Goal: Task Accomplishment & Management: Complete application form

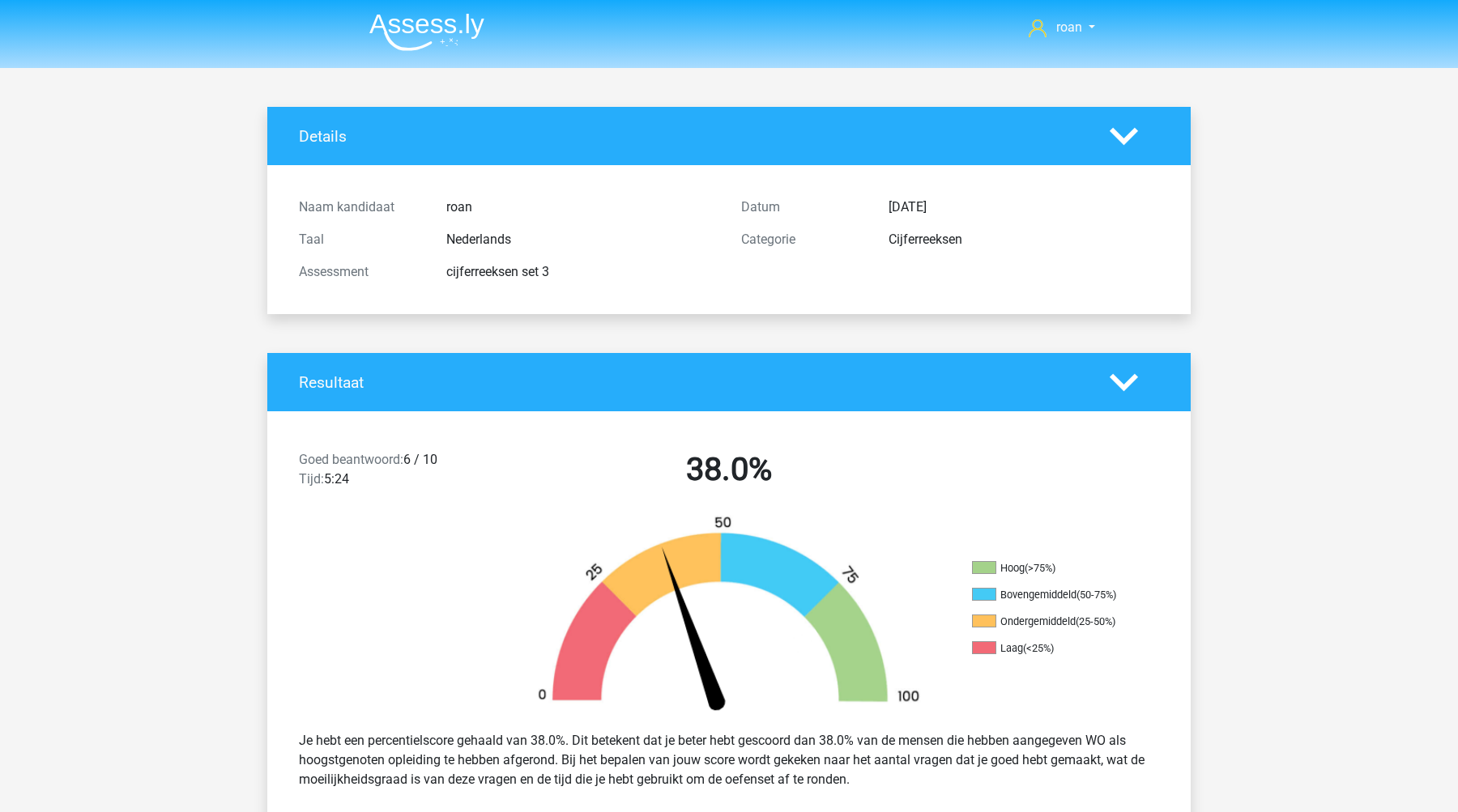
click at [426, 25] on img at bounding box center [426, 32] width 115 height 38
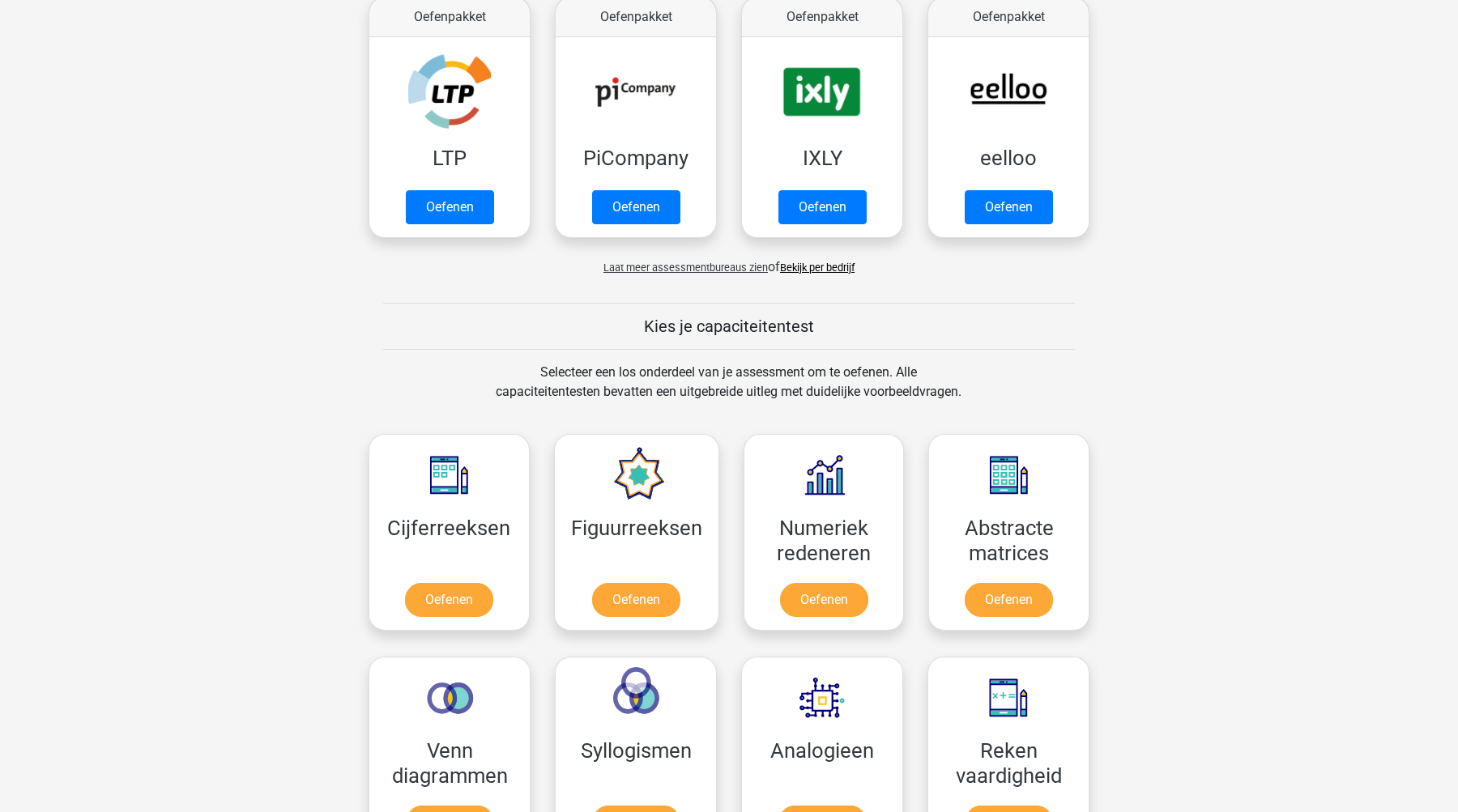
scroll to position [325, 0]
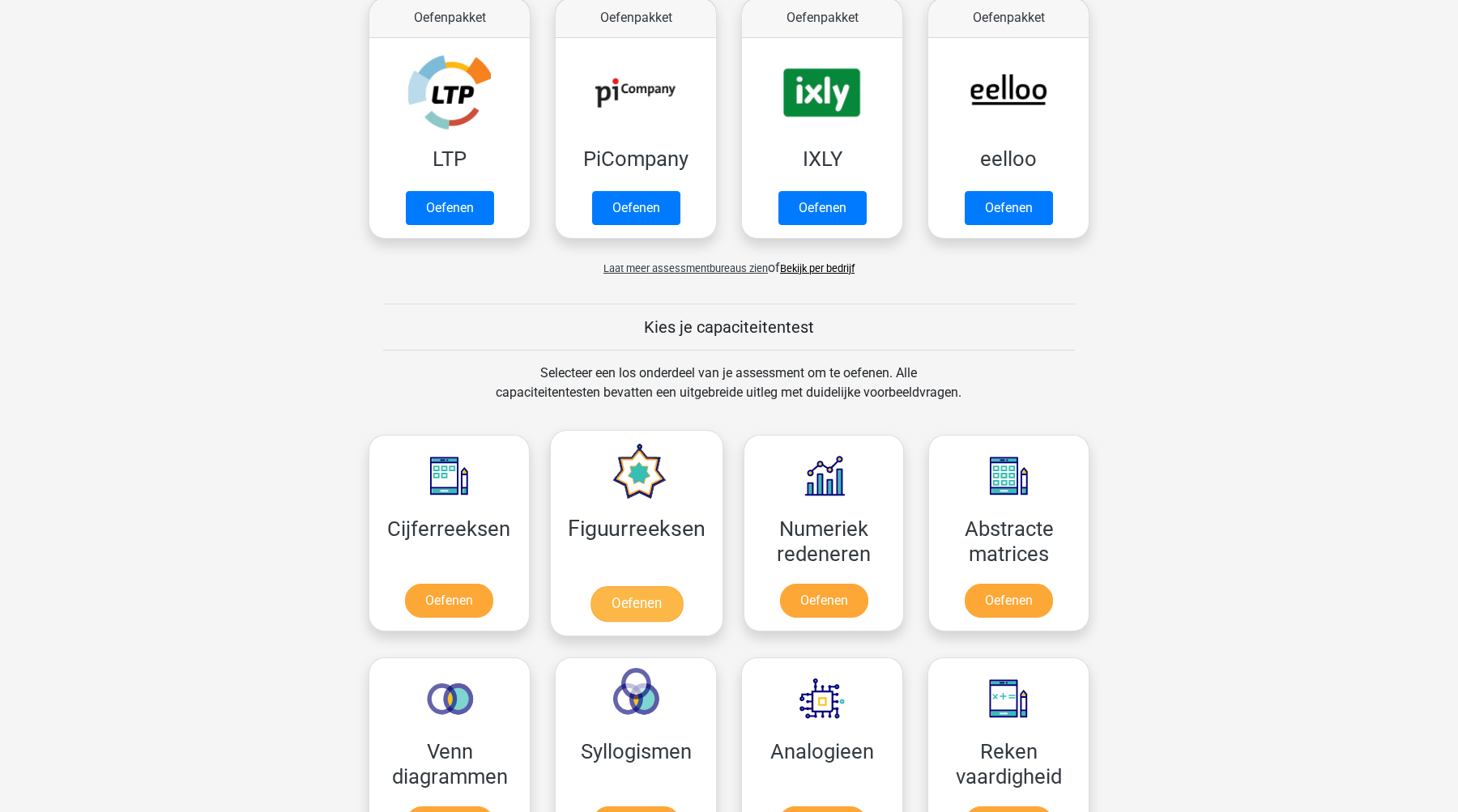
click at [645, 609] on link "Oefenen" at bounding box center [635, 604] width 92 height 36
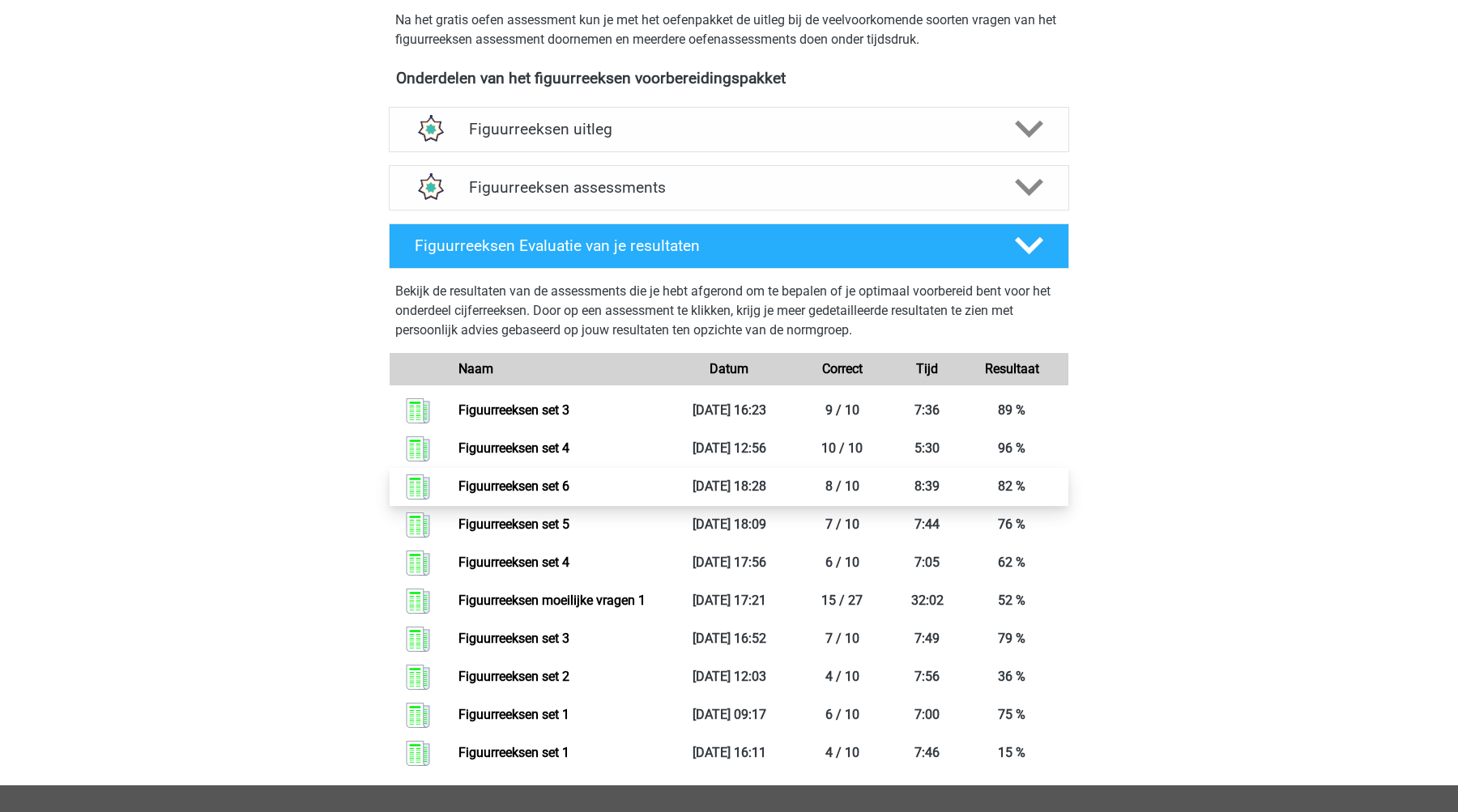
scroll to position [548, 0]
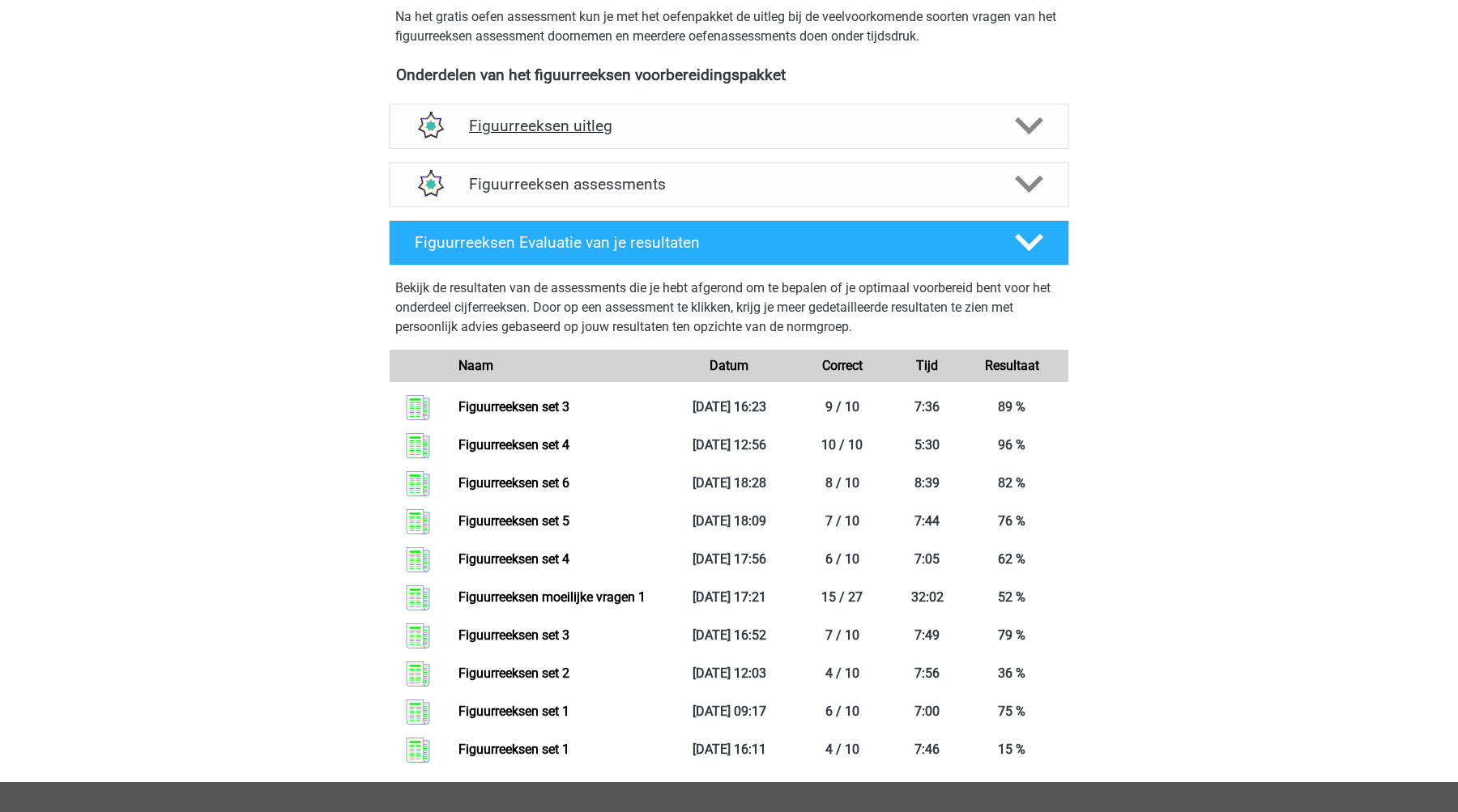
click at [605, 123] on h4 "Figuurreeksen uitleg" at bounding box center [729, 126] width 520 height 19
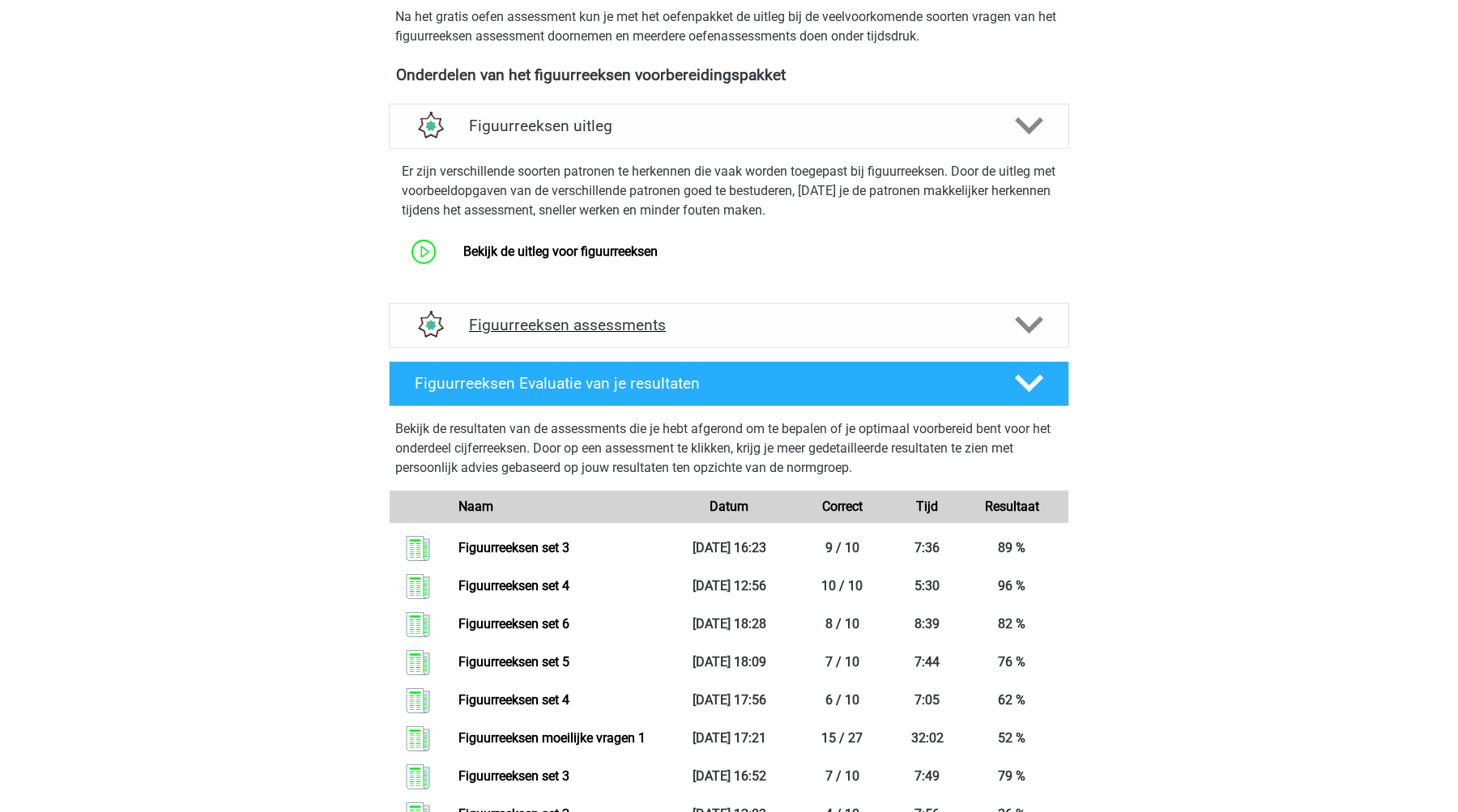
click at [569, 330] on h4 "Figuurreeksen assessments" at bounding box center [729, 325] width 520 height 19
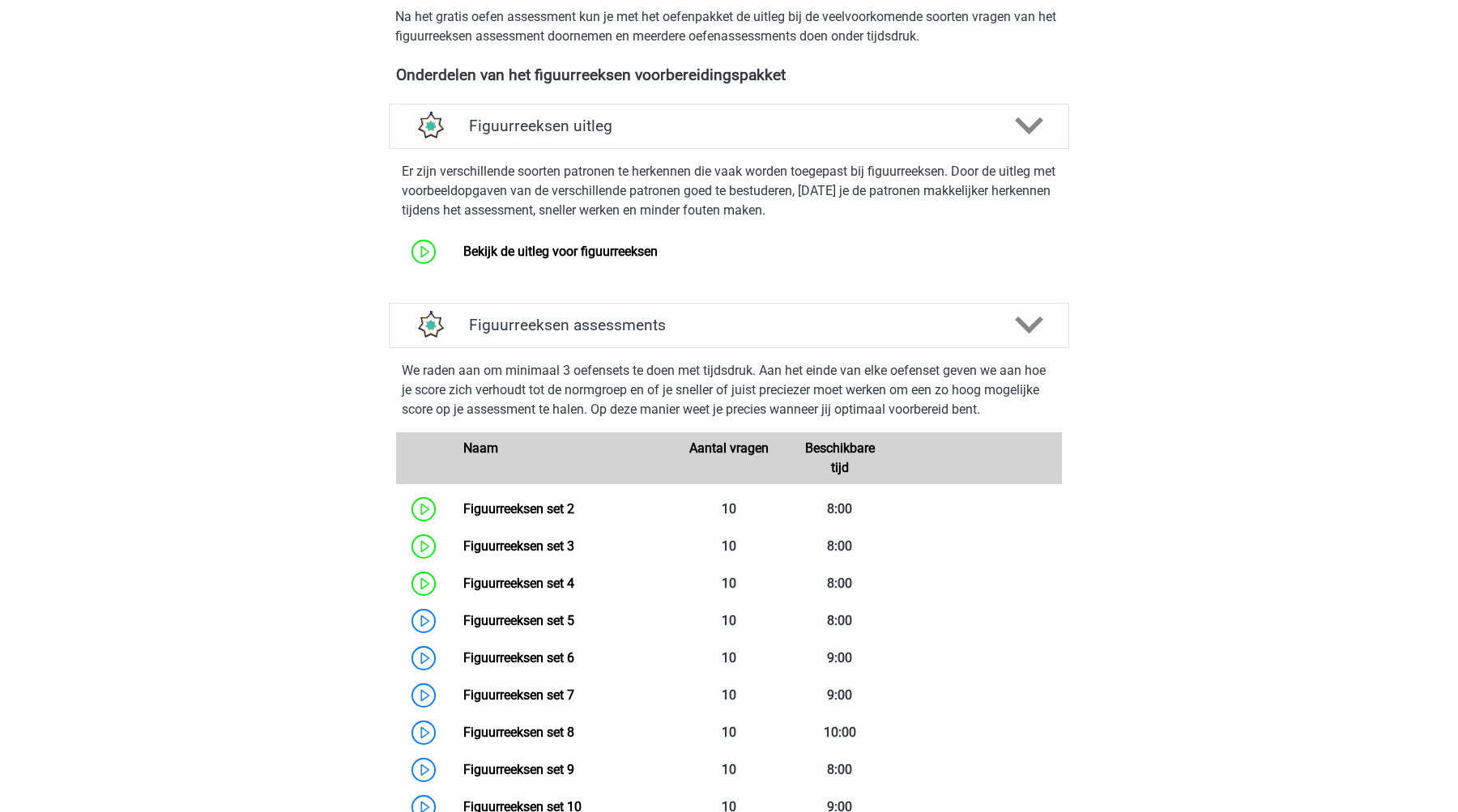
scroll to position [109, 0]
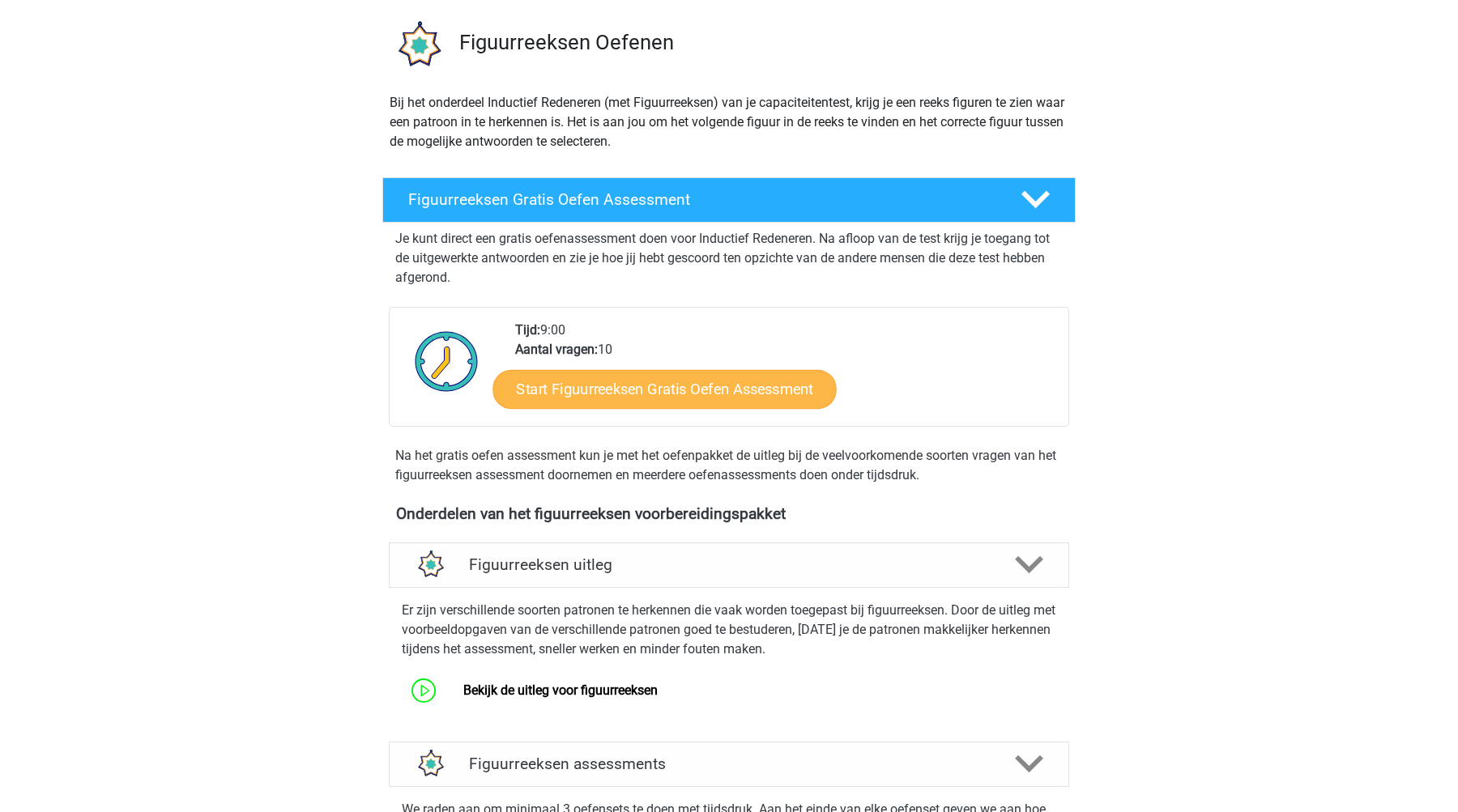
click at [684, 392] on link "Start Figuurreeksen Gratis Oefen Assessment" at bounding box center [664, 388] width 343 height 39
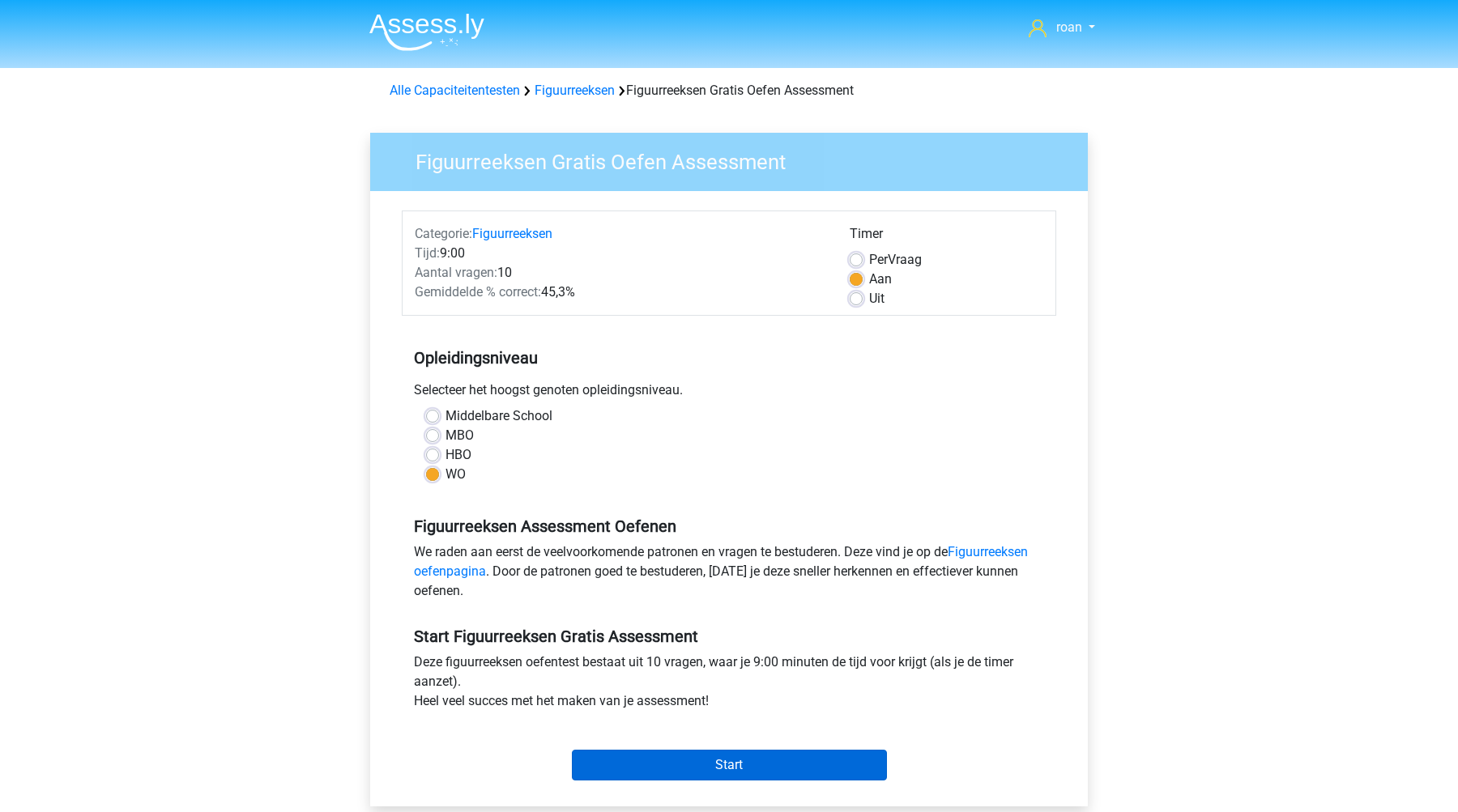
click at [678, 754] on input "Start" at bounding box center [729, 765] width 315 height 30
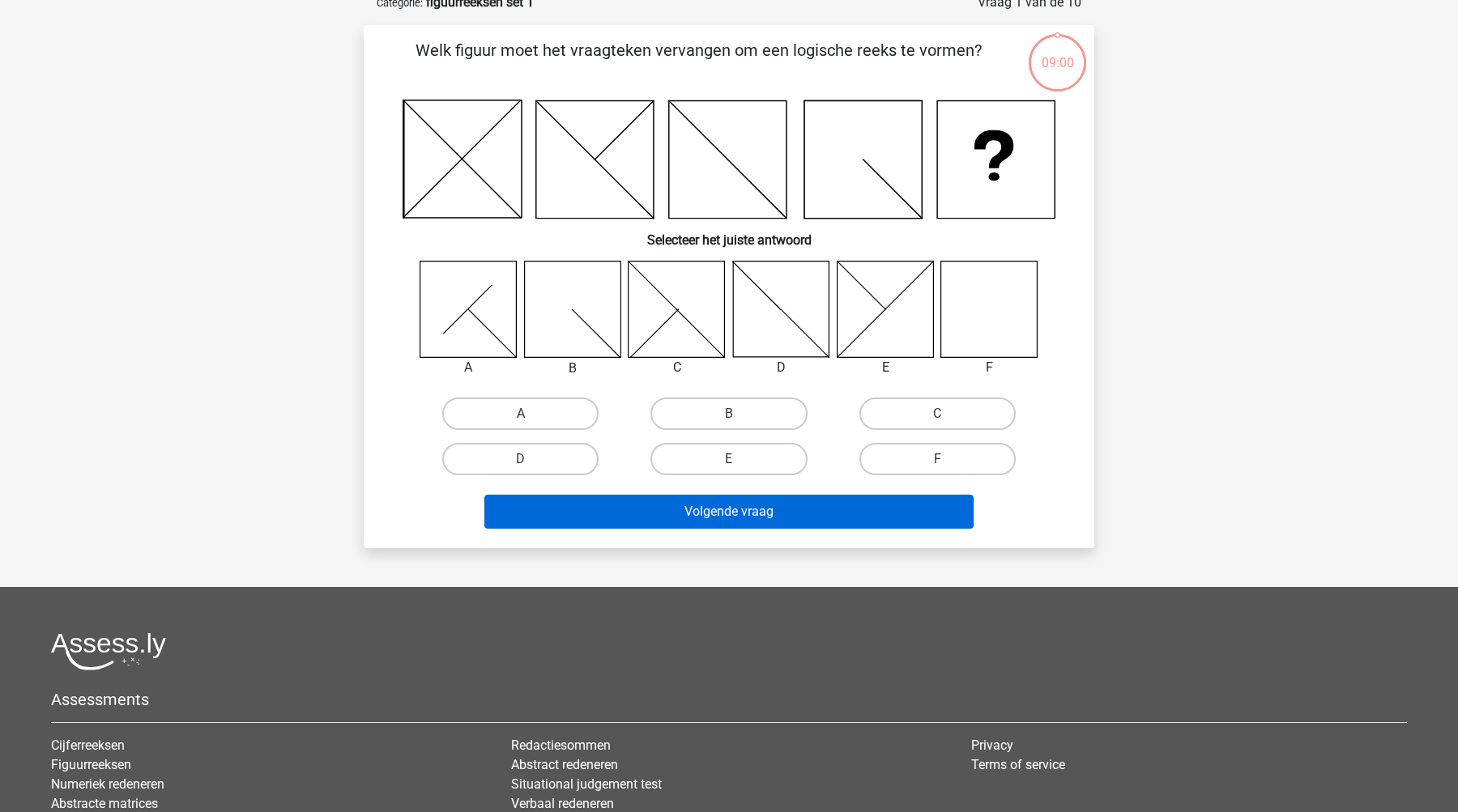
scroll to position [90, 0]
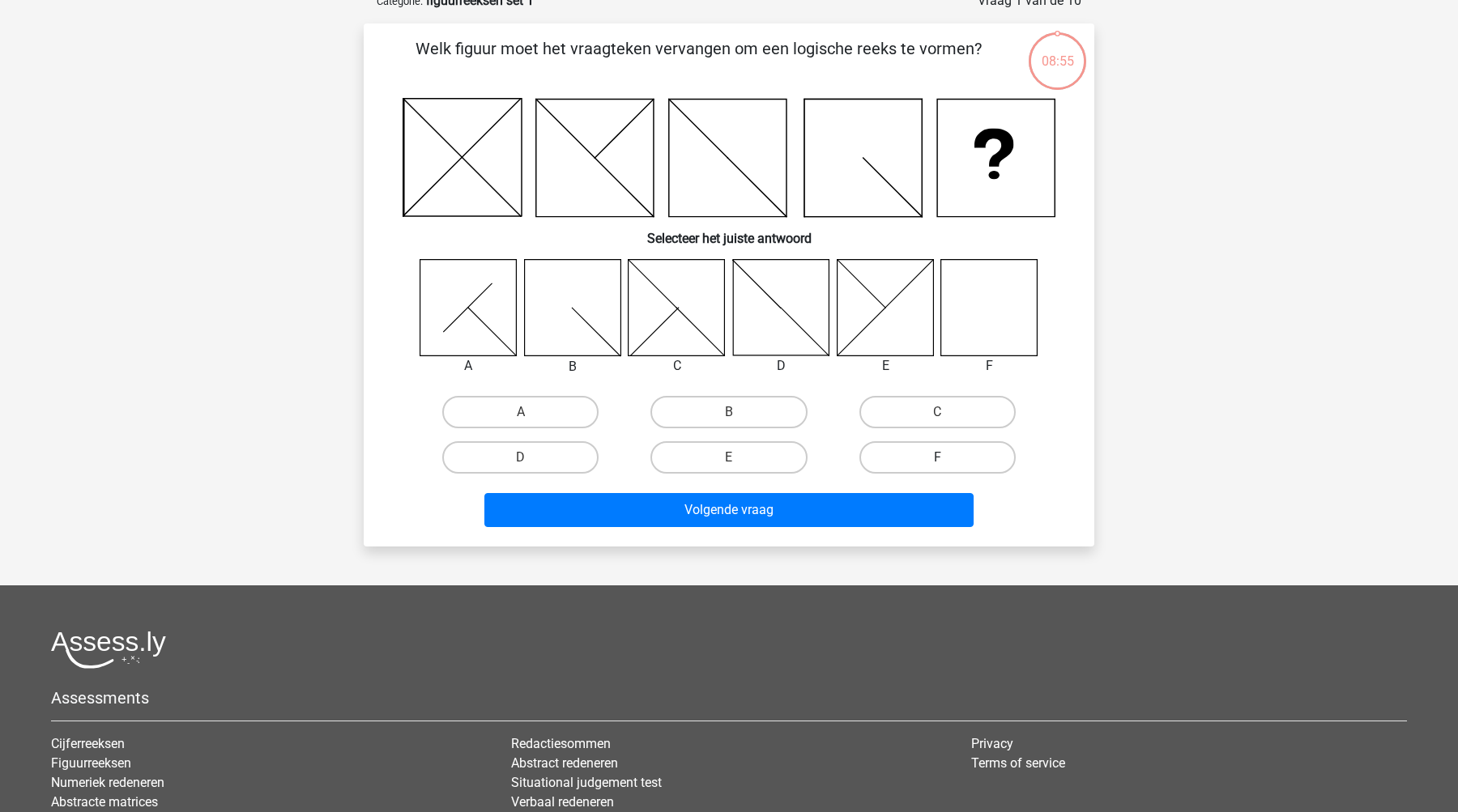
click at [914, 453] on label "F" at bounding box center [937, 458] width 157 height 32
click at [937, 458] on input "F" at bounding box center [941, 463] width 10 height 10
radio input "true"
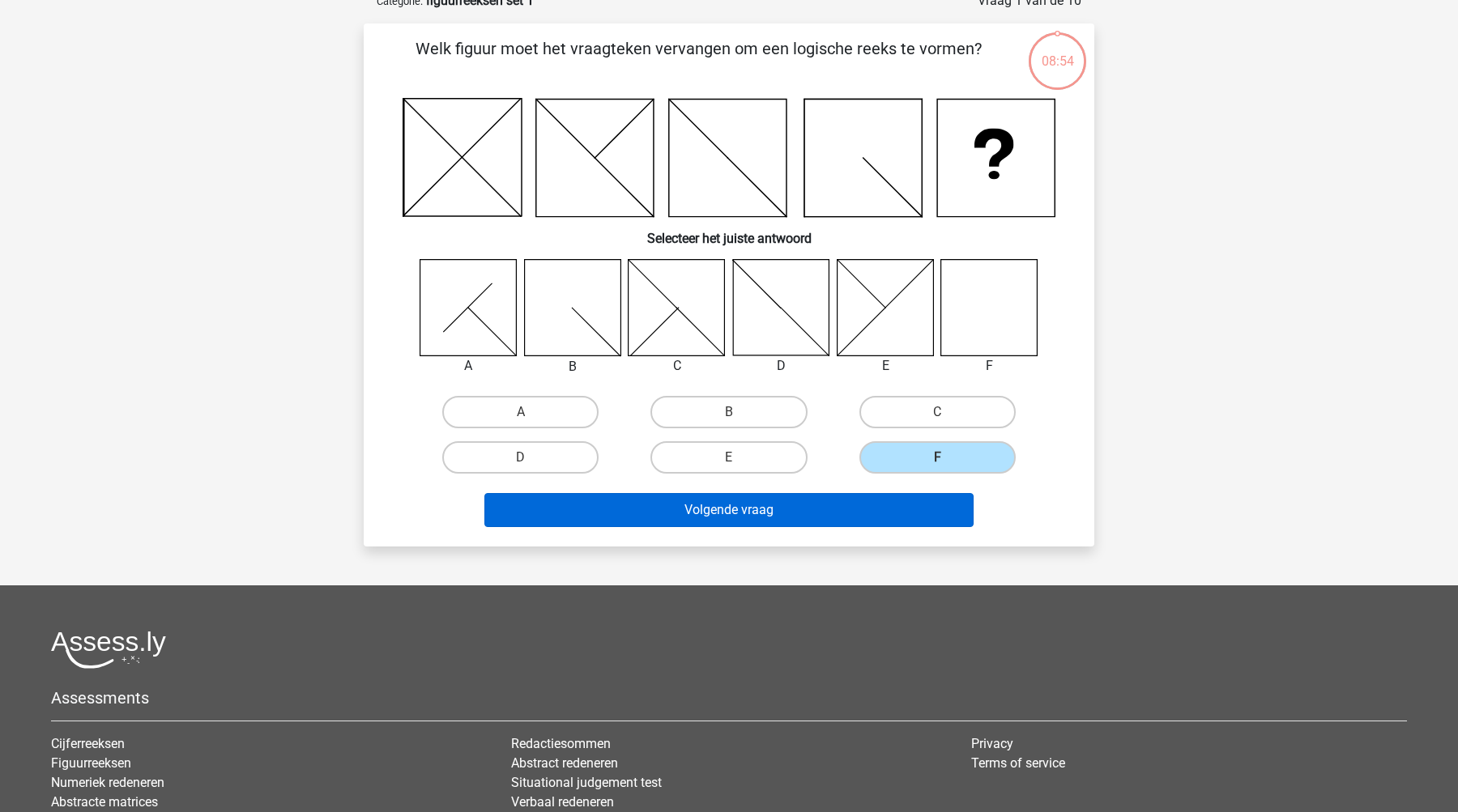
click at [875, 505] on button "Volgende vraag" at bounding box center [729, 510] width 490 height 34
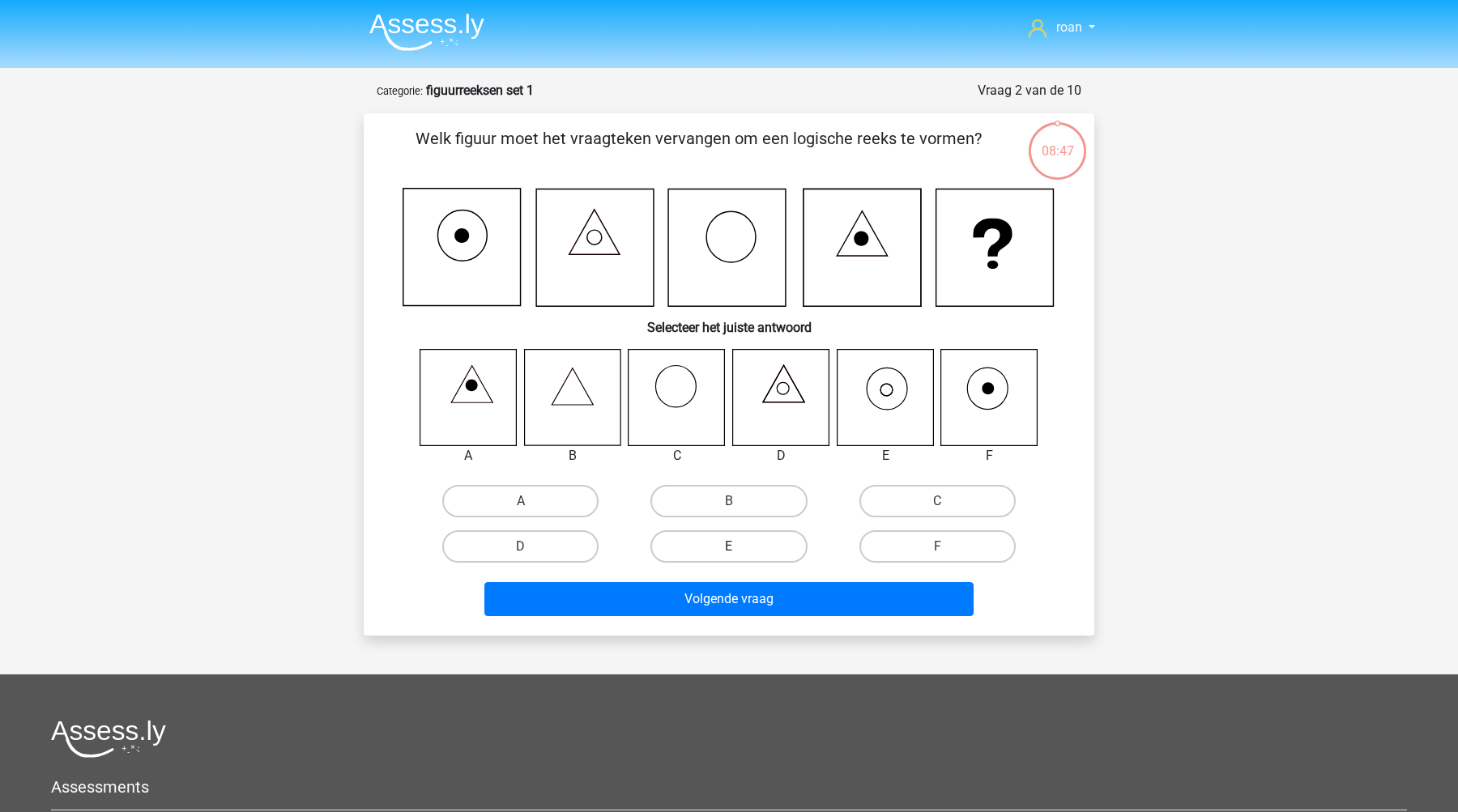
click at [772, 554] on label "E" at bounding box center [729, 546] width 157 height 32
click at [739, 554] on input "E" at bounding box center [733, 551] width 10 height 10
radio input "true"
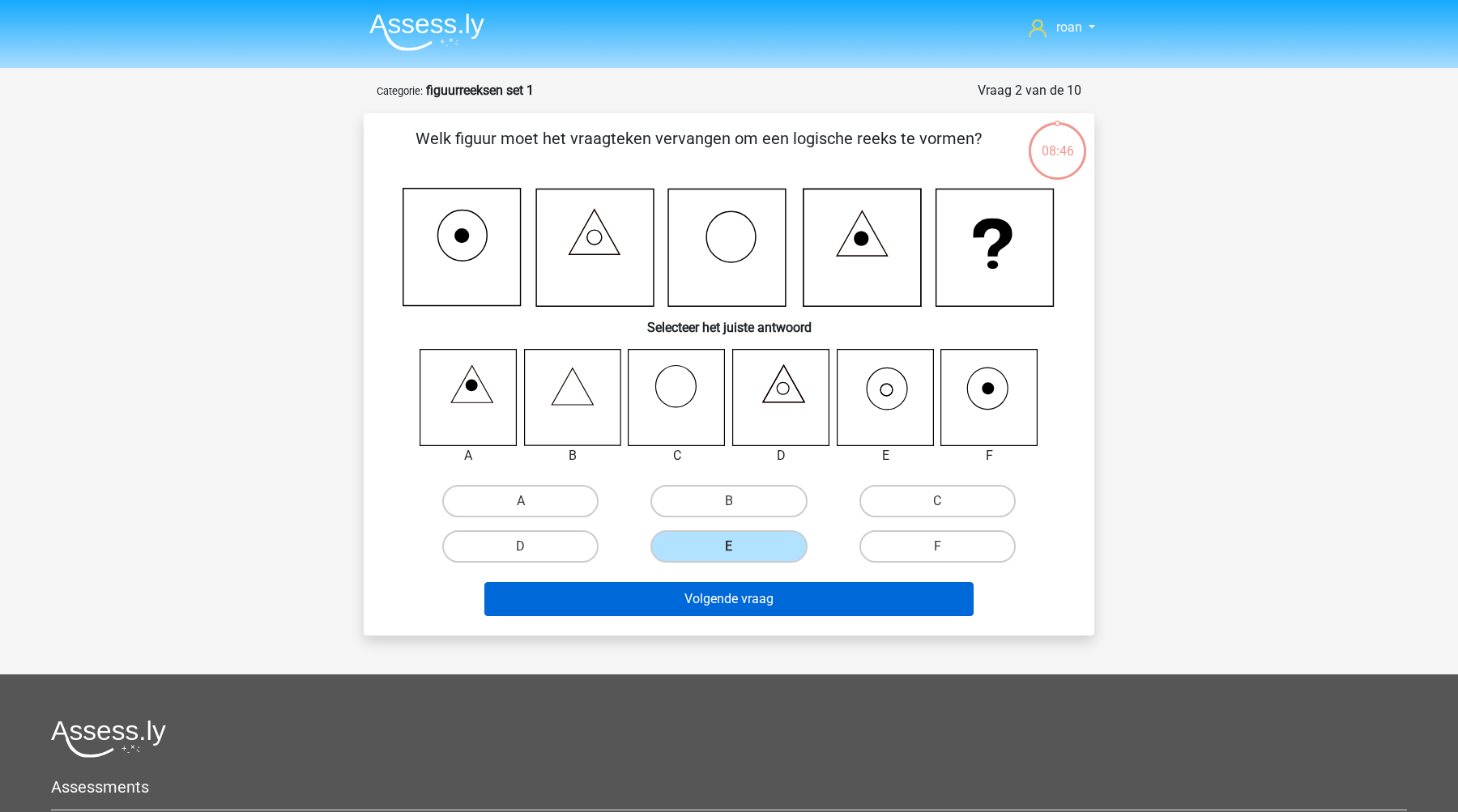
click at [745, 588] on button "Volgende vraag" at bounding box center [729, 599] width 490 height 34
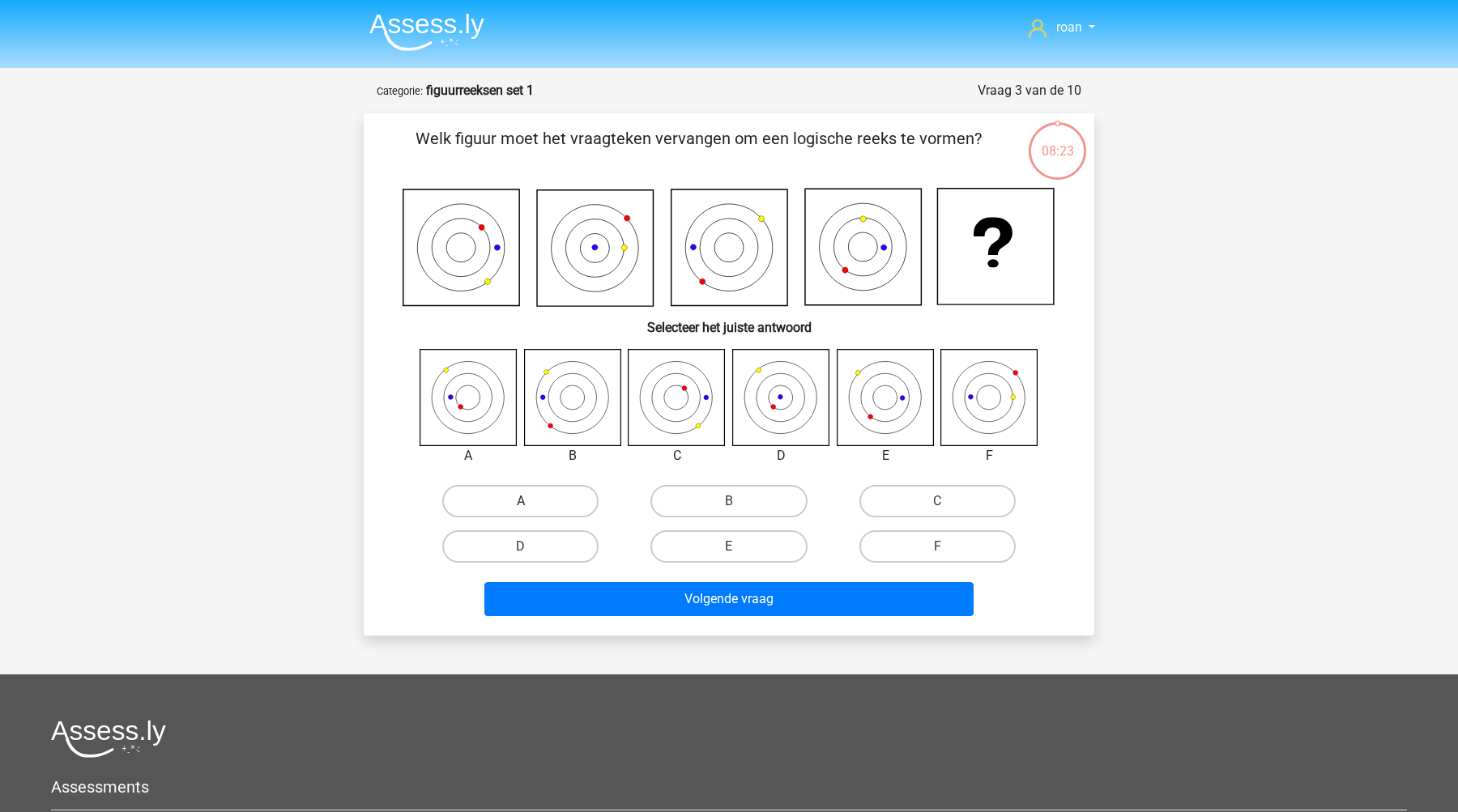
click at [539, 516] on label "A" at bounding box center [520, 501] width 157 height 32
click at [531, 512] on input "A" at bounding box center [525, 506] width 10 height 10
radio input "true"
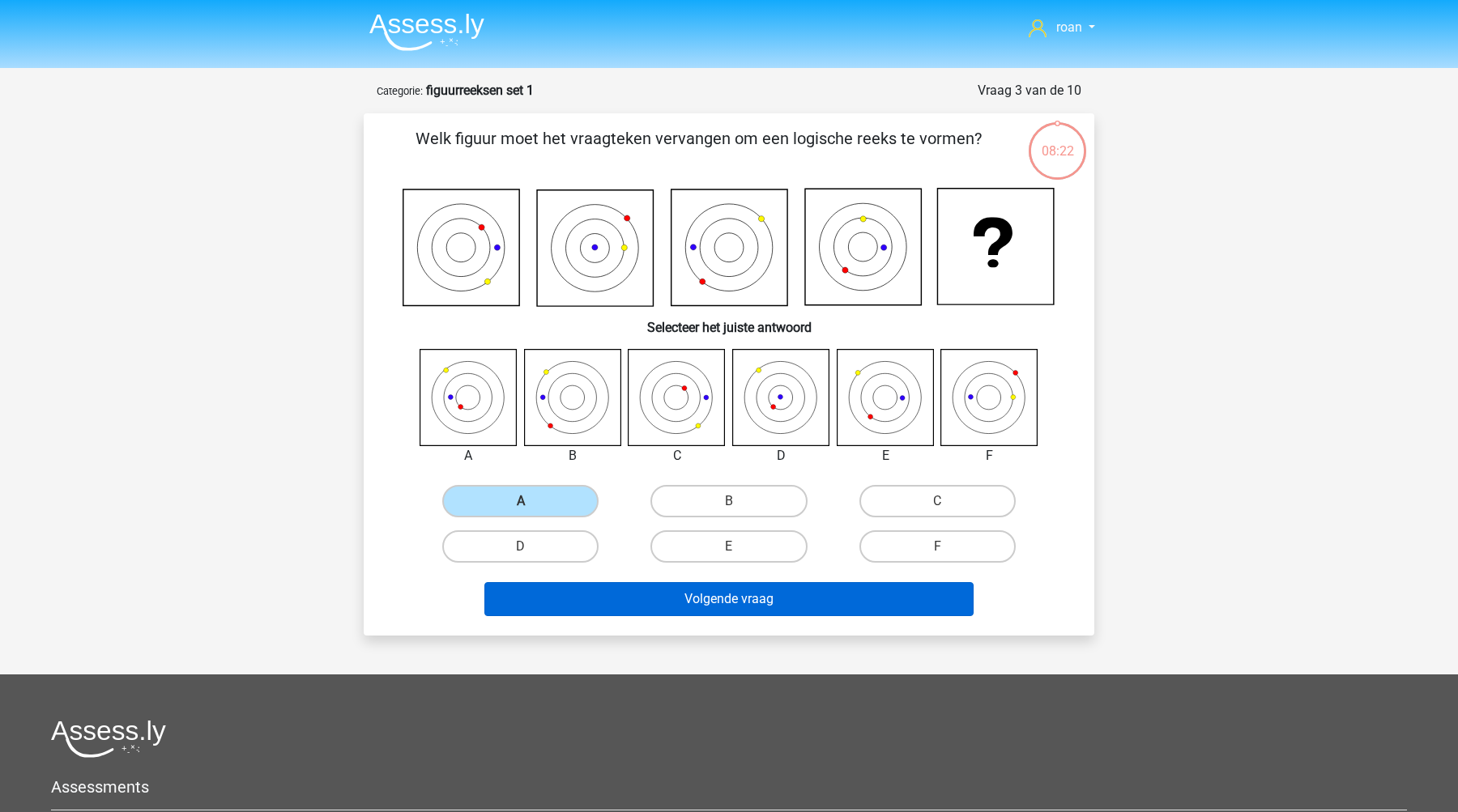
click at [654, 591] on button "Volgende vraag" at bounding box center [729, 599] width 490 height 34
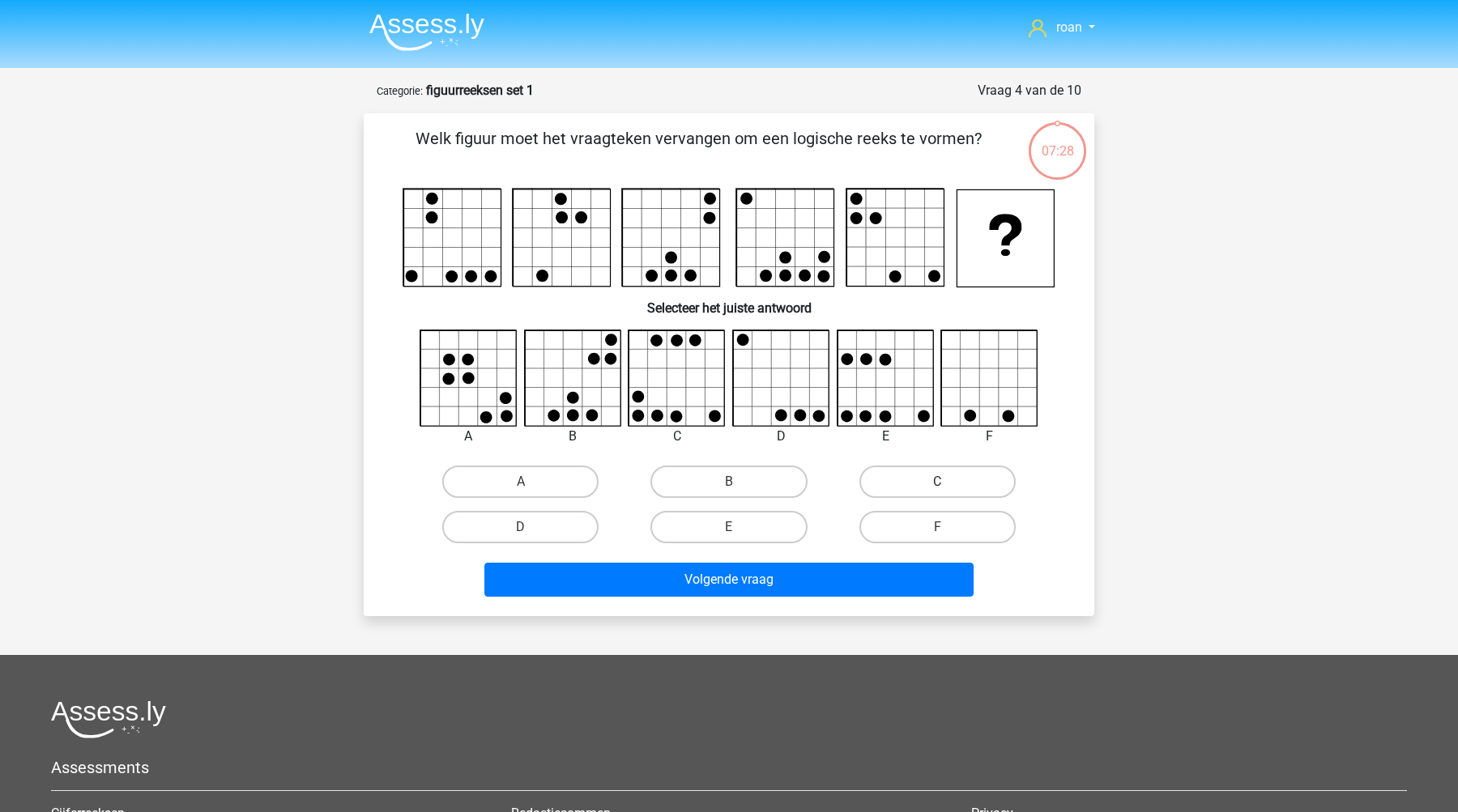
click at [938, 496] on label "C" at bounding box center [937, 482] width 157 height 32
click at [938, 492] on input "C" at bounding box center [941, 486] width 10 height 10
radio input "true"
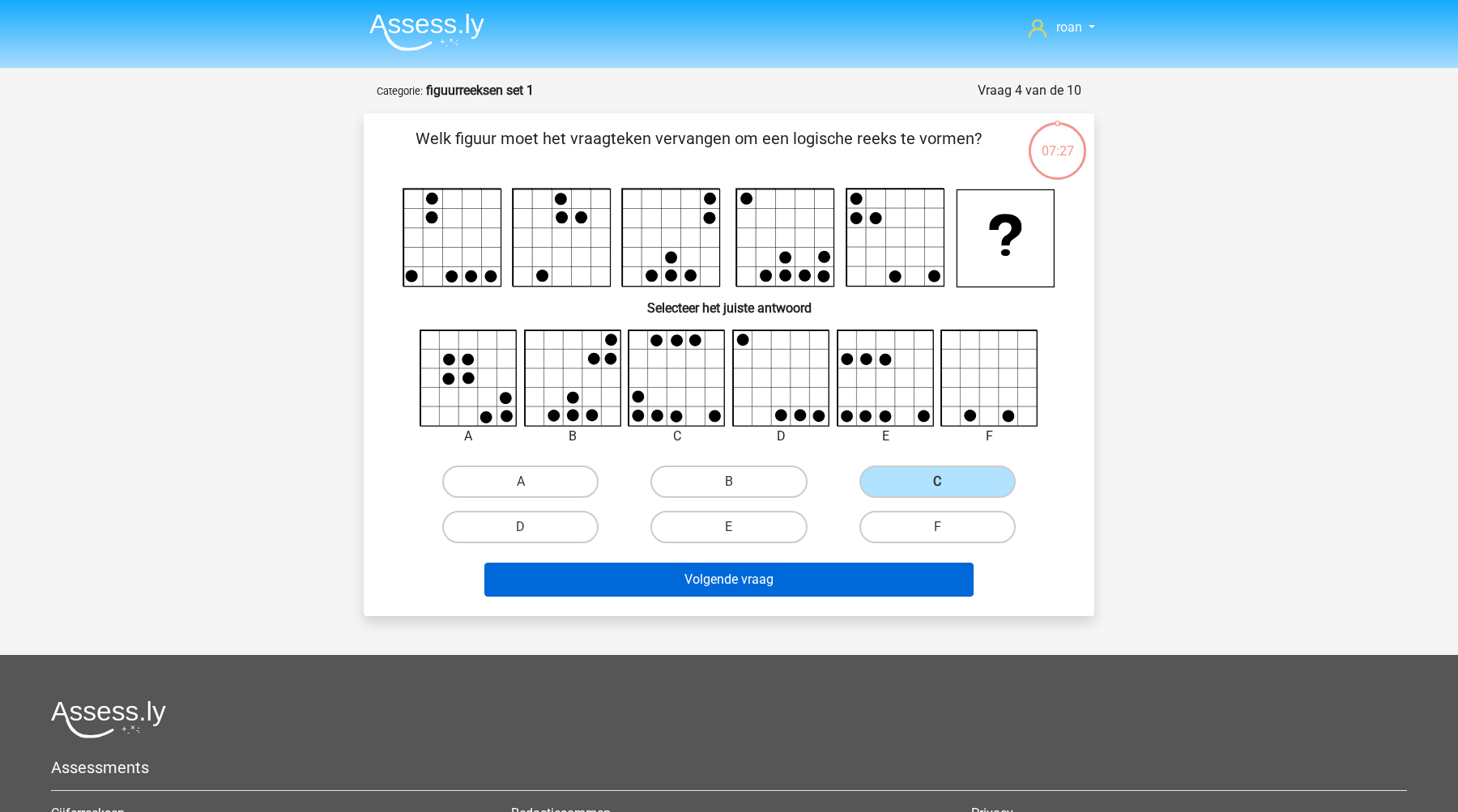
click at [761, 578] on button "Volgende vraag" at bounding box center [729, 580] width 490 height 34
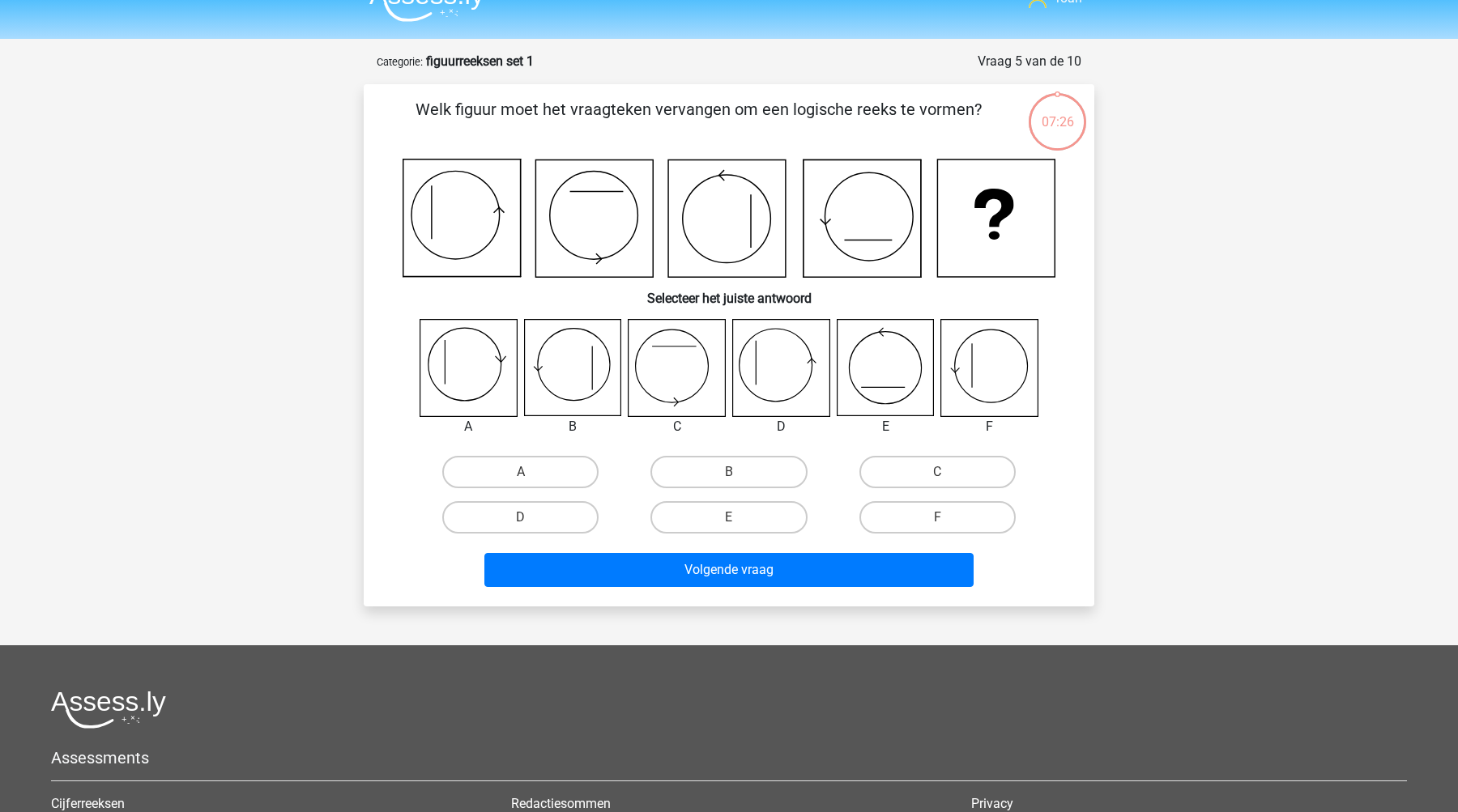
scroll to position [28, 0]
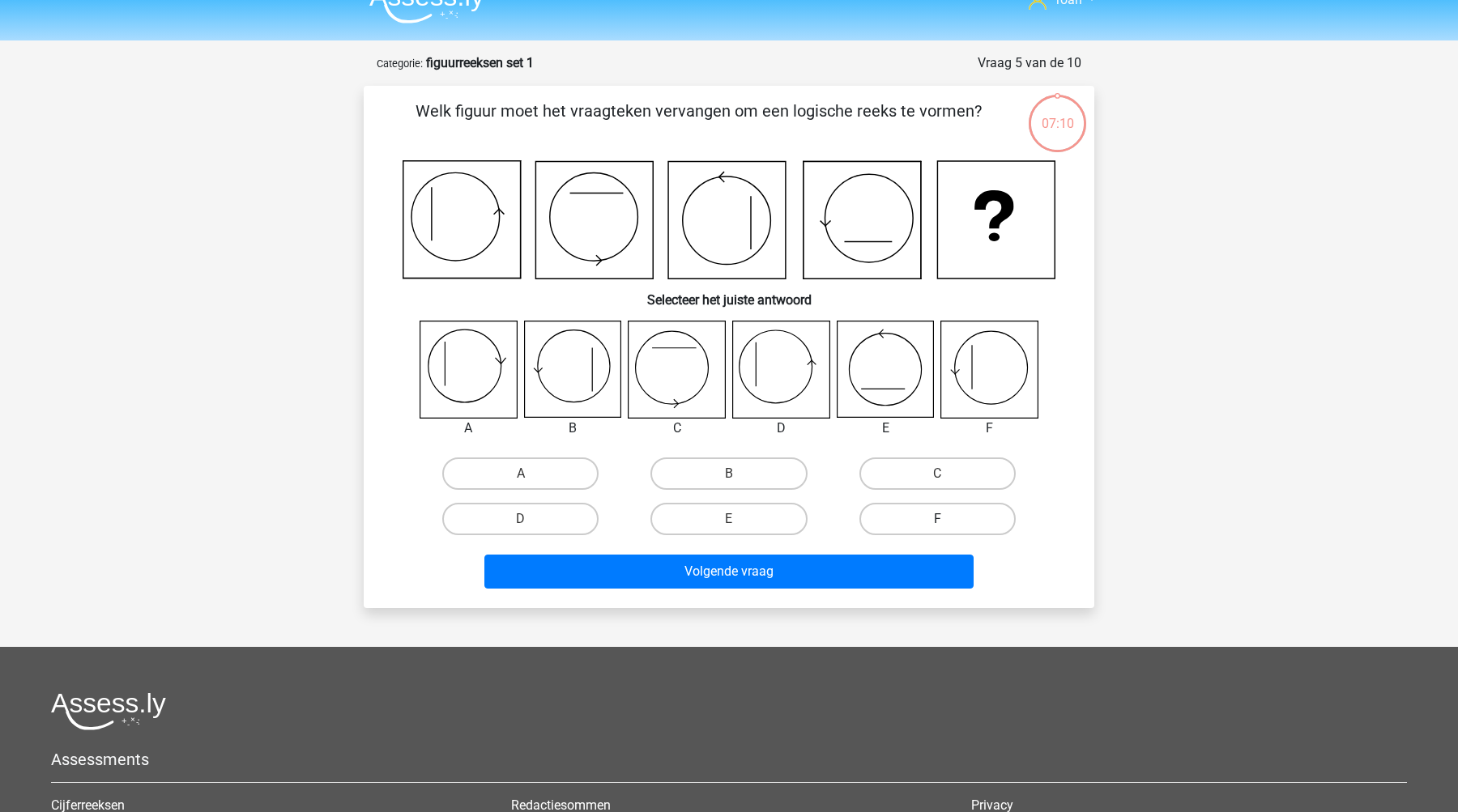
click at [907, 521] on label "F" at bounding box center [937, 519] width 157 height 32
click at [937, 521] on input "F" at bounding box center [941, 523] width 10 height 10
radio input "true"
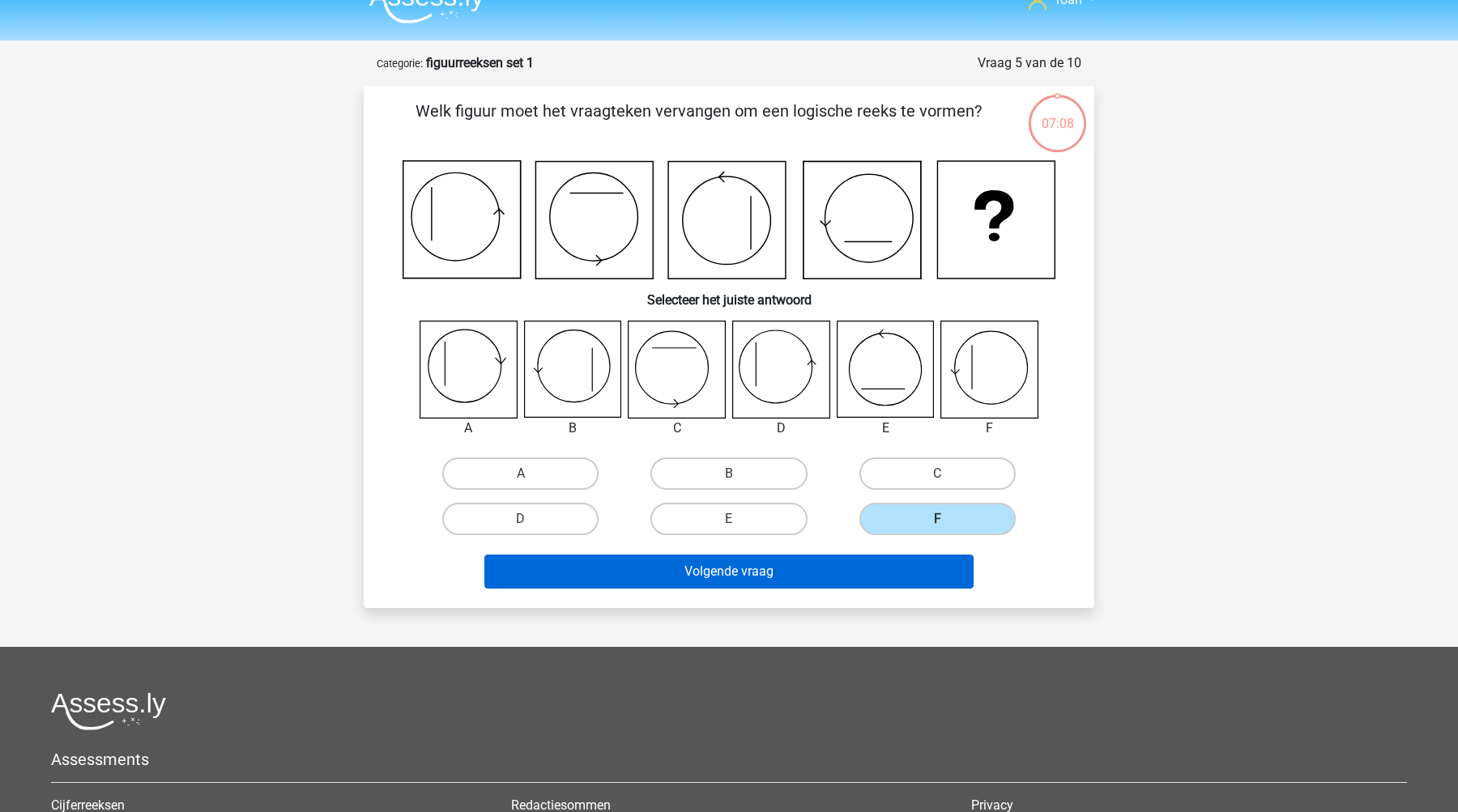
click at [758, 583] on button "Volgende vraag" at bounding box center [729, 572] width 490 height 34
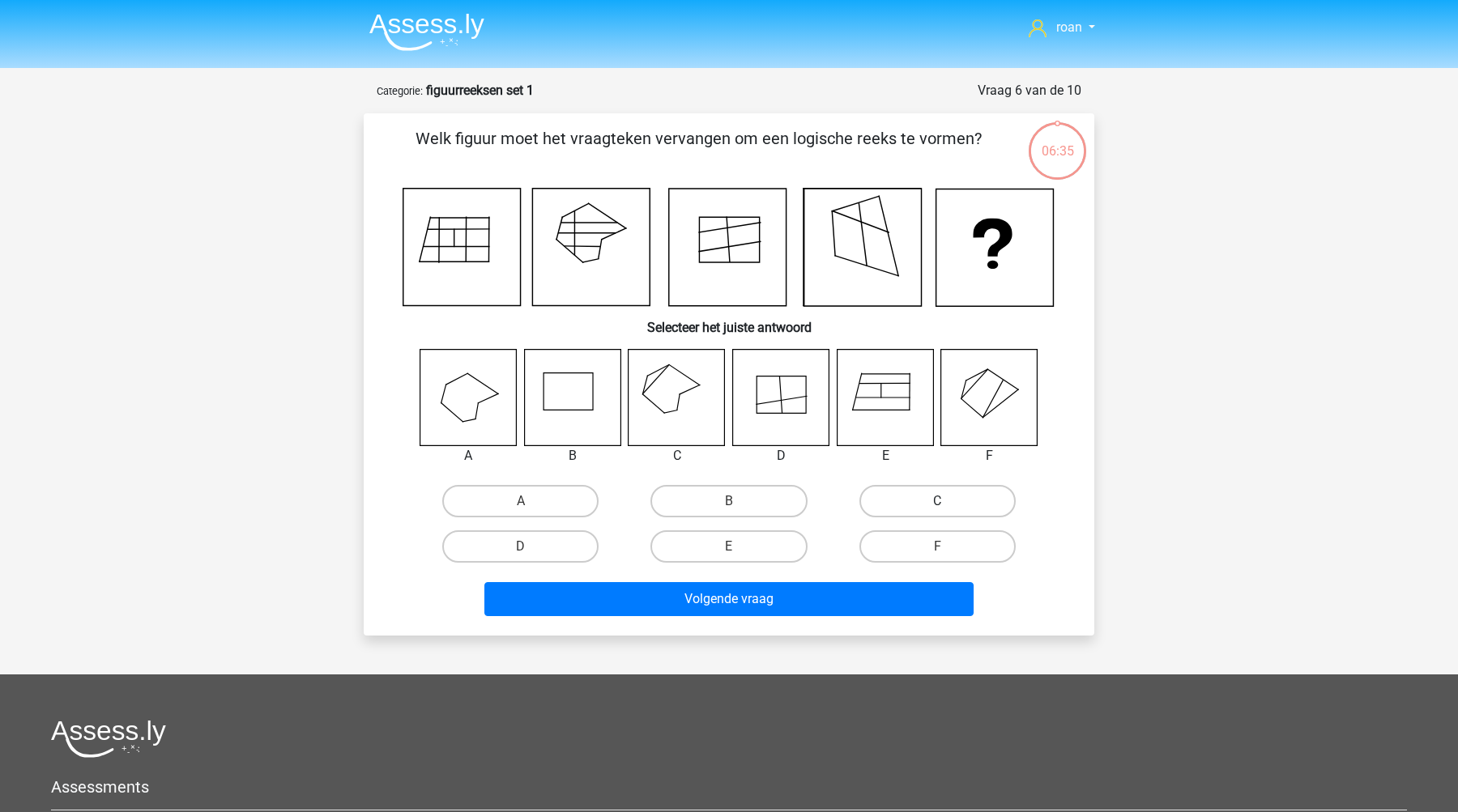
click at [945, 491] on label "C" at bounding box center [937, 501] width 157 height 32
click at [945, 501] on input "C" at bounding box center [941, 506] width 10 height 10
radio input "true"
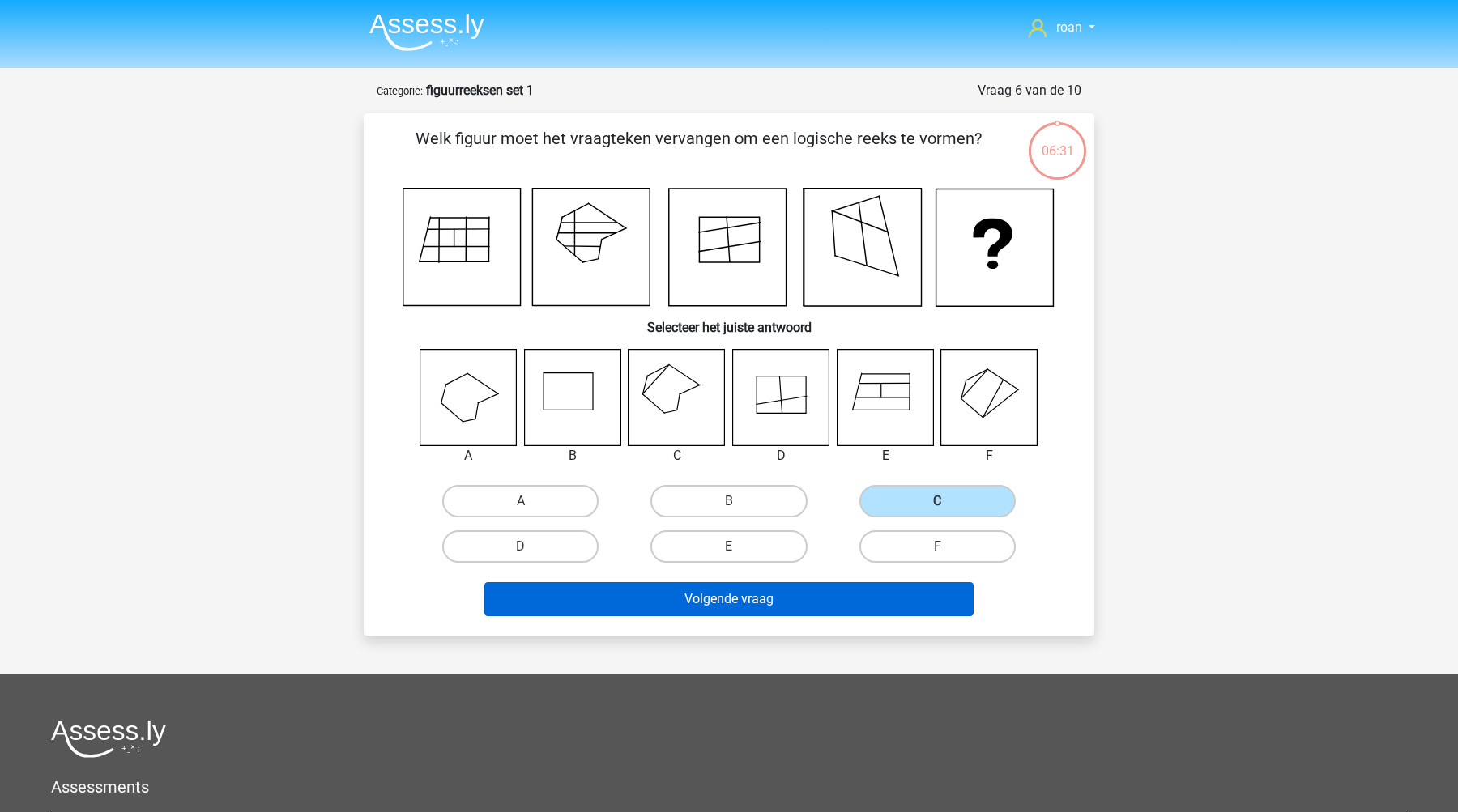
click at [766, 599] on button "Volgende vraag" at bounding box center [729, 599] width 490 height 34
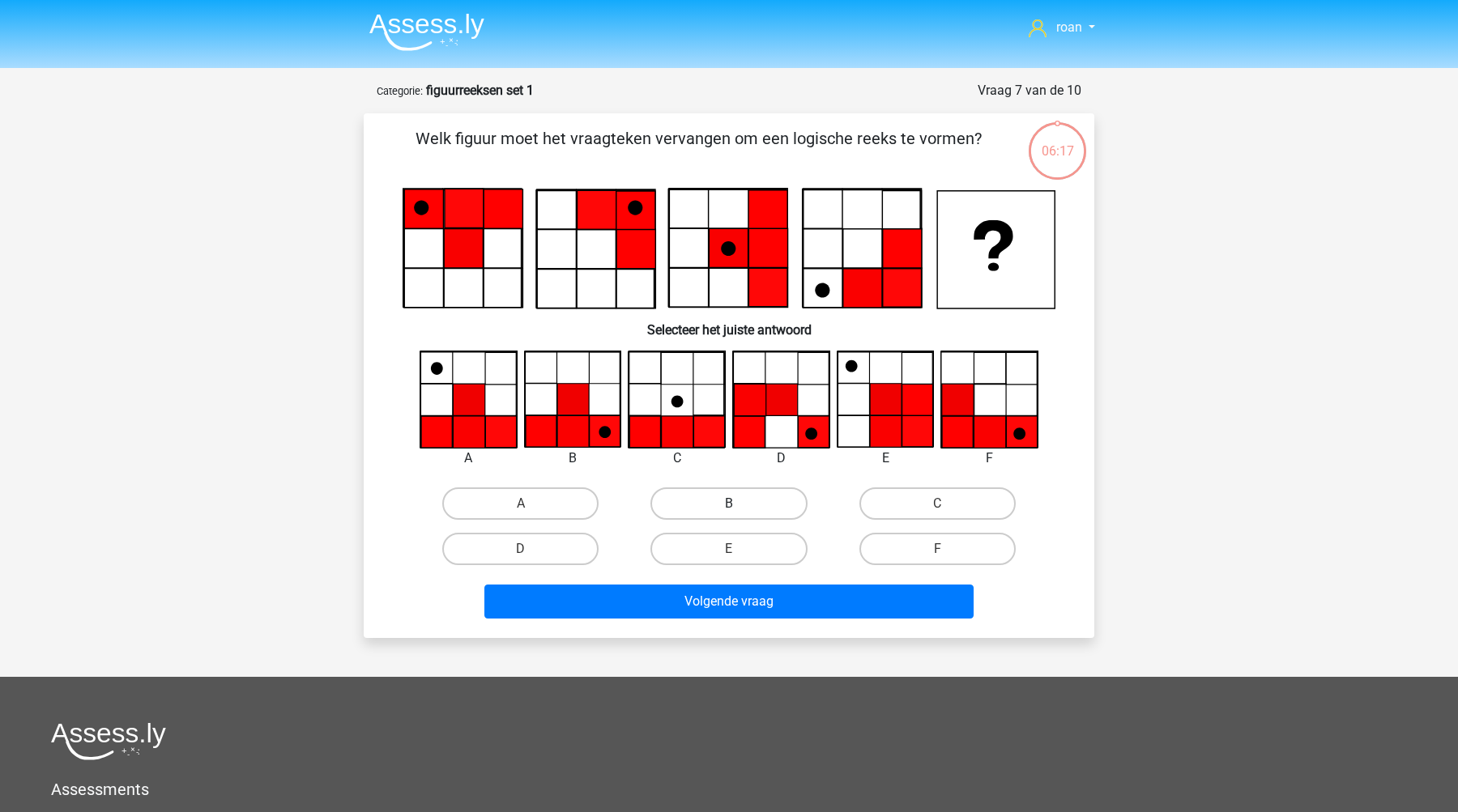
click at [695, 499] on label "B" at bounding box center [729, 503] width 157 height 32
click at [729, 503] on input "B" at bounding box center [733, 508] width 10 height 10
radio input "true"
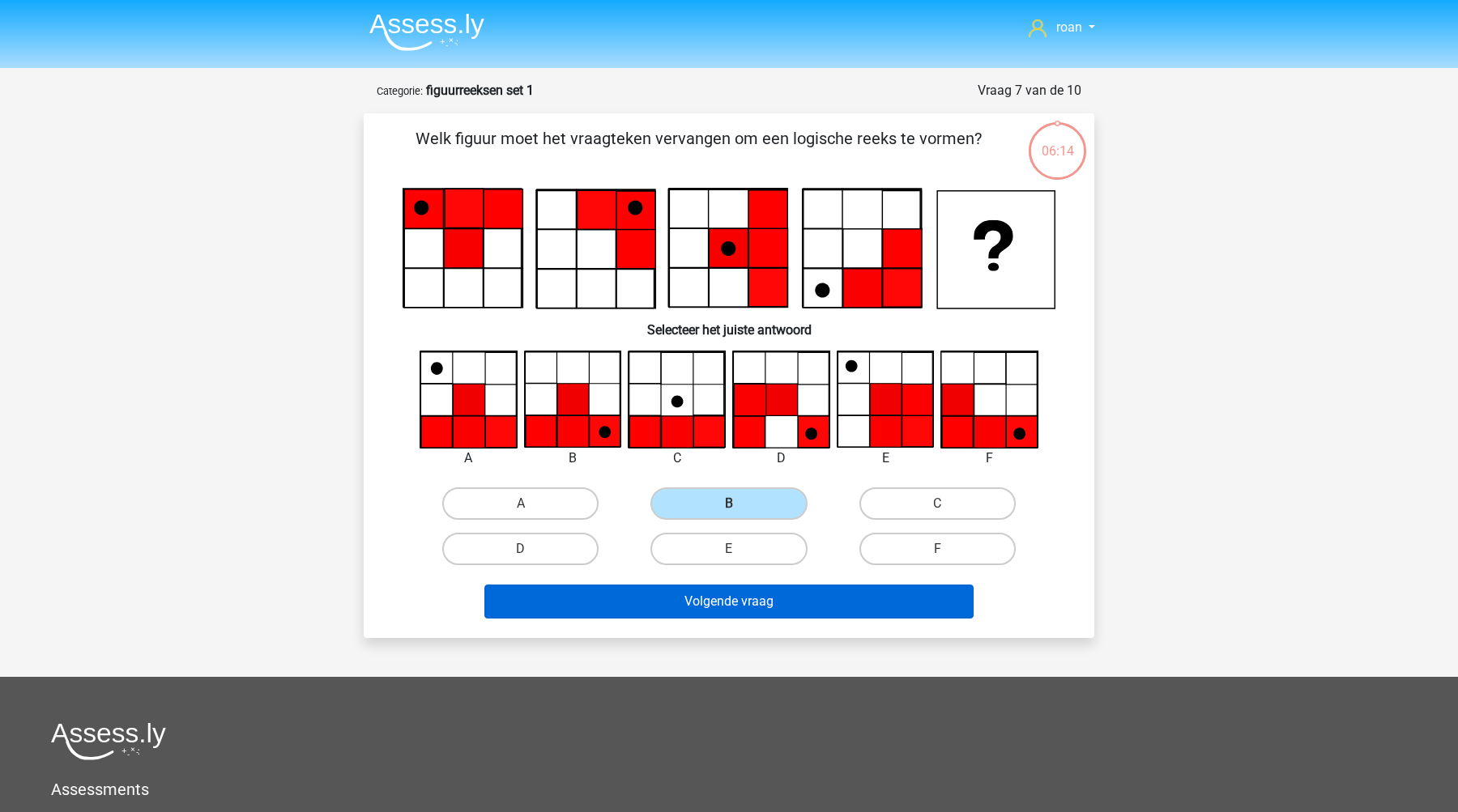
click at [657, 601] on button "Volgende vraag" at bounding box center [729, 602] width 490 height 34
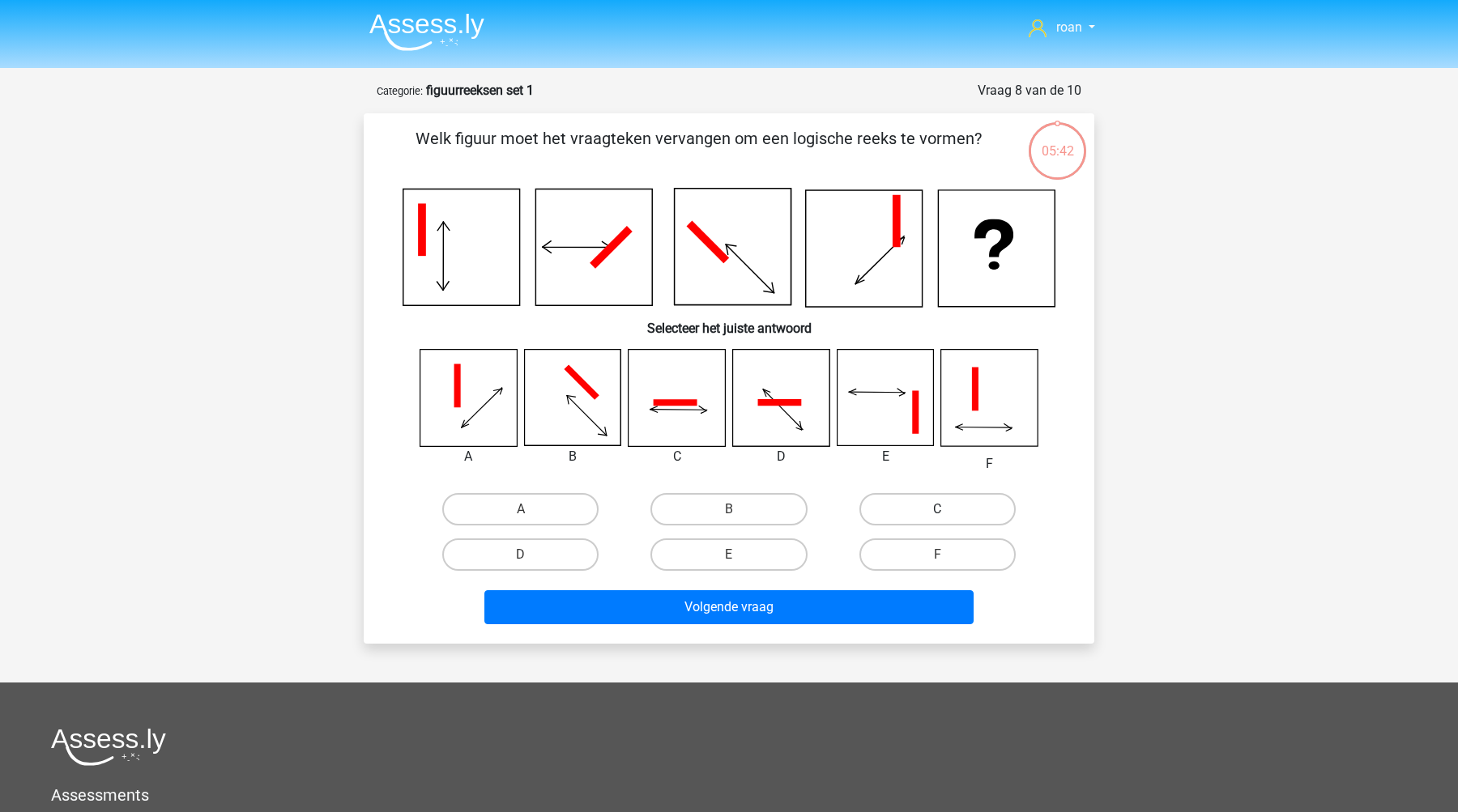
click at [924, 502] on label "C" at bounding box center [937, 509] width 157 height 32
click at [937, 509] on input "C" at bounding box center [941, 514] width 10 height 10
radio input "true"
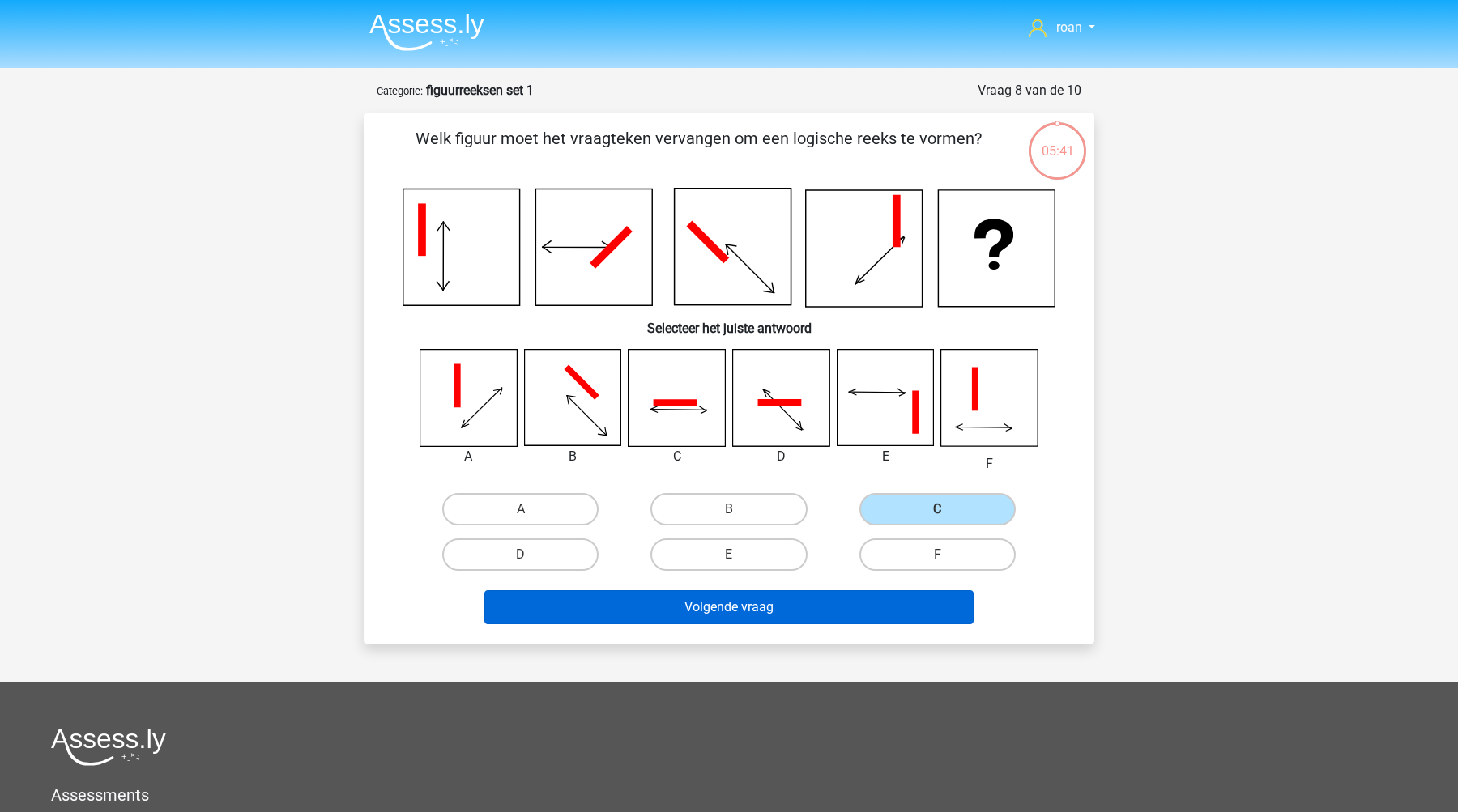
click at [751, 606] on button "Volgende vraag" at bounding box center [729, 607] width 490 height 34
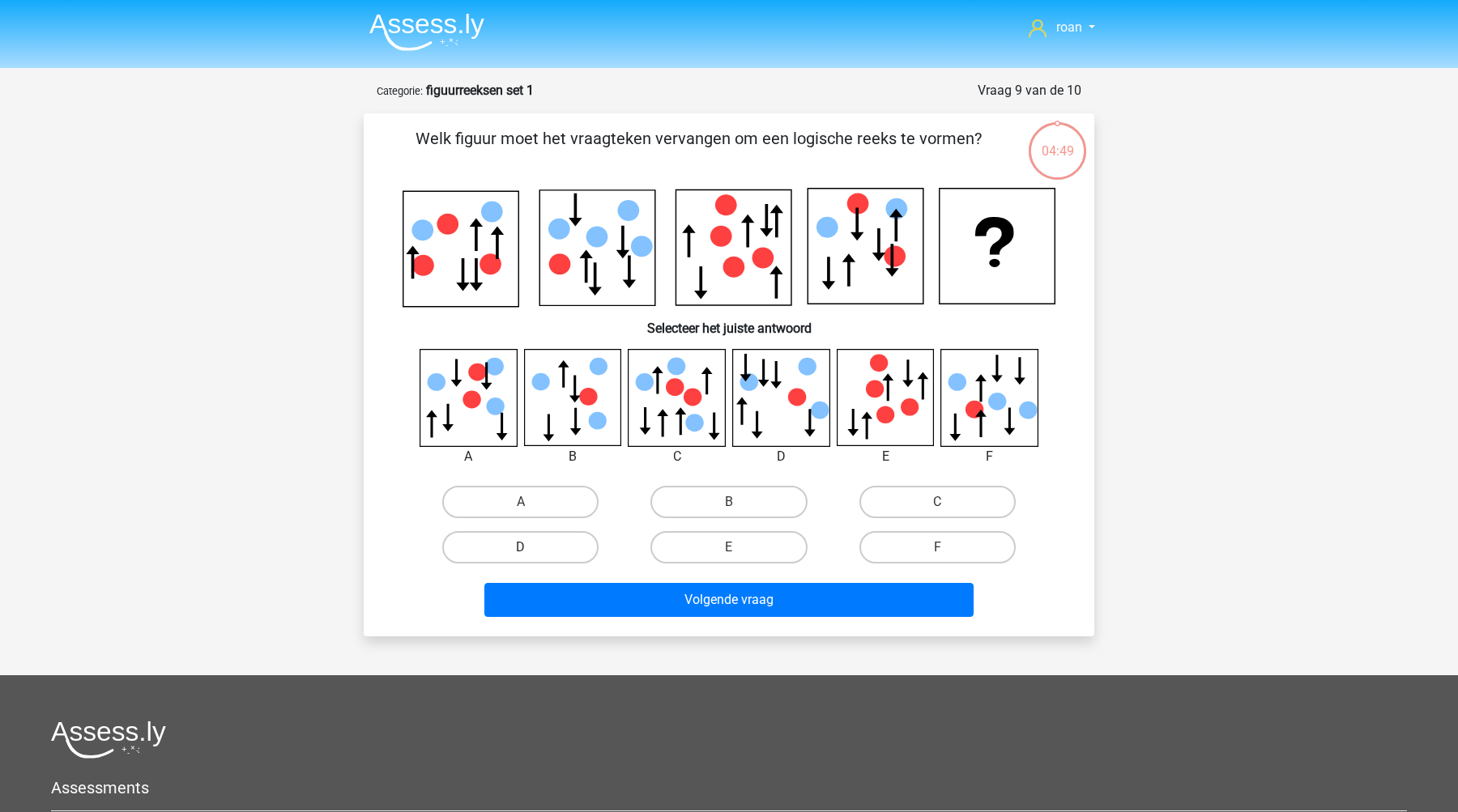
click at [569, 544] on label "D" at bounding box center [520, 547] width 157 height 32
click at [531, 547] on input "D" at bounding box center [525, 552] width 10 height 10
radio input "true"
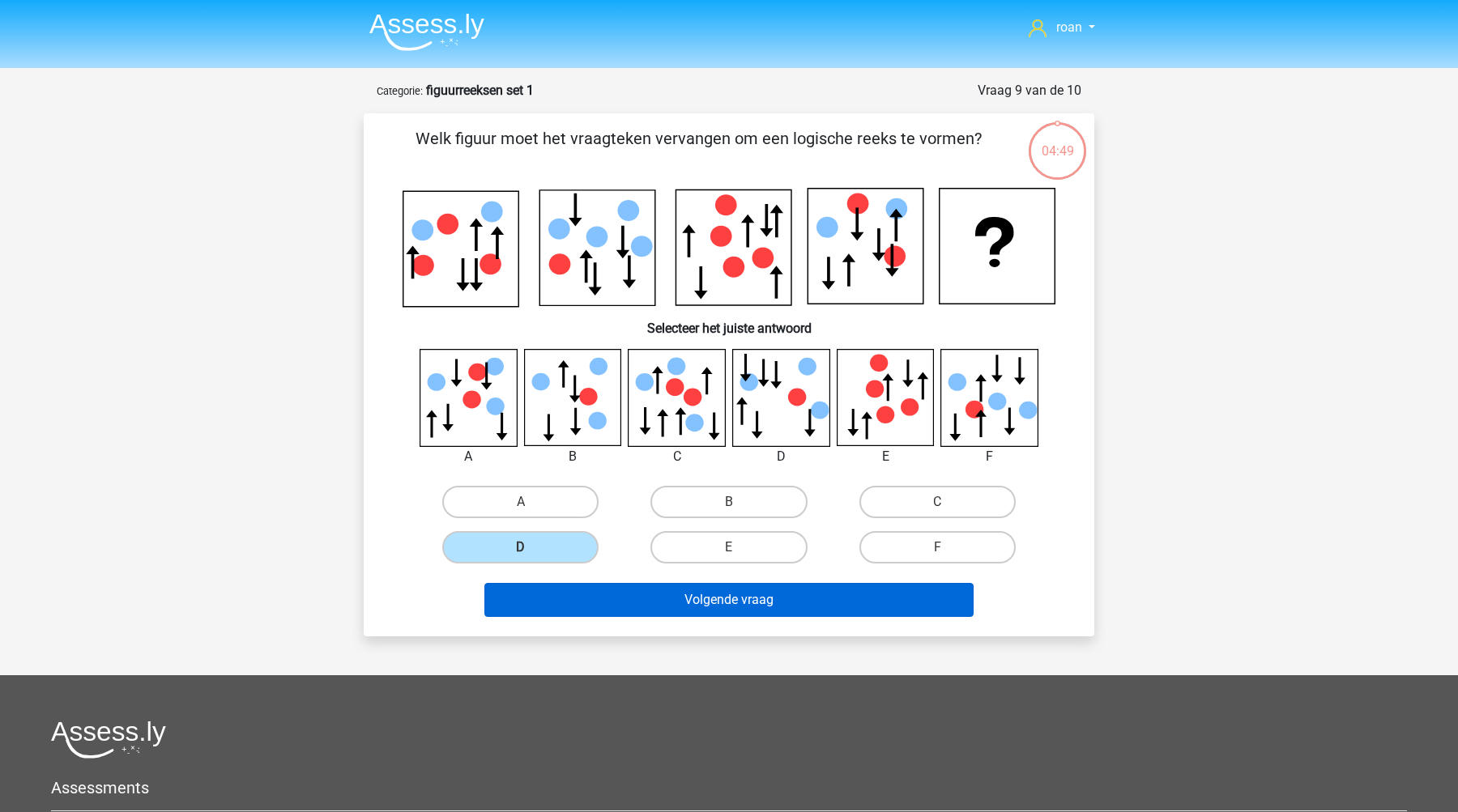
click at [673, 607] on button "Volgende vraag" at bounding box center [729, 600] width 490 height 34
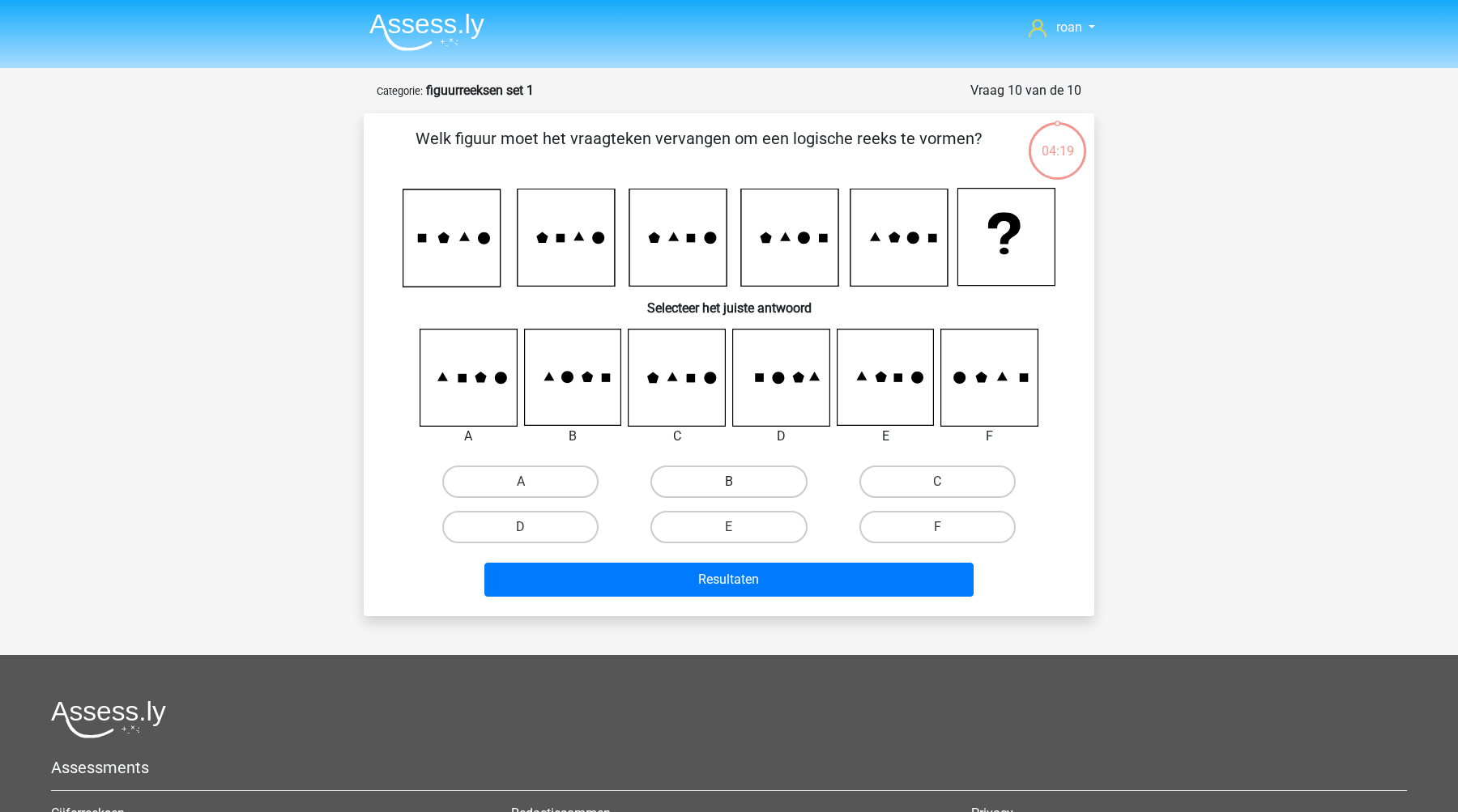
click at [716, 480] on label "B" at bounding box center [729, 482] width 157 height 32
click at [729, 482] on input "B" at bounding box center [733, 486] width 10 height 10
radio input "true"
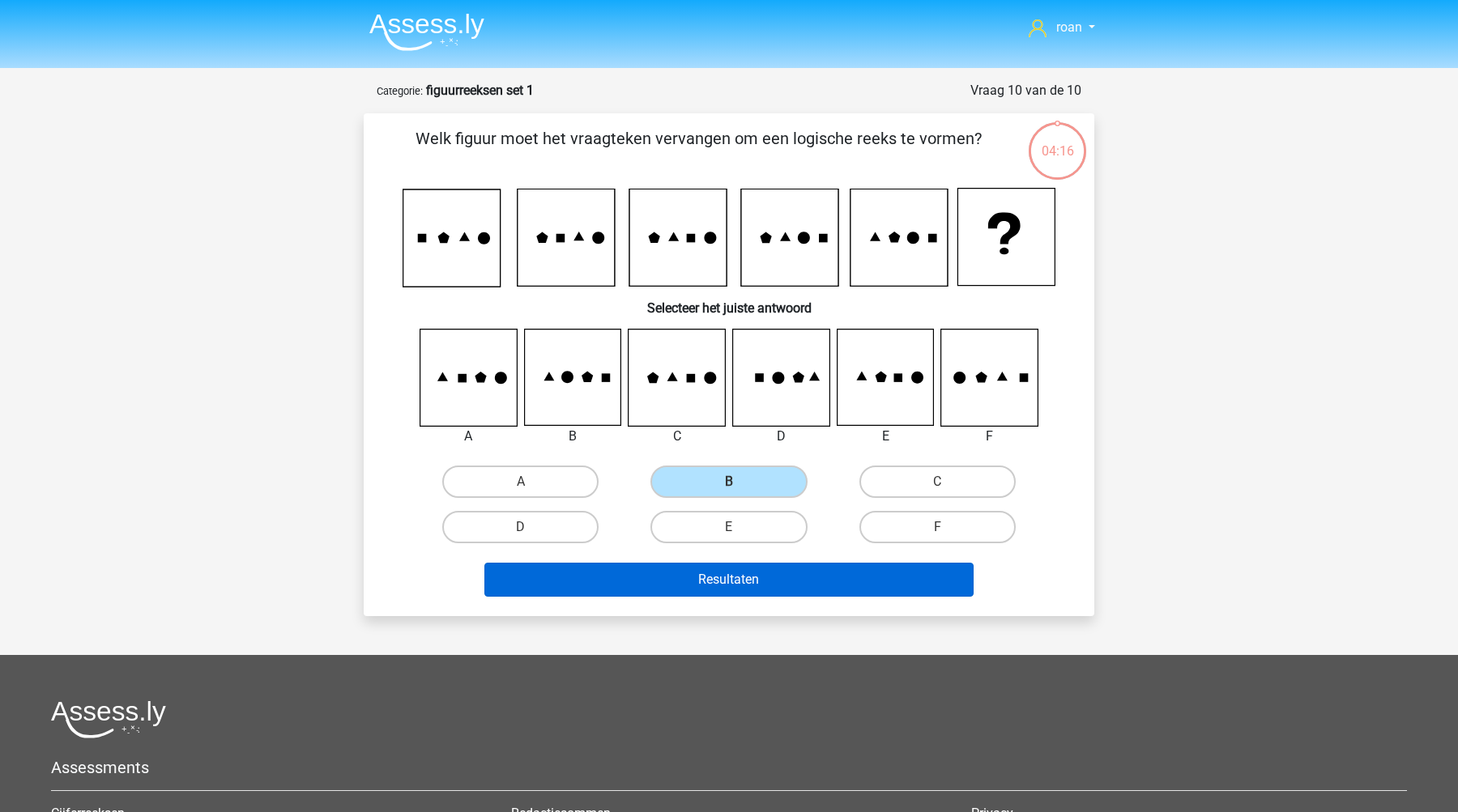
click at [712, 574] on button "Resultaten" at bounding box center [729, 580] width 490 height 34
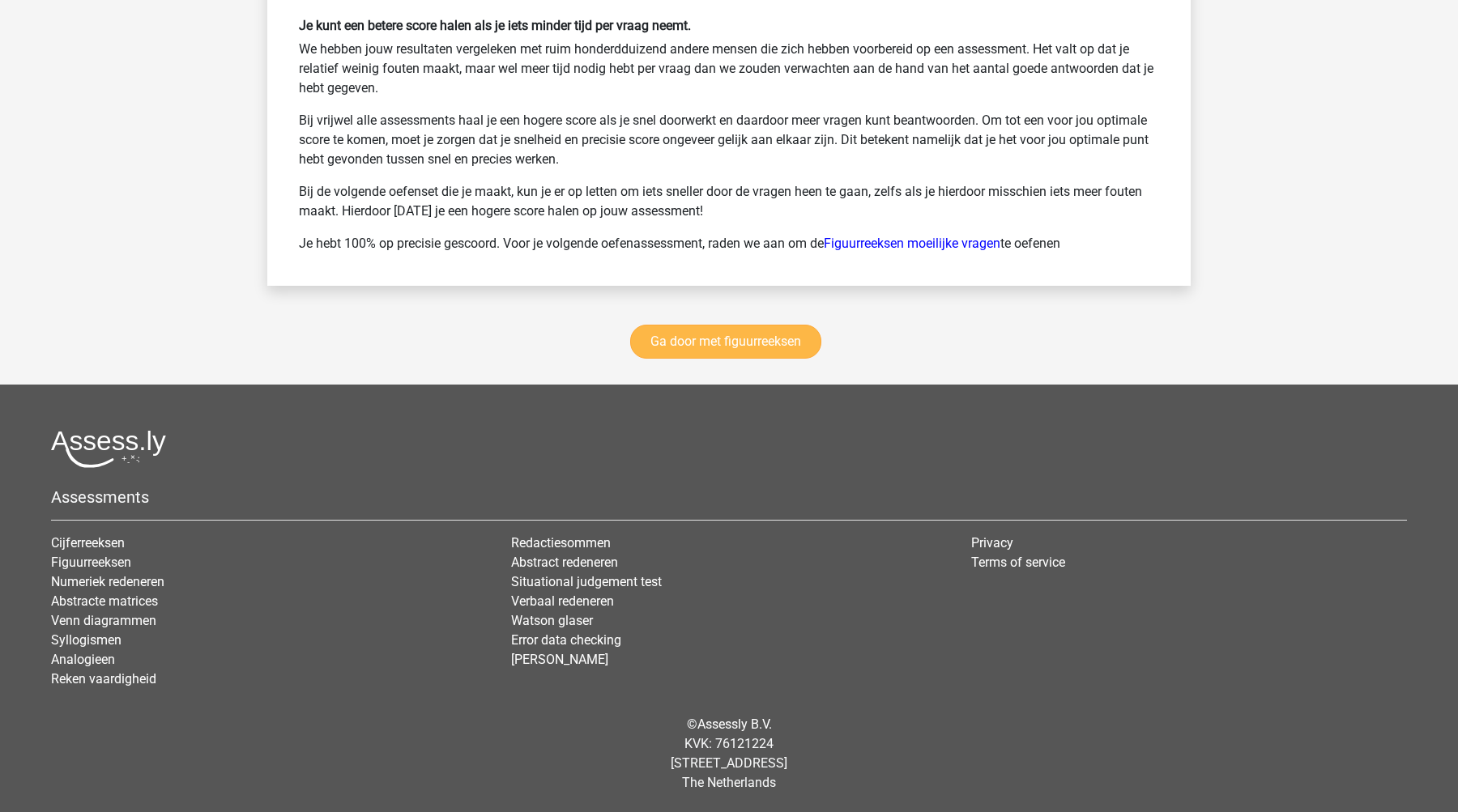
scroll to position [2217, 0]
click at [739, 344] on link "Ga door met figuurreeksen" at bounding box center [725, 343] width 191 height 34
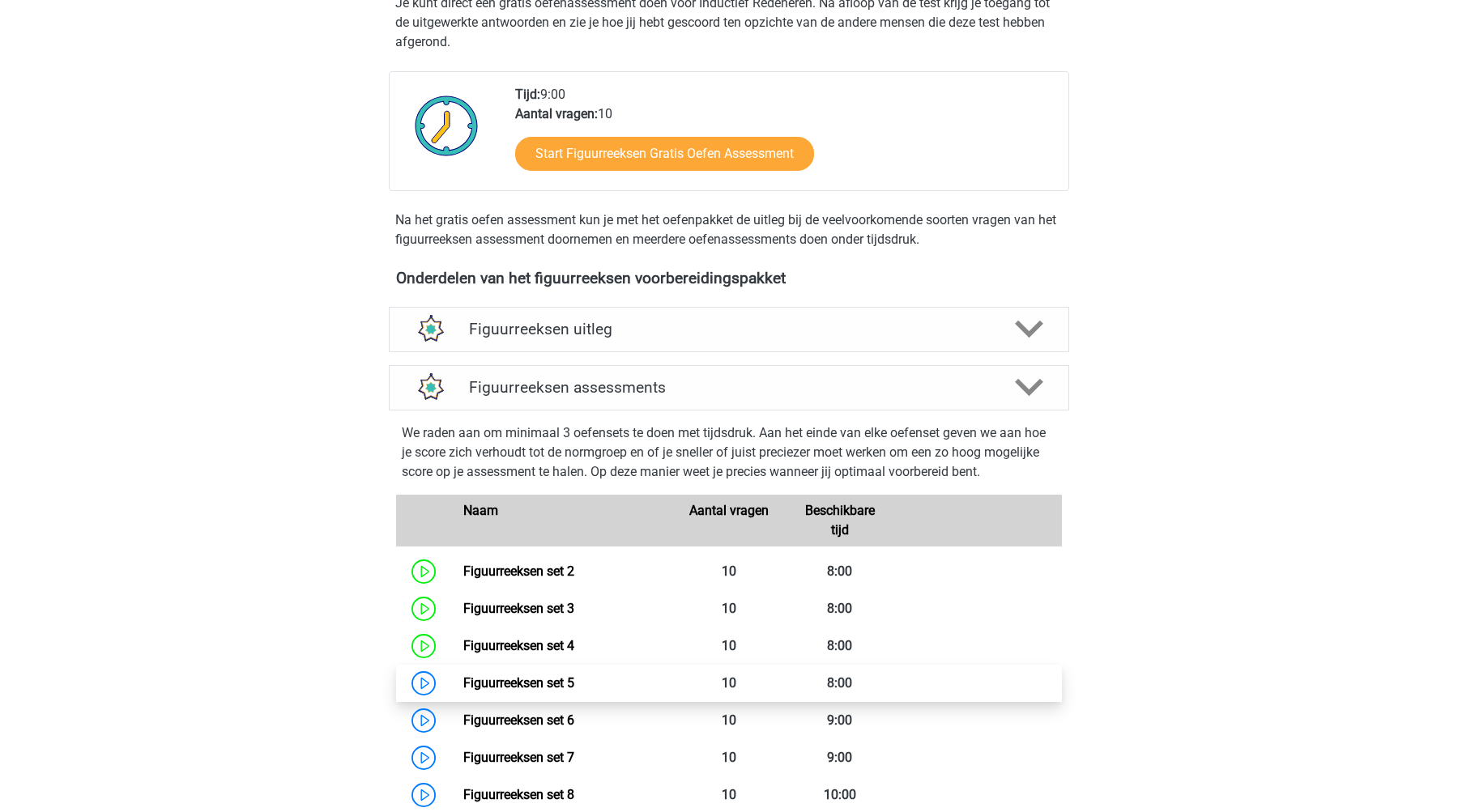
scroll to position [167, 0]
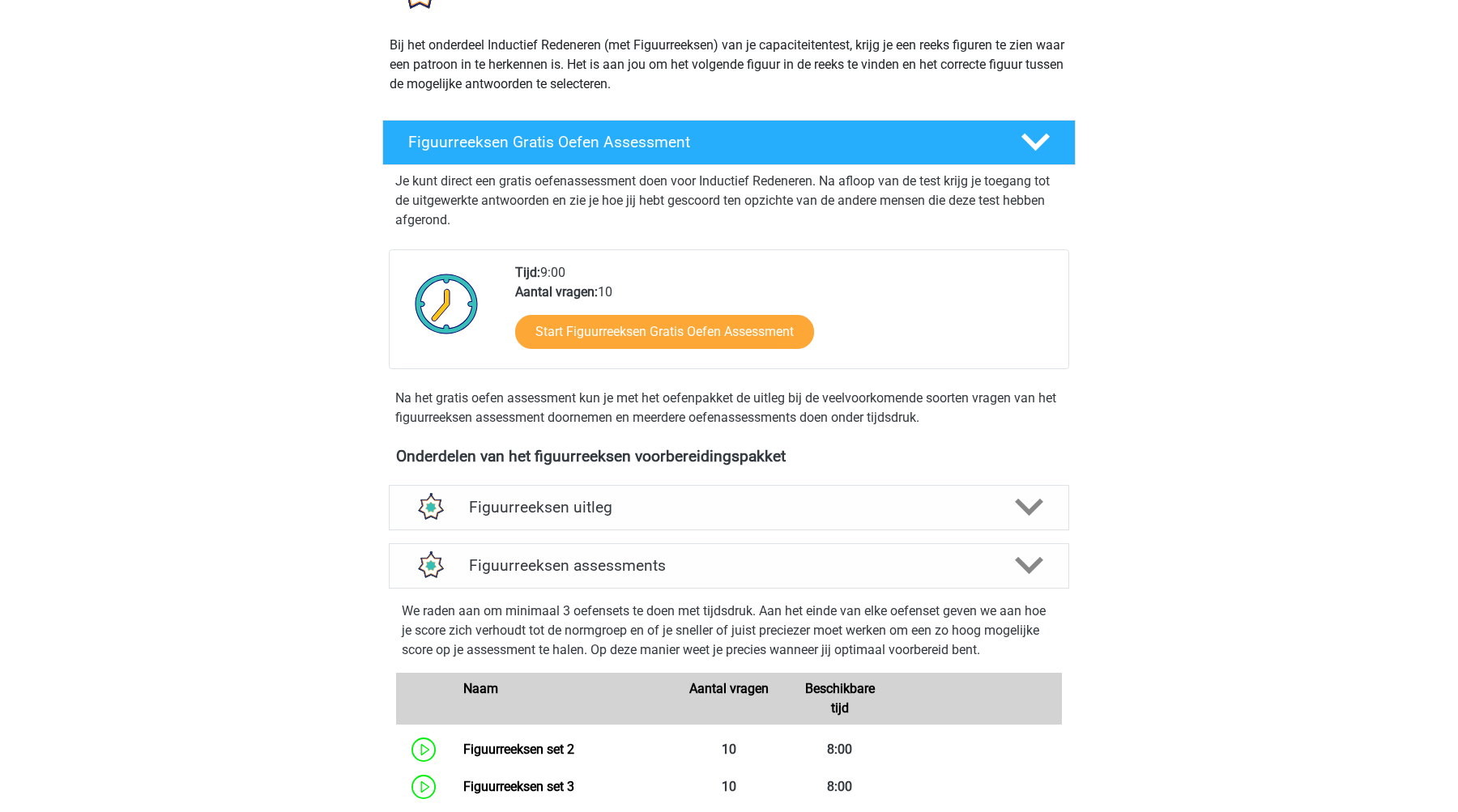
drag, startPoint x: 611, startPoint y: 510, endPoint x: 618, endPoint y: 474, distance: 36.7
click at [619, 558] on h4 "Figuurreeksen assessments" at bounding box center [729, 566] width 520 height 19
click at [586, 563] on h4 "Figuurreeksen assessments" at bounding box center [729, 566] width 520 height 19
click at [734, 571] on h4 "Figuurreeksen assessments" at bounding box center [729, 566] width 520 height 19
click at [1017, 554] on icon at bounding box center [1029, 566] width 28 height 28
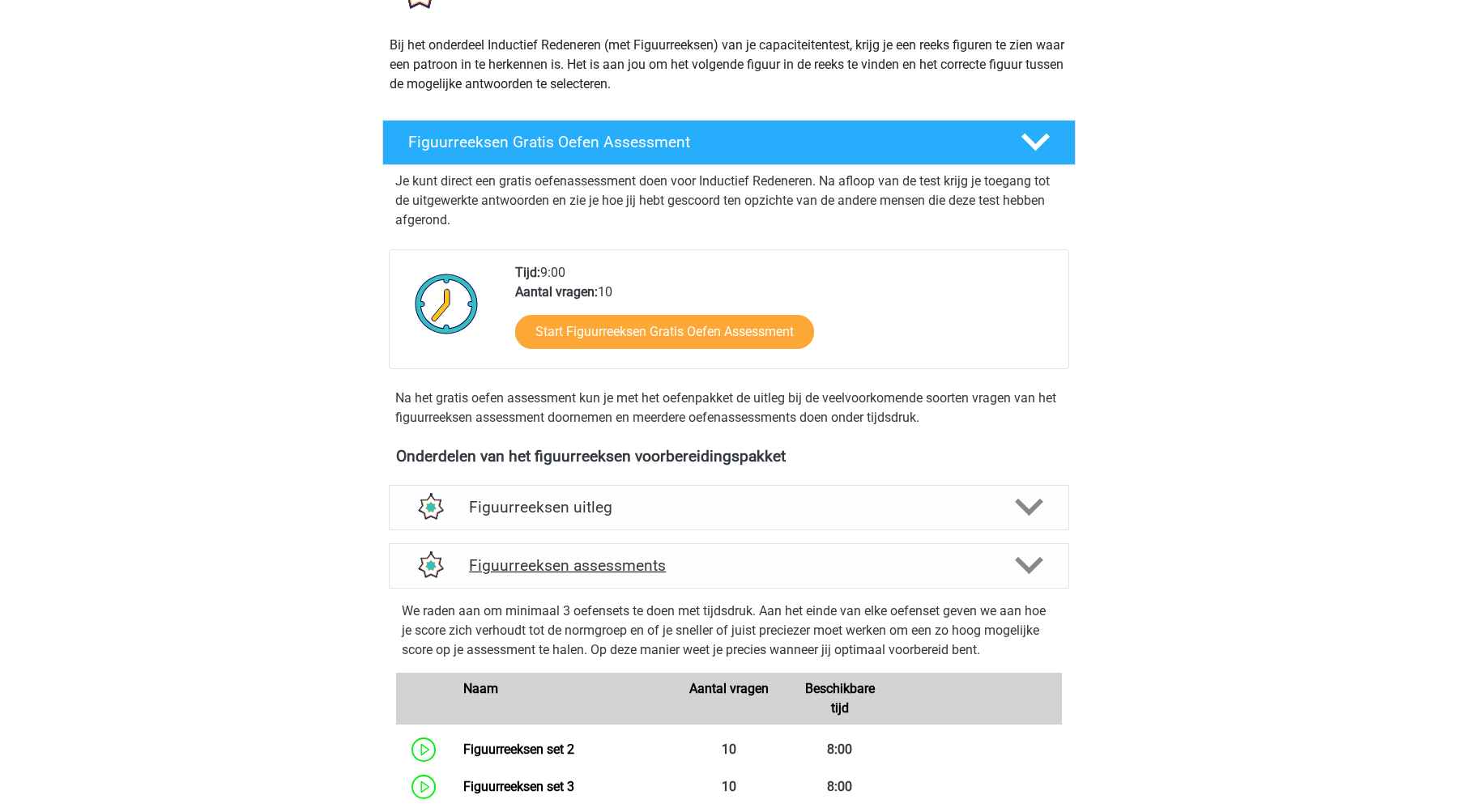
click at [1017, 554] on icon at bounding box center [1029, 566] width 28 height 28
click at [1032, 562] on icon at bounding box center [1029, 566] width 28 height 28
click at [622, 567] on h4 "Figuurreeksen assessments" at bounding box center [729, 566] width 520 height 19
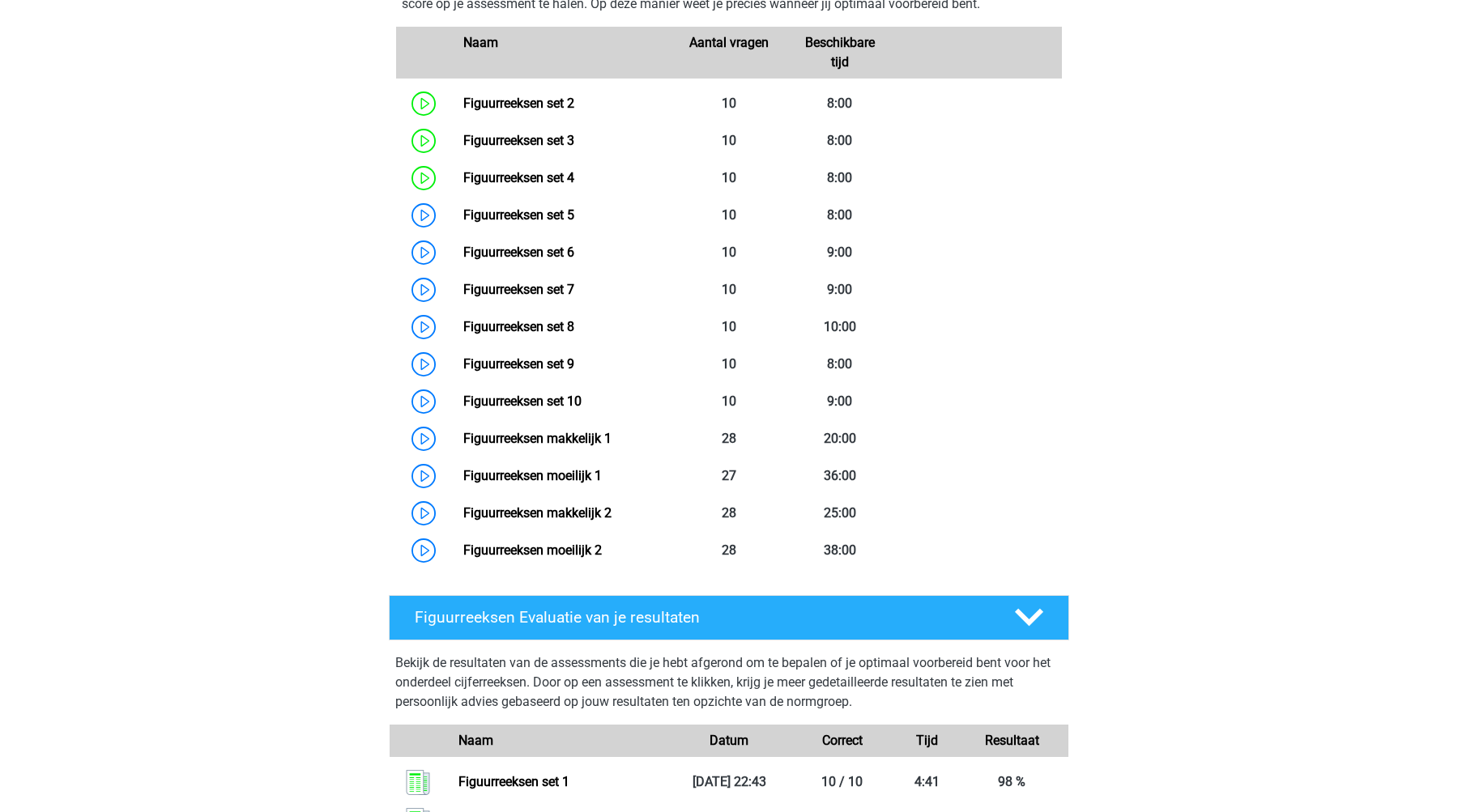
scroll to position [639, 0]
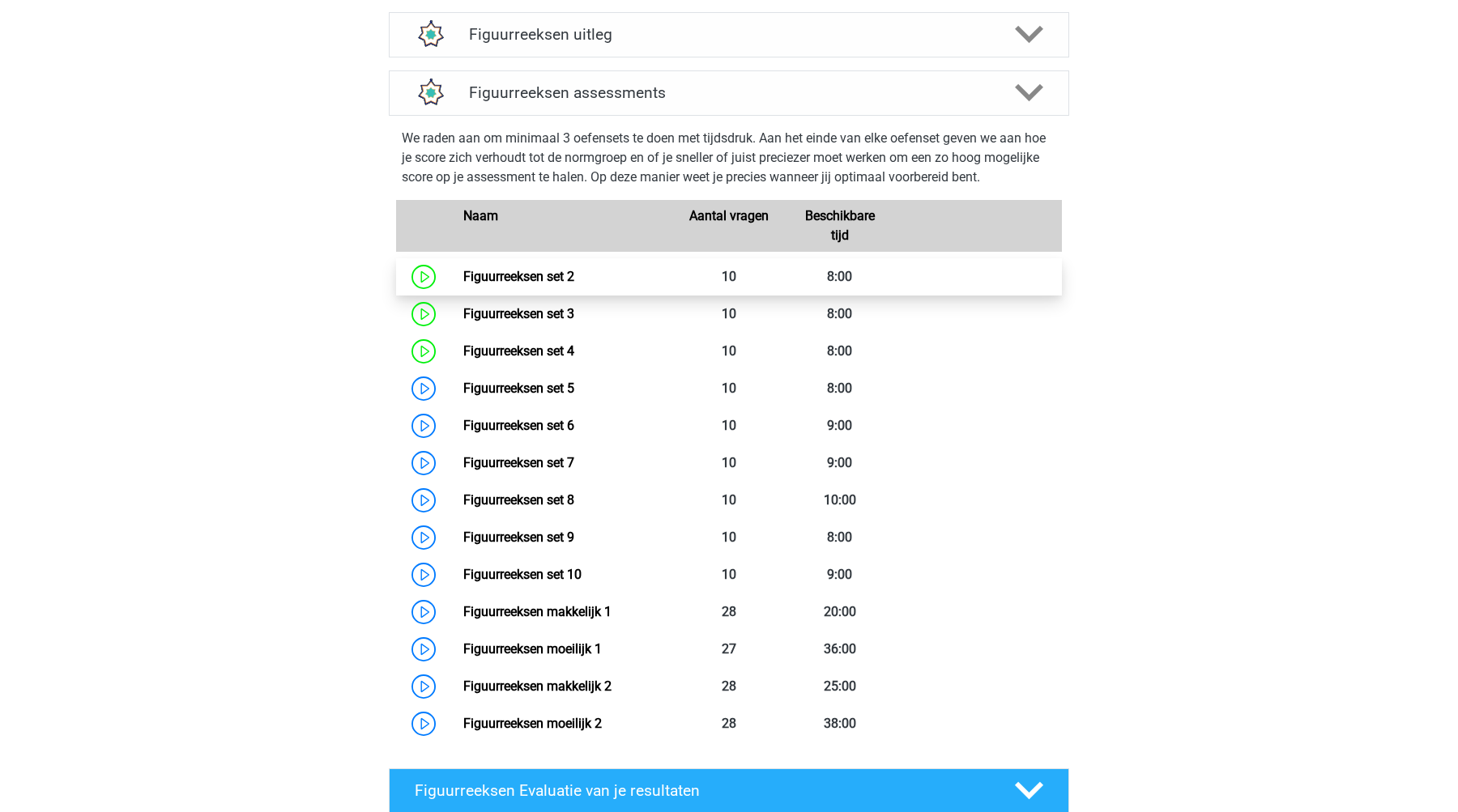
click at [513, 274] on link "Figuurreeksen set 2" at bounding box center [519, 276] width 111 height 15
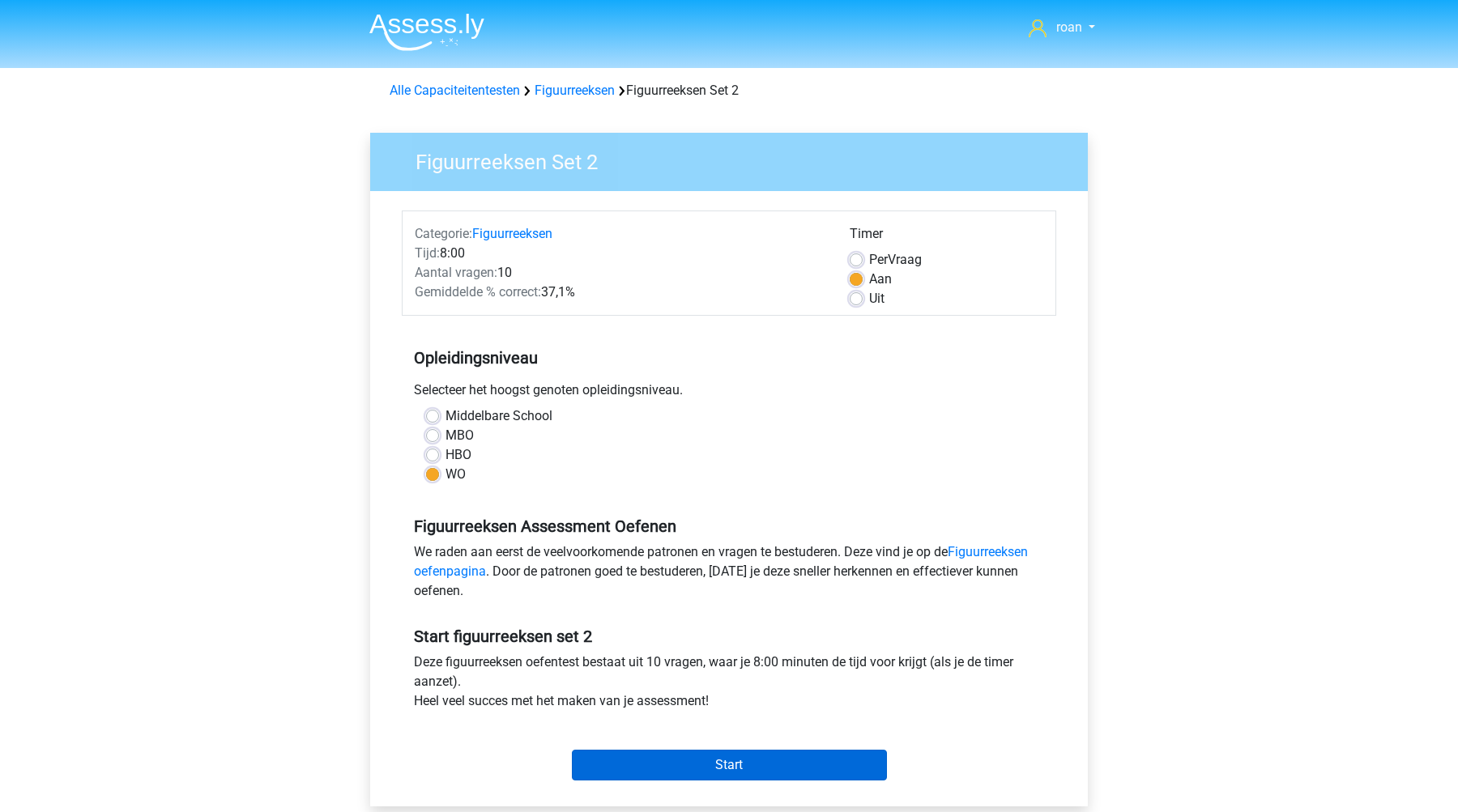
click at [672, 761] on input "Start" at bounding box center [729, 765] width 315 height 30
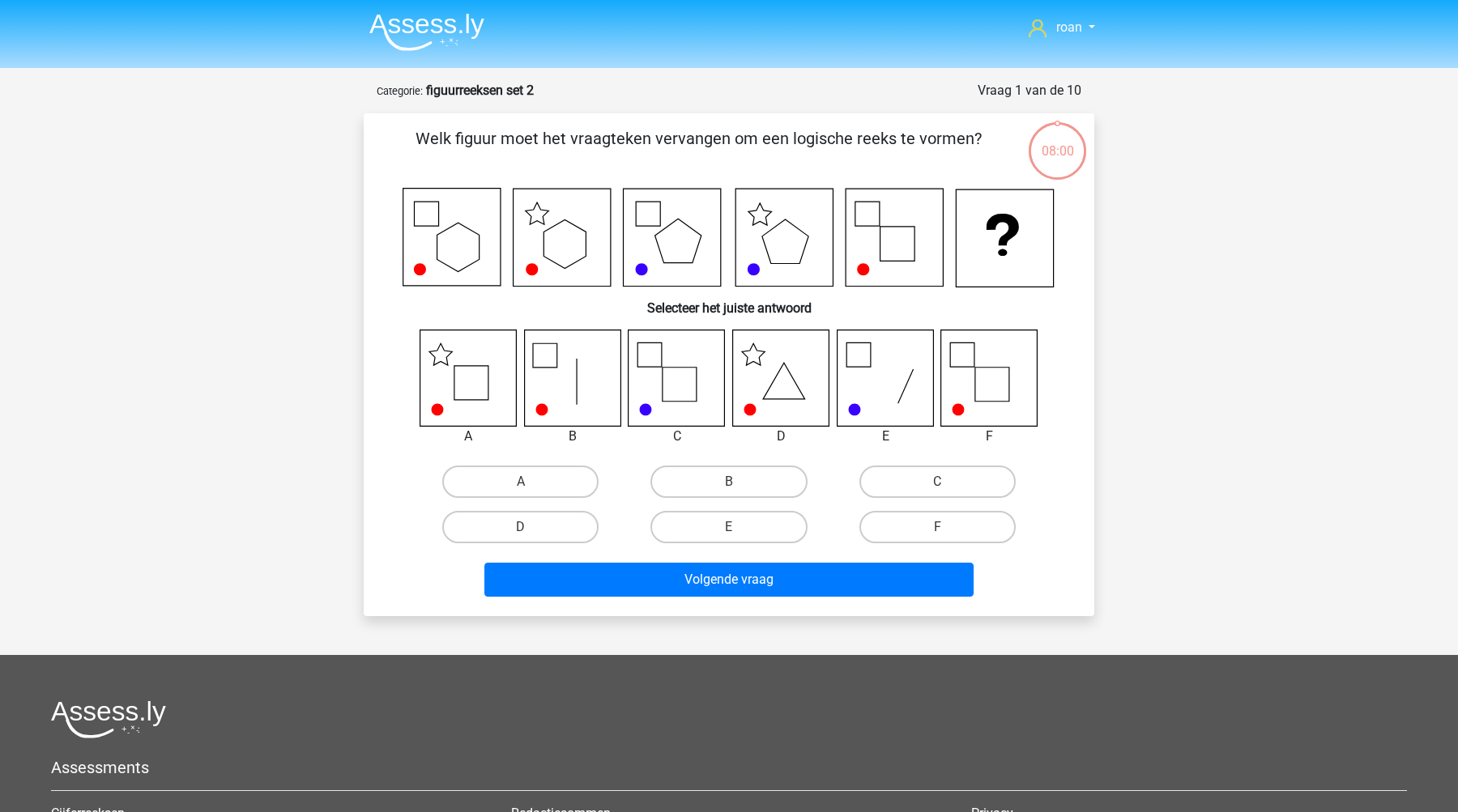
scroll to position [40, 0]
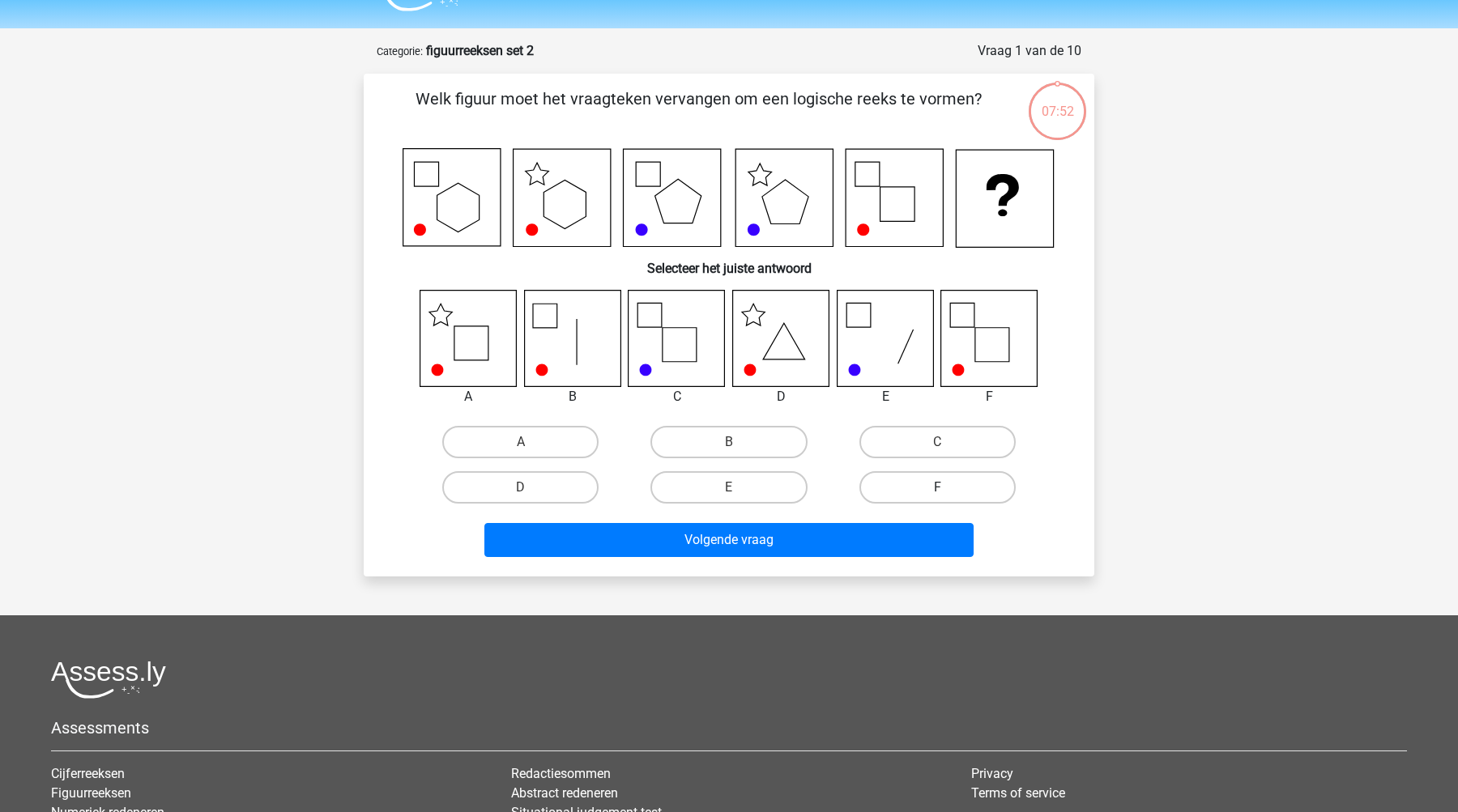
click at [909, 496] on label "F" at bounding box center [937, 487] width 157 height 32
click at [937, 496] on input "F" at bounding box center [941, 492] width 10 height 10
radio input "true"
click at [571, 432] on label "A" at bounding box center [520, 442] width 157 height 32
click at [531, 442] on input "A" at bounding box center [525, 446] width 10 height 10
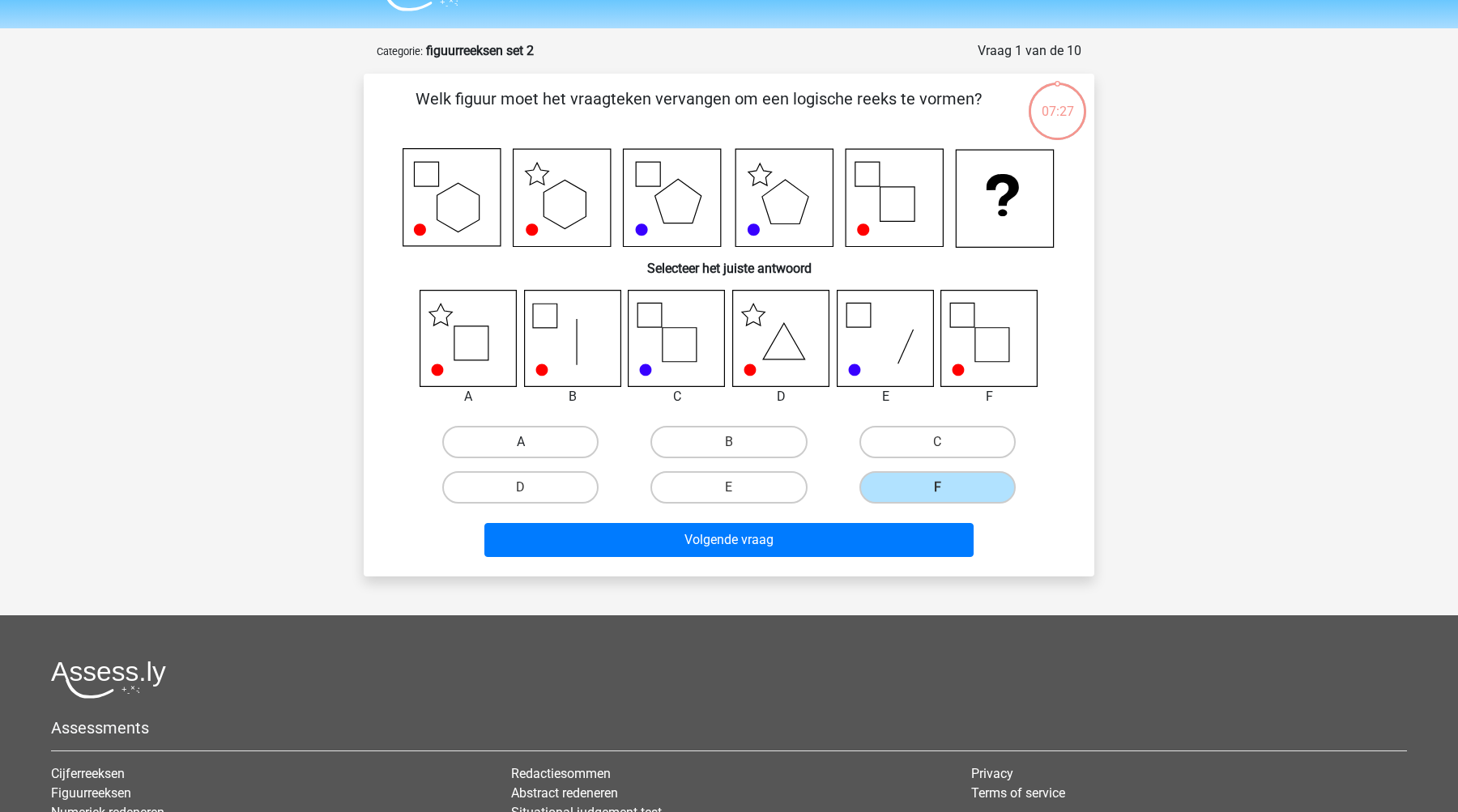
radio input "true"
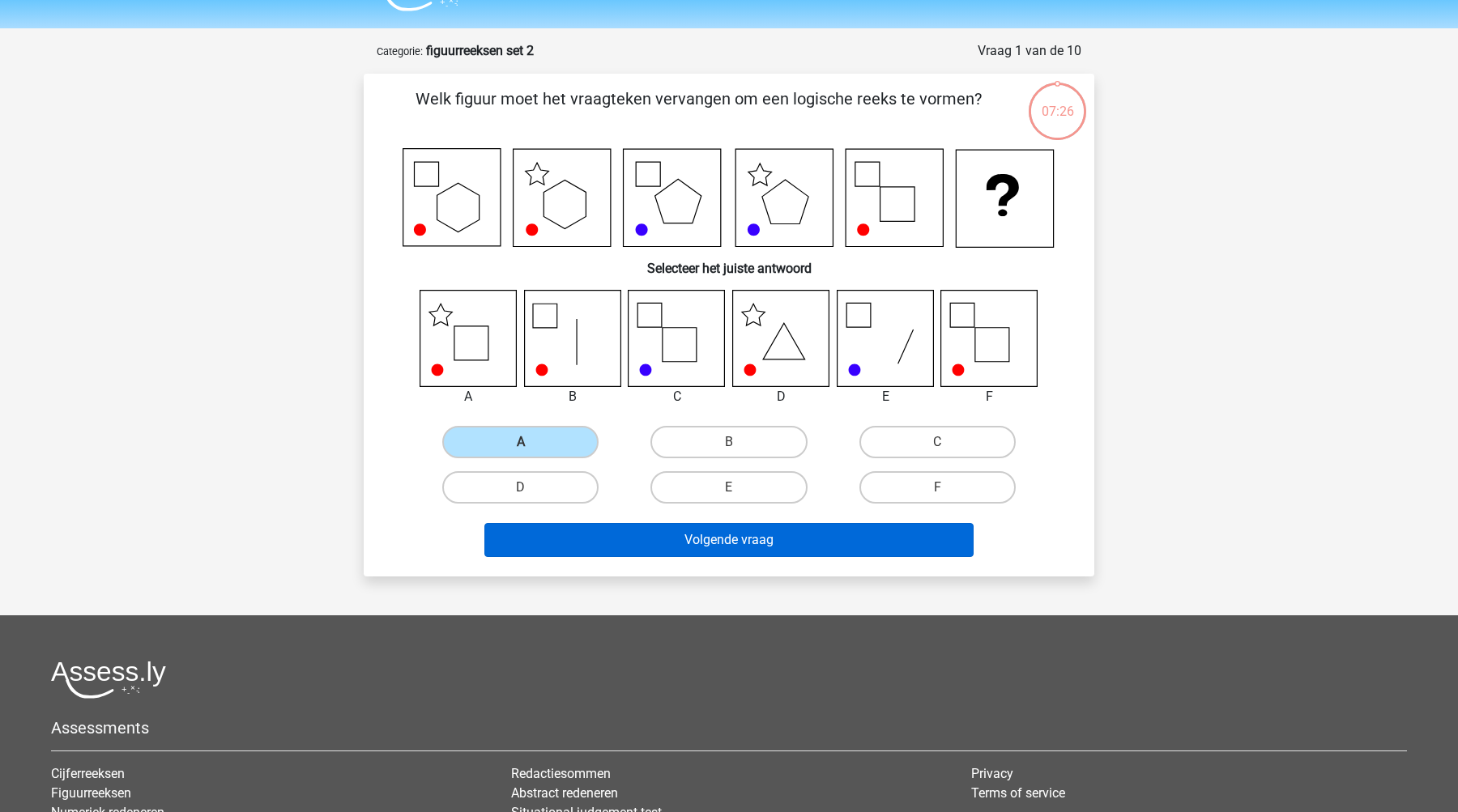
click at [713, 548] on button "Volgende vraag" at bounding box center [729, 540] width 490 height 34
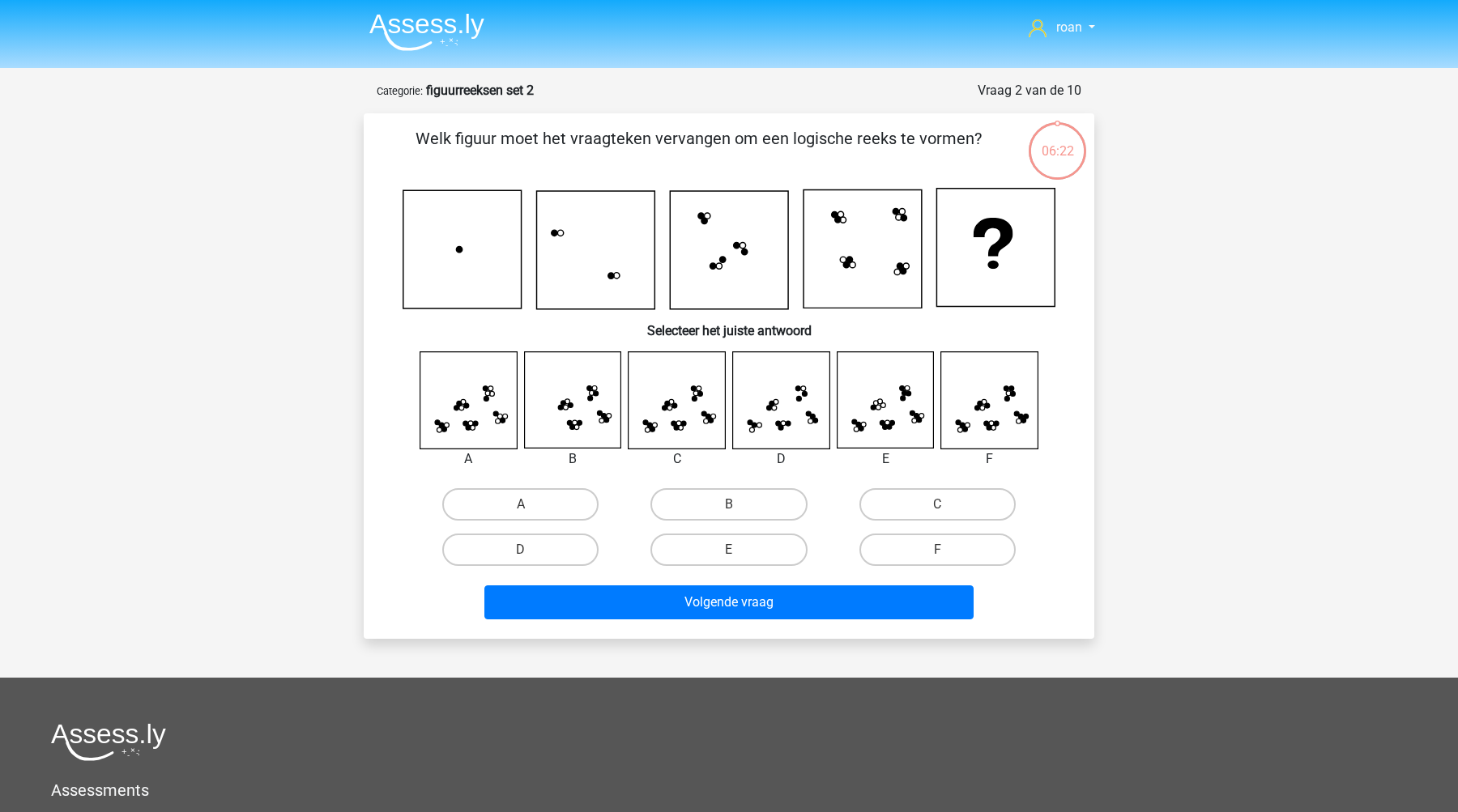
click at [916, 522] on div "C" at bounding box center [937, 504] width 208 height 46
click at [912, 511] on label "C" at bounding box center [937, 504] width 157 height 32
click at [937, 511] on input "C" at bounding box center [941, 509] width 10 height 10
radio input "true"
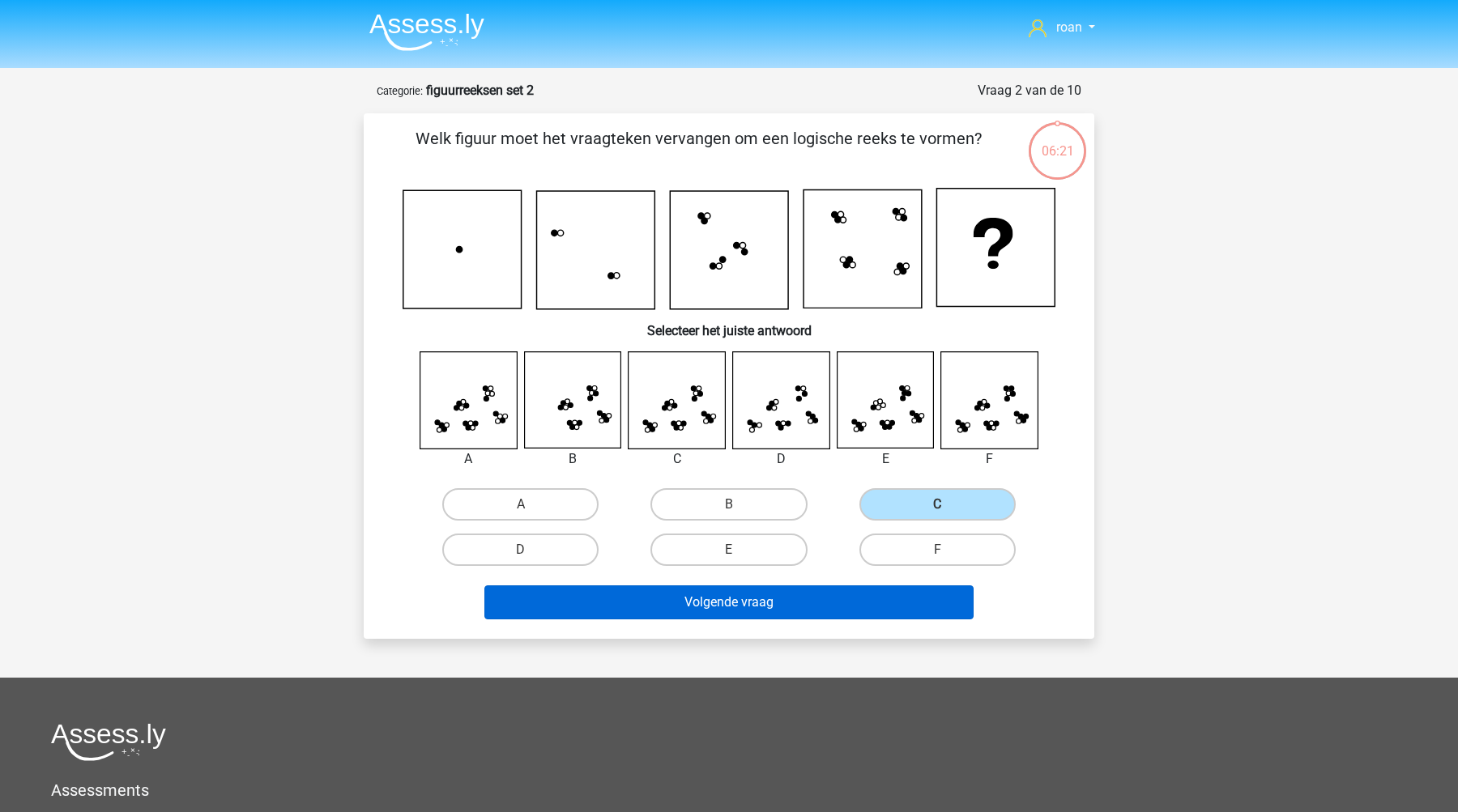
click at [820, 612] on button "Volgende vraag" at bounding box center [729, 602] width 490 height 34
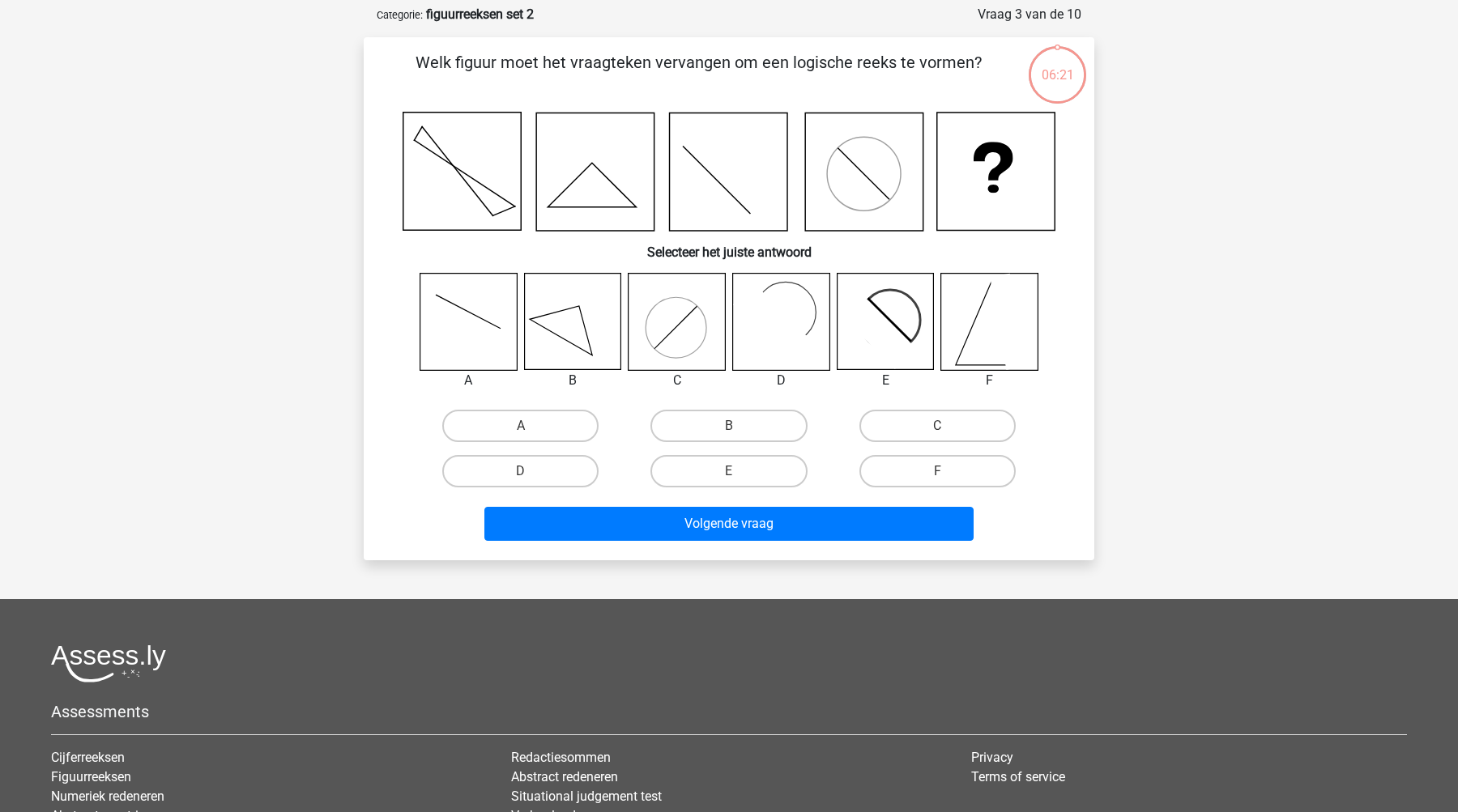
scroll to position [75, 0]
click at [738, 477] on label "E" at bounding box center [729, 472] width 157 height 32
click at [738, 477] on input "E" at bounding box center [733, 477] width 10 height 10
radio input "true"
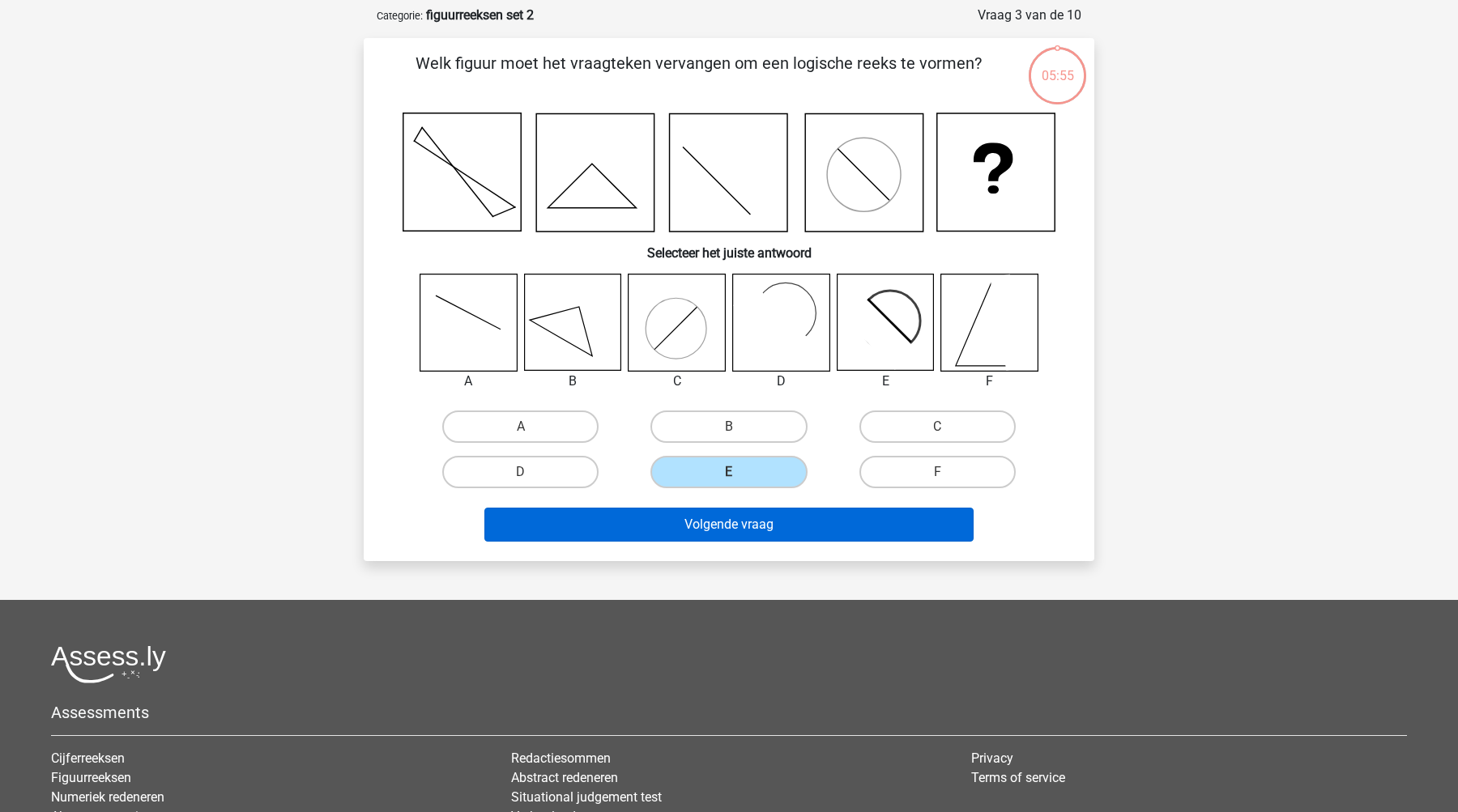
click at [766, 530] on button "Volgende vraag" at bounding box center [729, 525] width 490 height 34
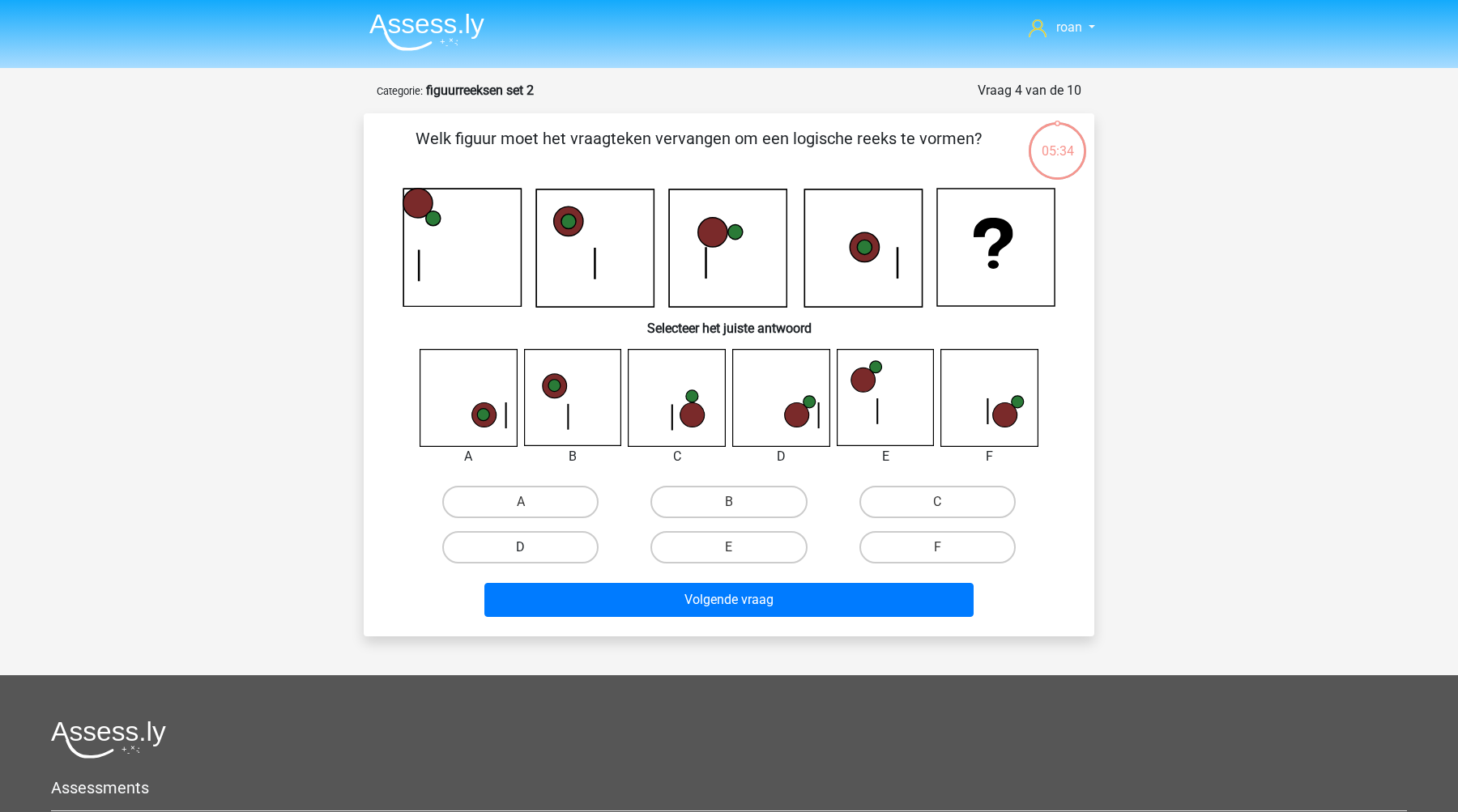
click at [564, 546] on label "D" at bounding box center [520, 547] width 157 height 32
click at [531, 547] on input "D" at bounding box center [525, 552] width 10 height 10
radio input "true"
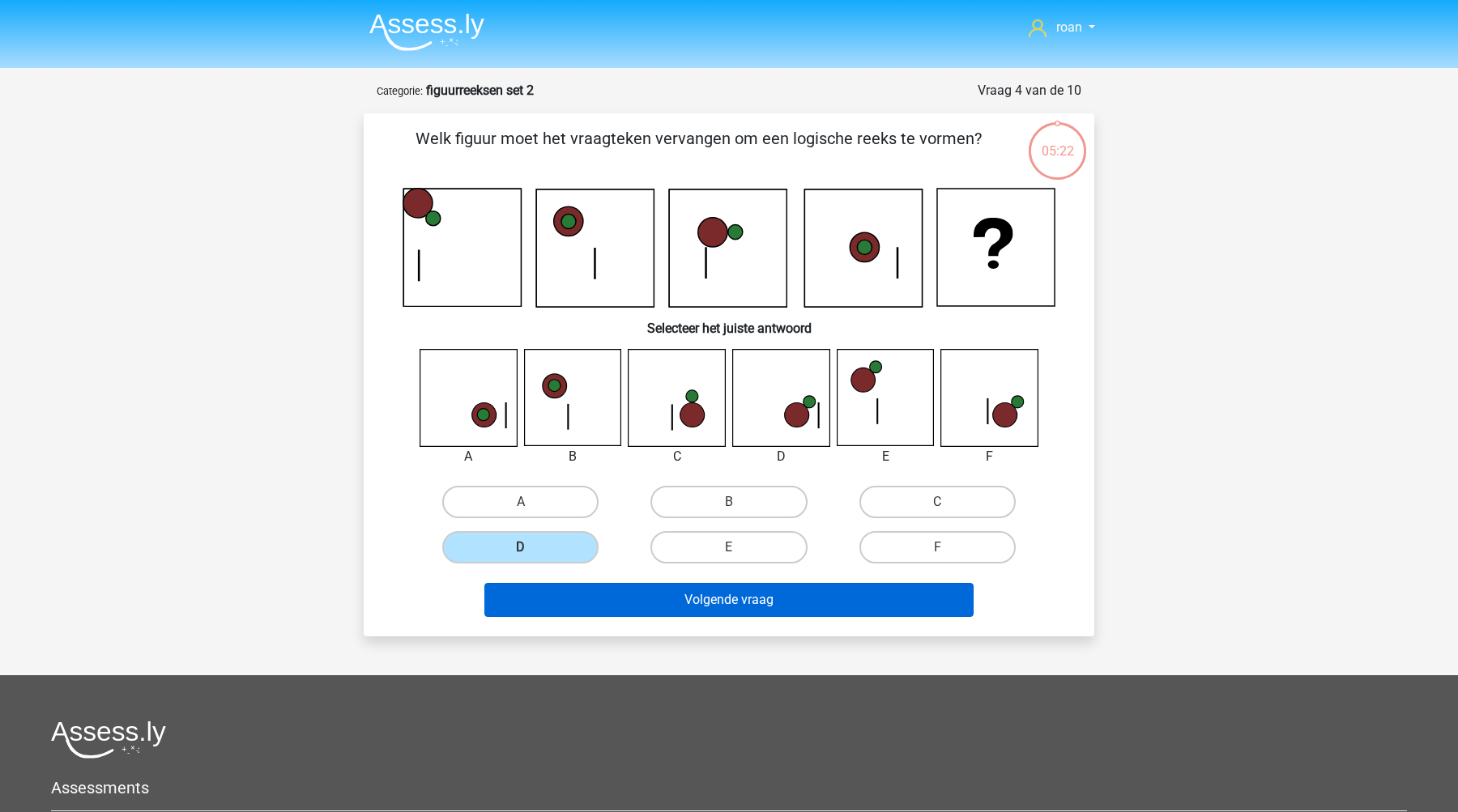
click at [696, 601] on button "Volgende vraag" at bounding box center [729, 600] width 490 height 34
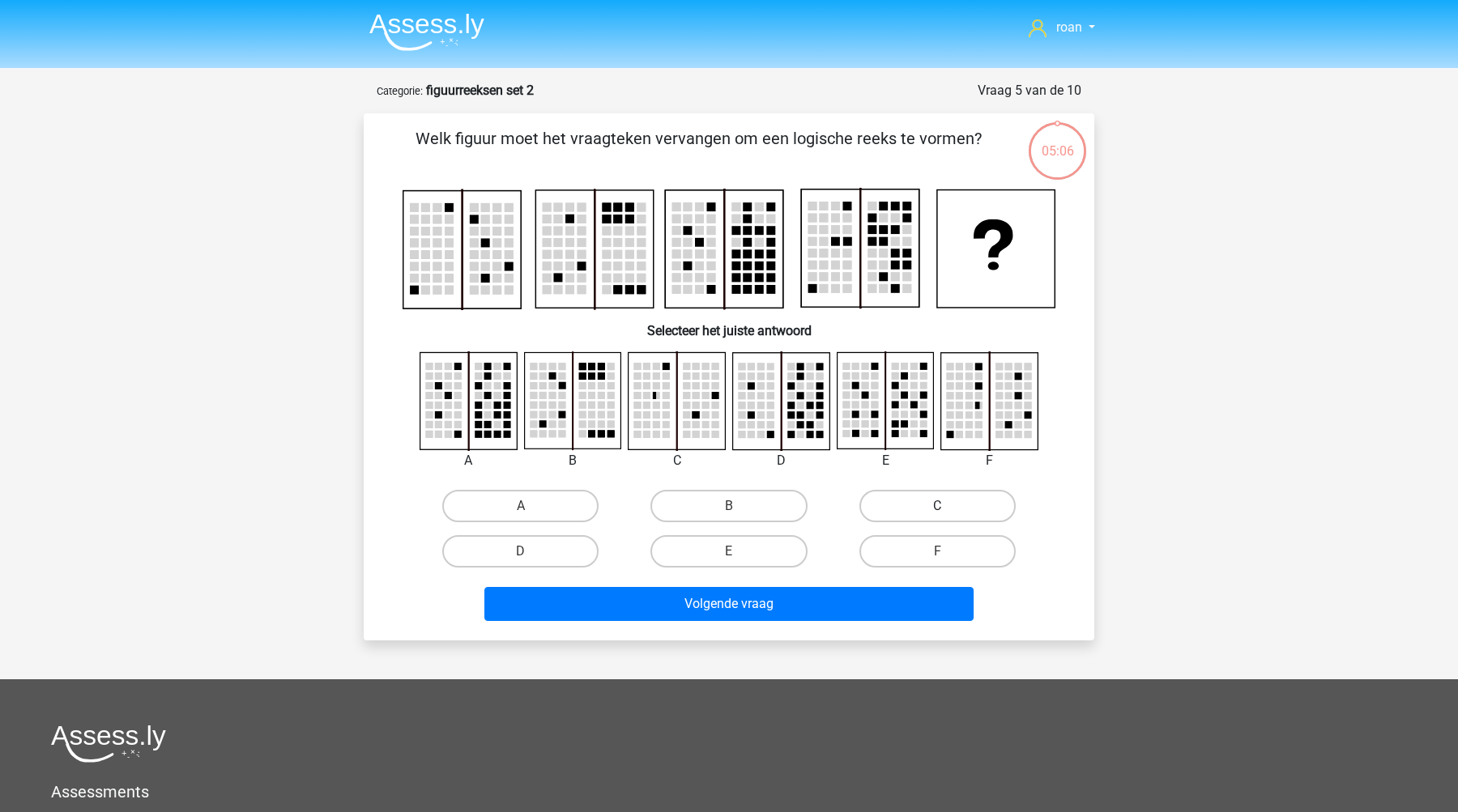
click at [888, 498] on label "C" at bounding box center [937, 506] width 157 height 32
click at [937, 506] on input "C" at bounding box center [941, 511] width 10 height 10
radio input "true"
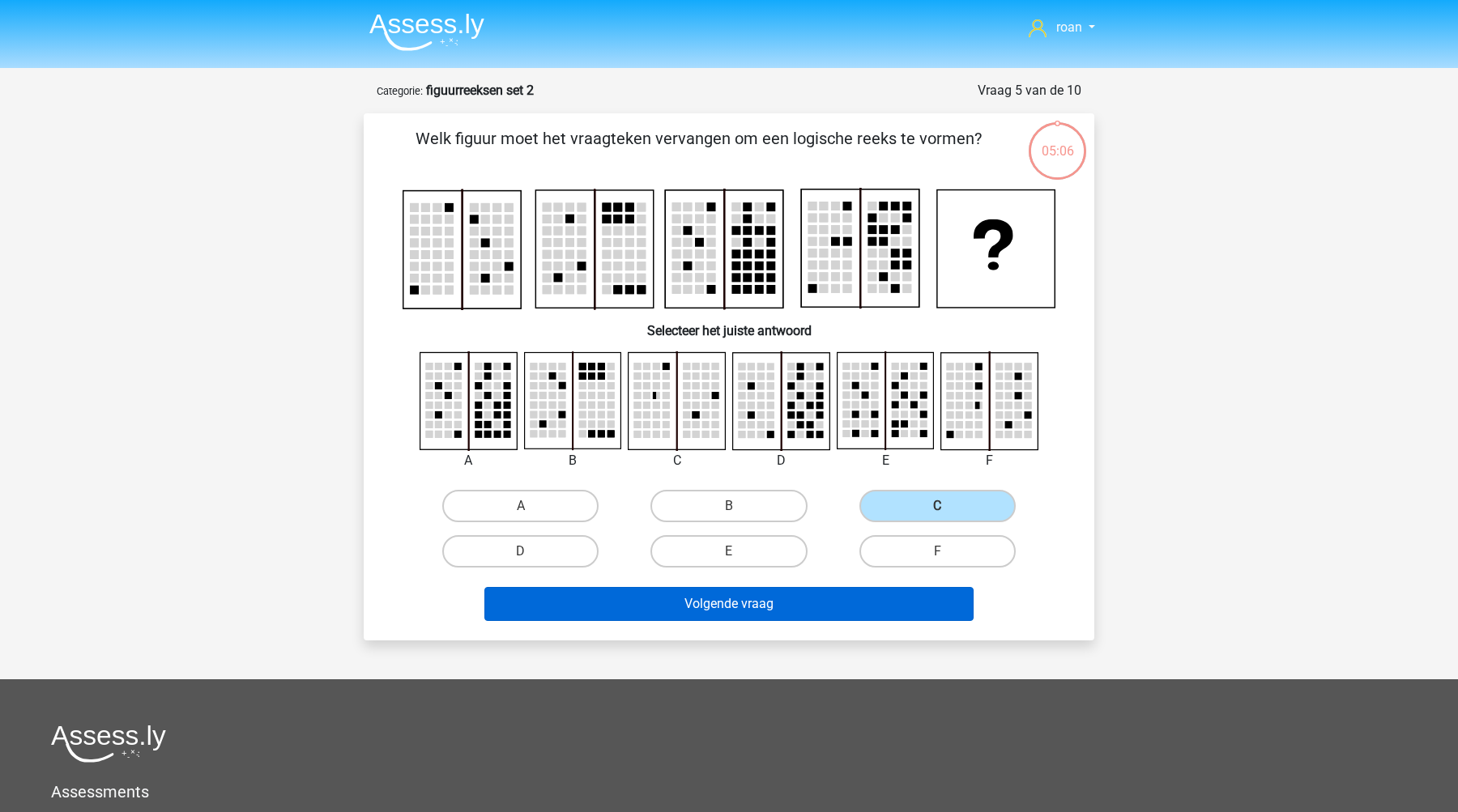
click at [840, 603] on button "Volgende vraag" at bounding box center [729, 604] width 490 height 34
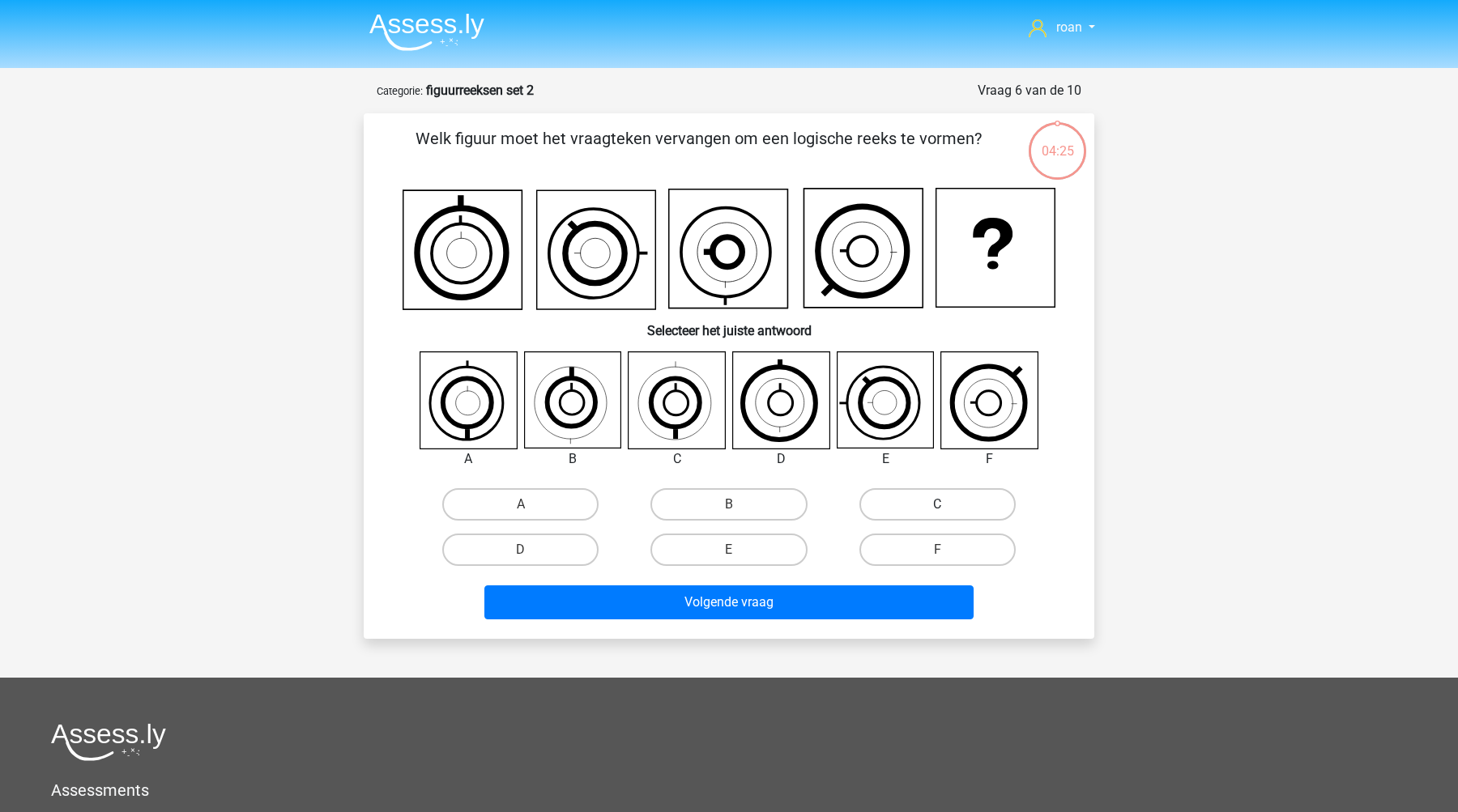
click at [891, 490] on label "C" at bounding box center [937, 504] width 157 height 32
click at [937, 504] on input "C" at bounding box center [941, 509] width 10 height 10
radio input "true"
click at [540, 498] on label "A" at bounding box center [520, 504] width 157 height 32
click at [531, 504] on input "A" at bounding box center [525, 509] width 10 height 10
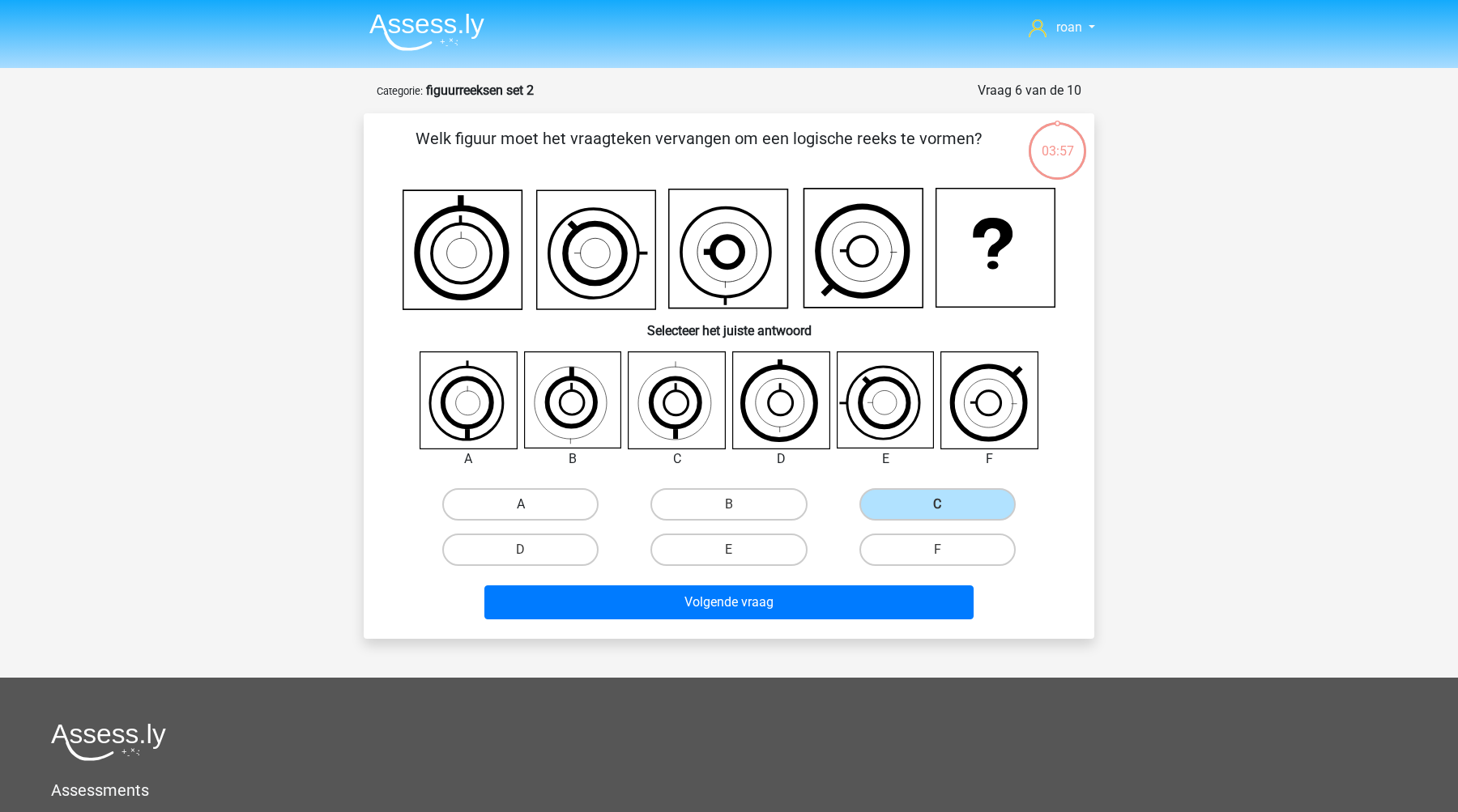
radio input "true"
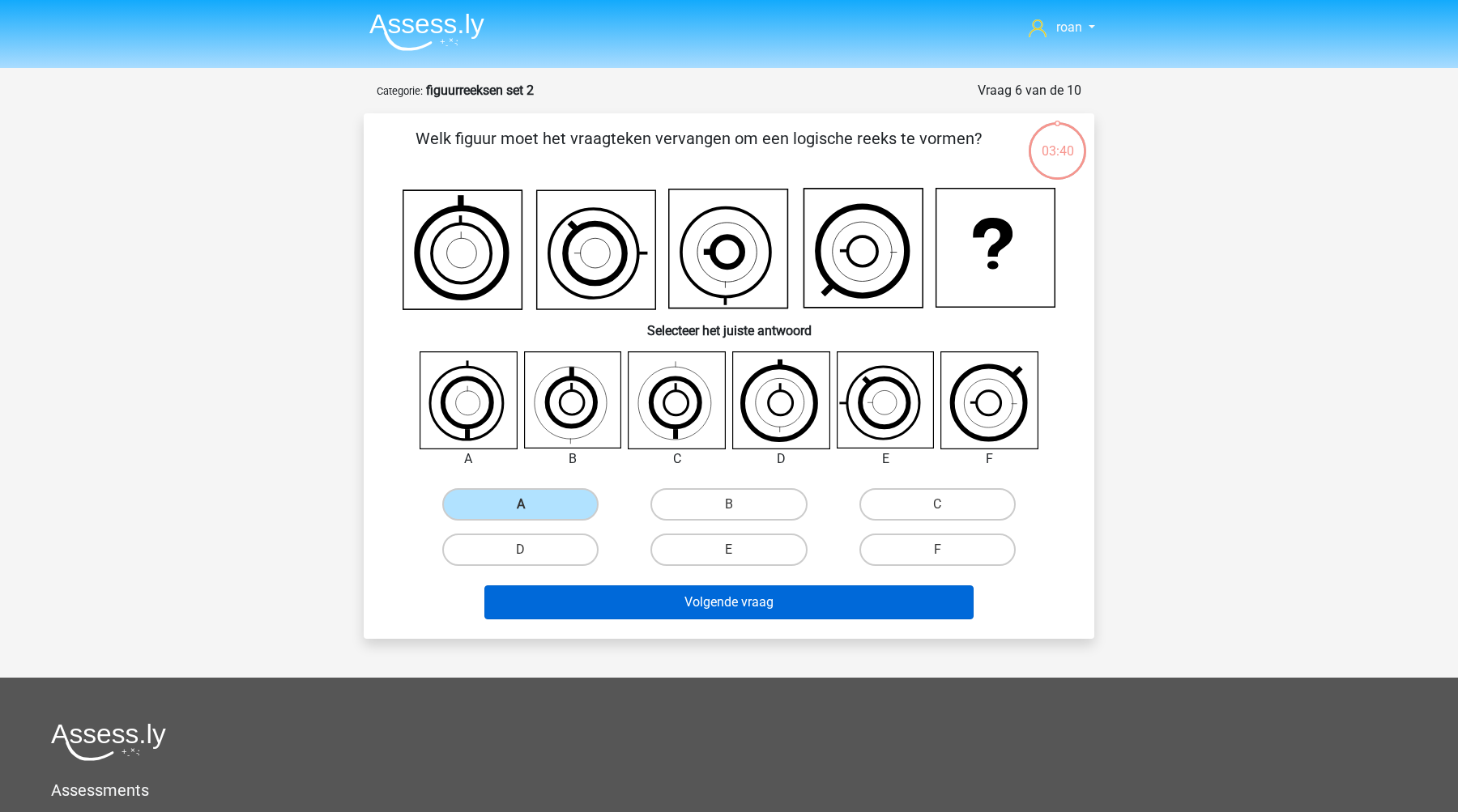
click at [608, 597] on button "Volgende vraag" at bounding box center [729, 602] width 490 height 34
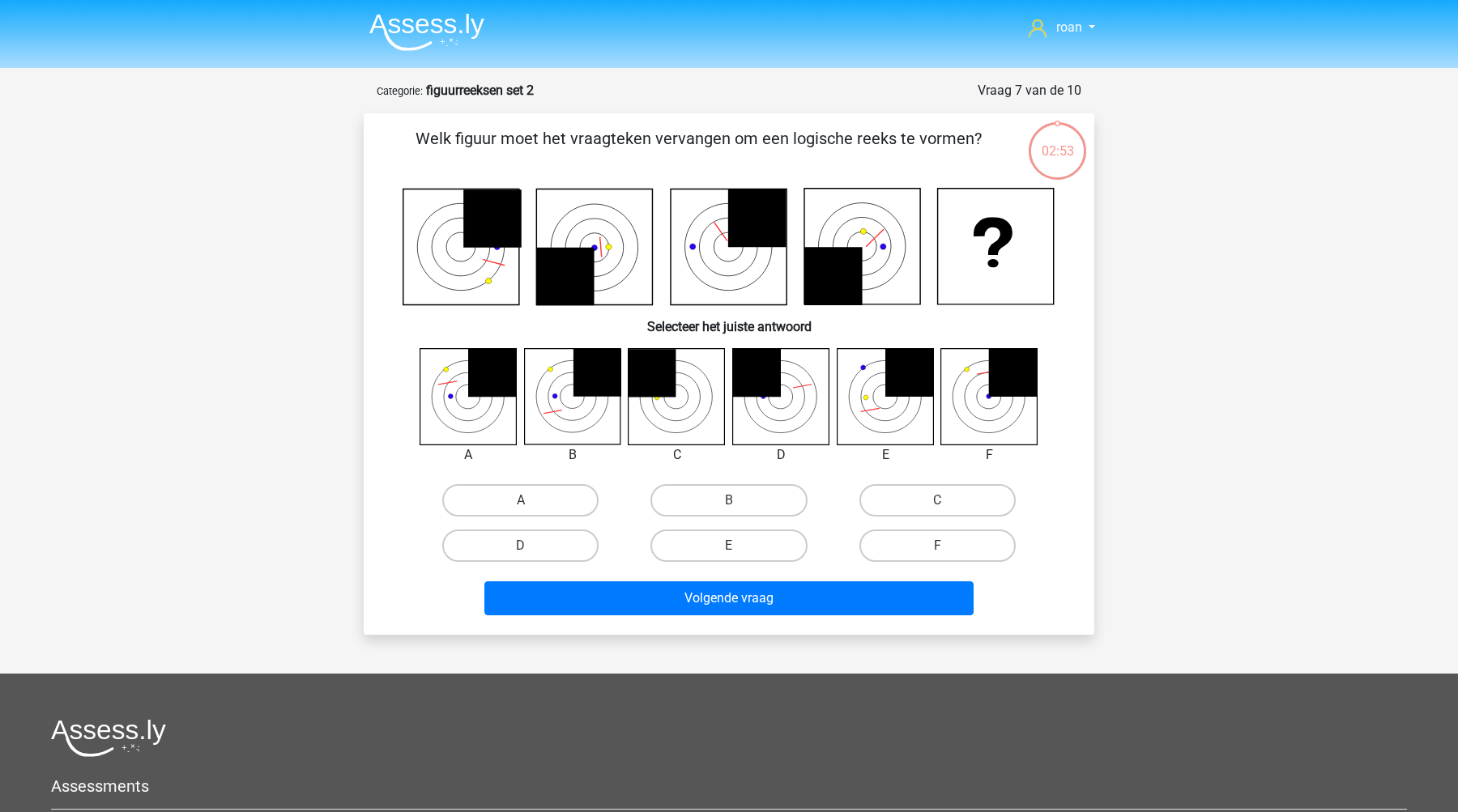
click at [480, 481] on div "A" at bounding box center [520, 500] width 208 height 46
click at [483, 493] on label "A" at bounding box center [520, 500] width 157 height 32
click at [521, 500] on input "A" at bounding box center [525, 505] width 10 height 10
radio input "true"
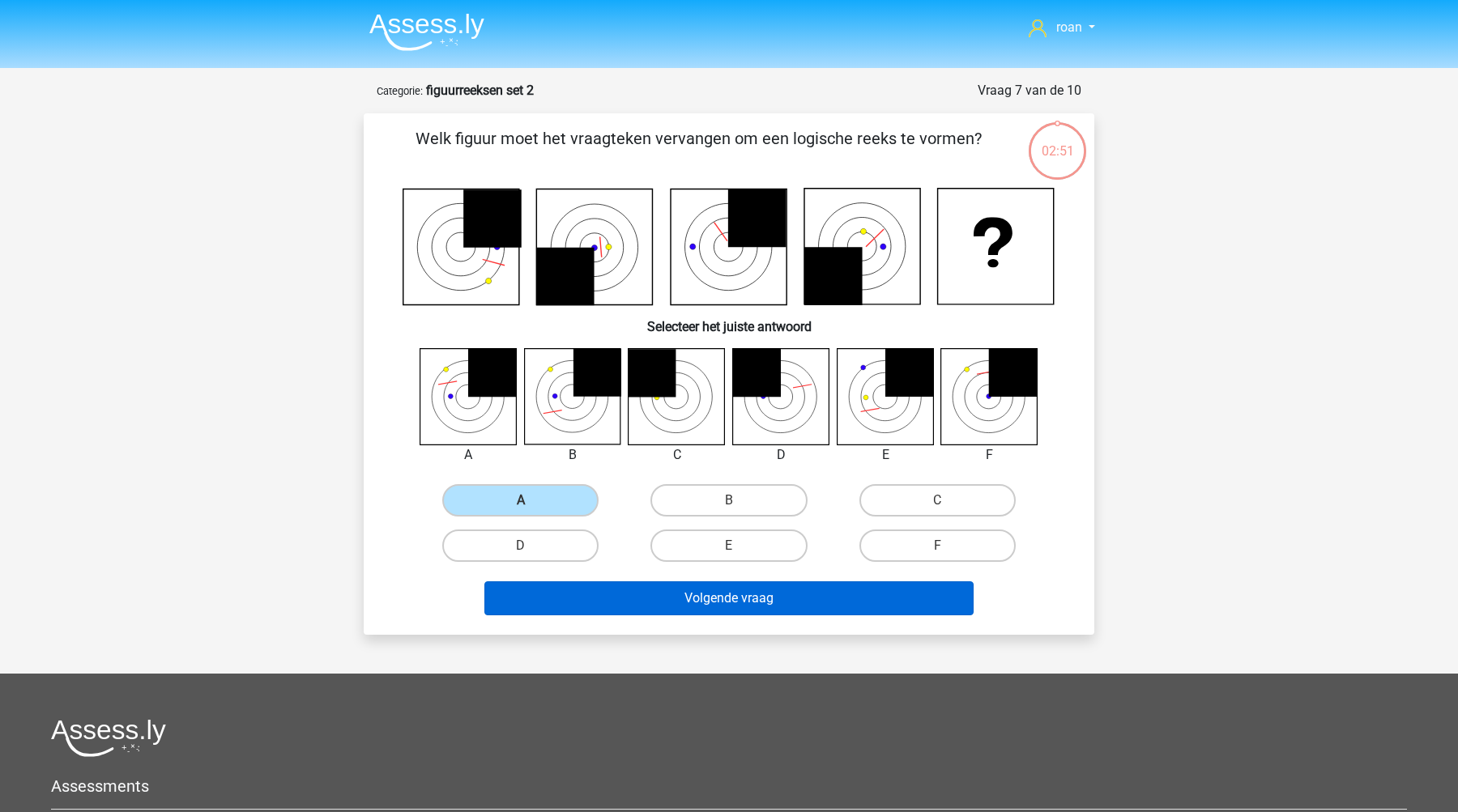
click at [582, 606] on button "Volgende vraag" at bounding box center [729, 598] width 490 height 34
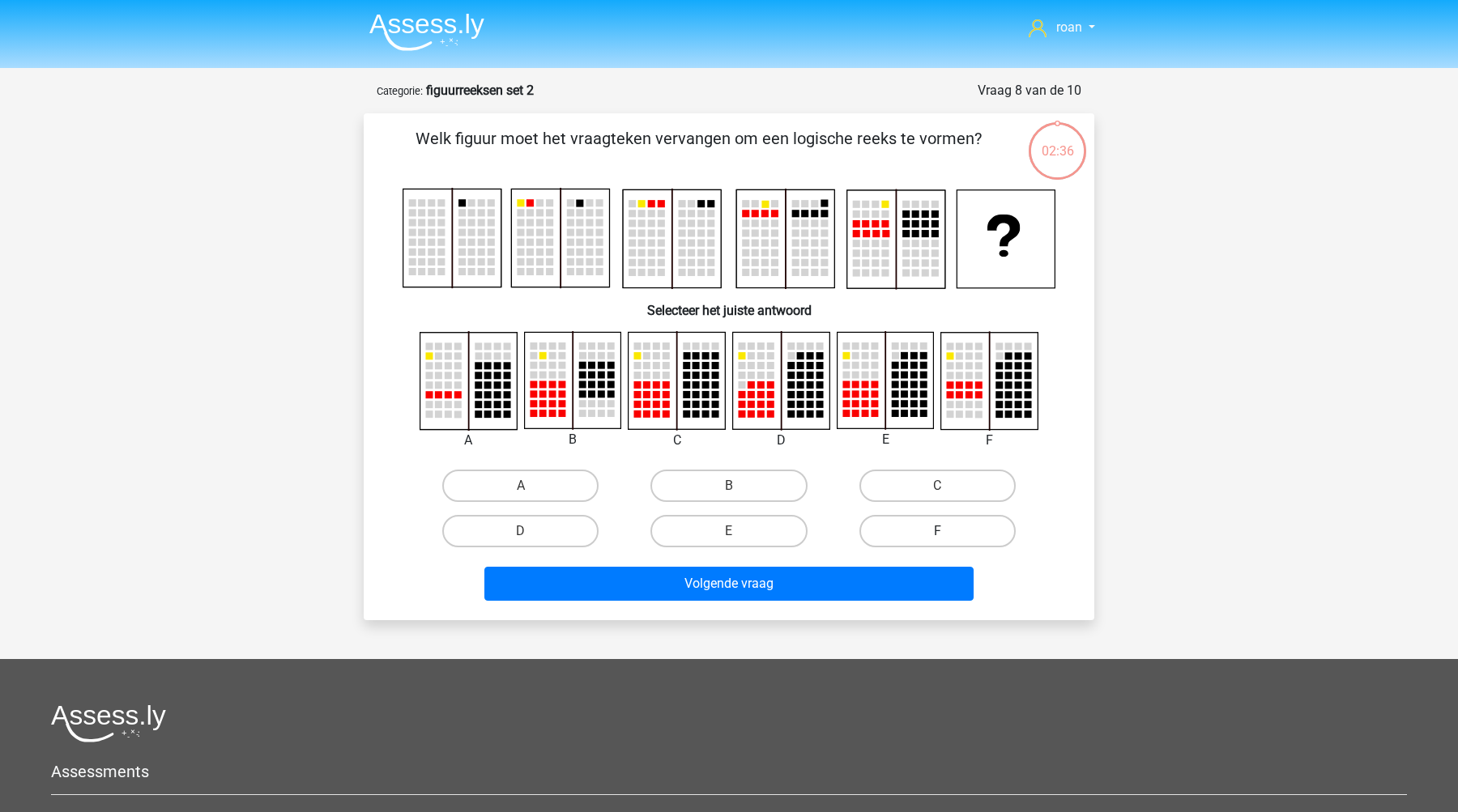
click at [893, 536] on label "F" at bounding box center [937, 531] width 157 height 32
click at [937, 536] on input "F" at bounding box center [941, 536] width 10 height 10
radio input "true"
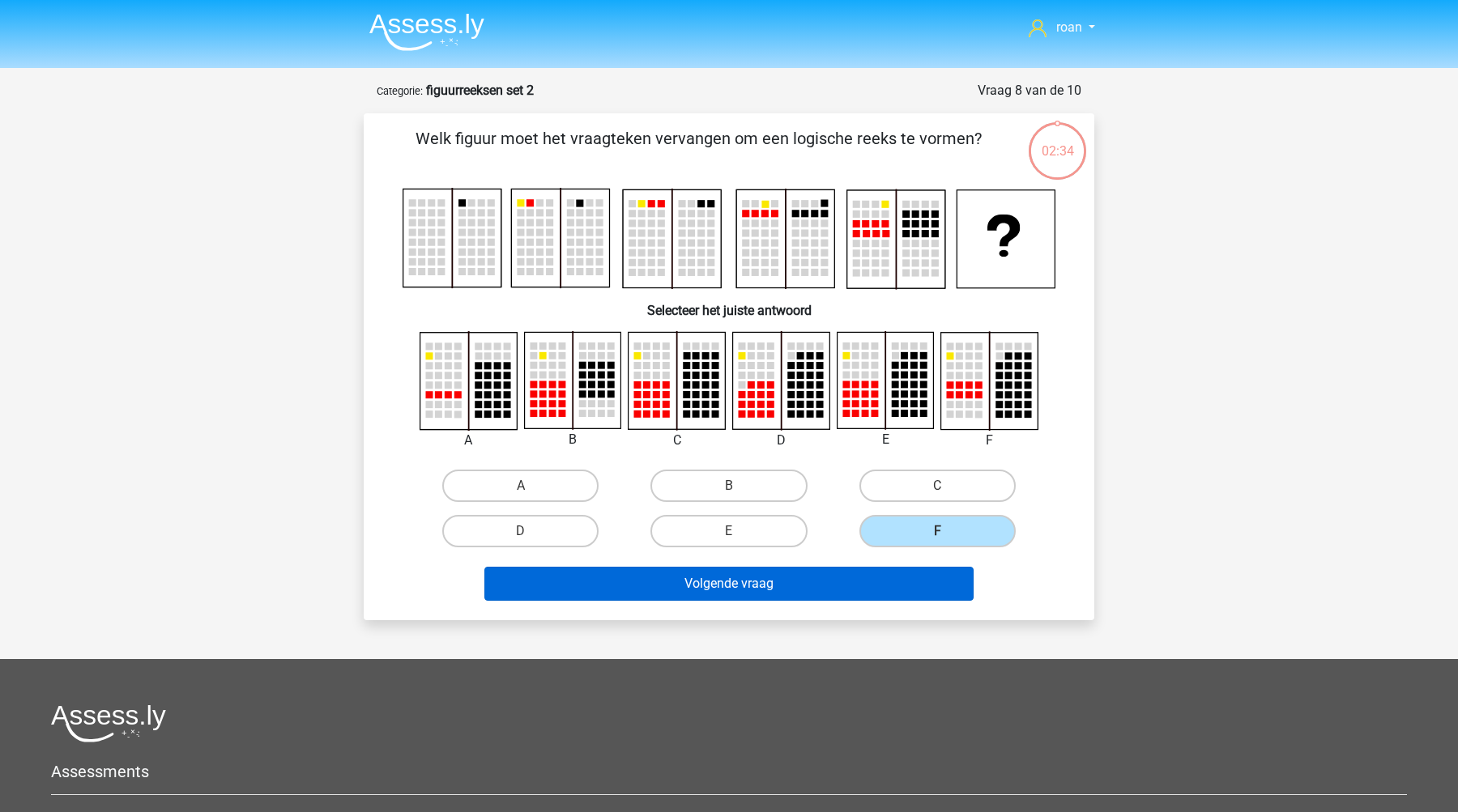
click at [789, 580] on button "Volgende vraag" at bounding box center [729, 584] width 490 height 34
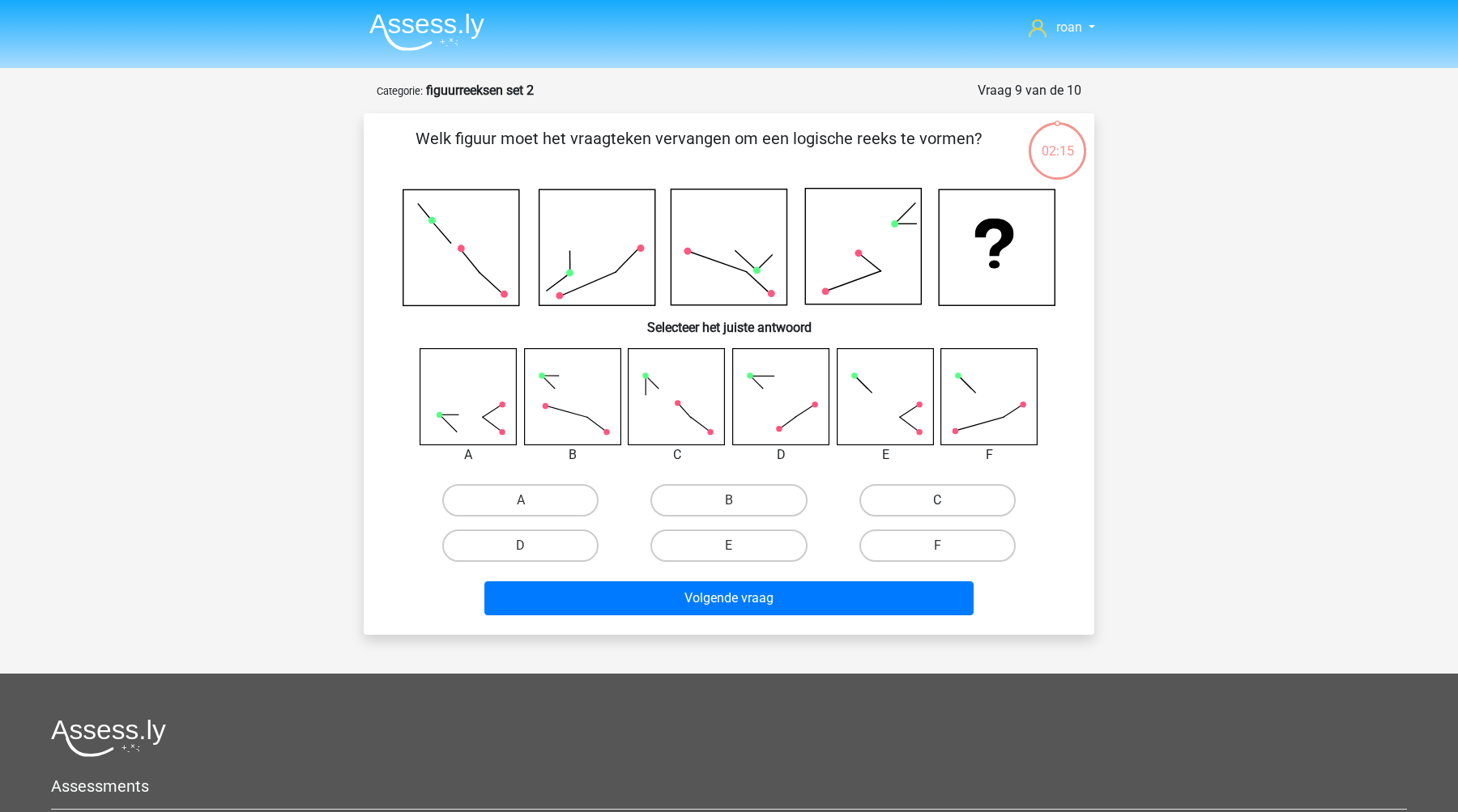
click at [925, 500] on label "C" at bounding box center [937, 500] width 157 height 32
click at [937, 500] on input "C" at bounding box center [941, 505] width 10 height 10
radio input "true"
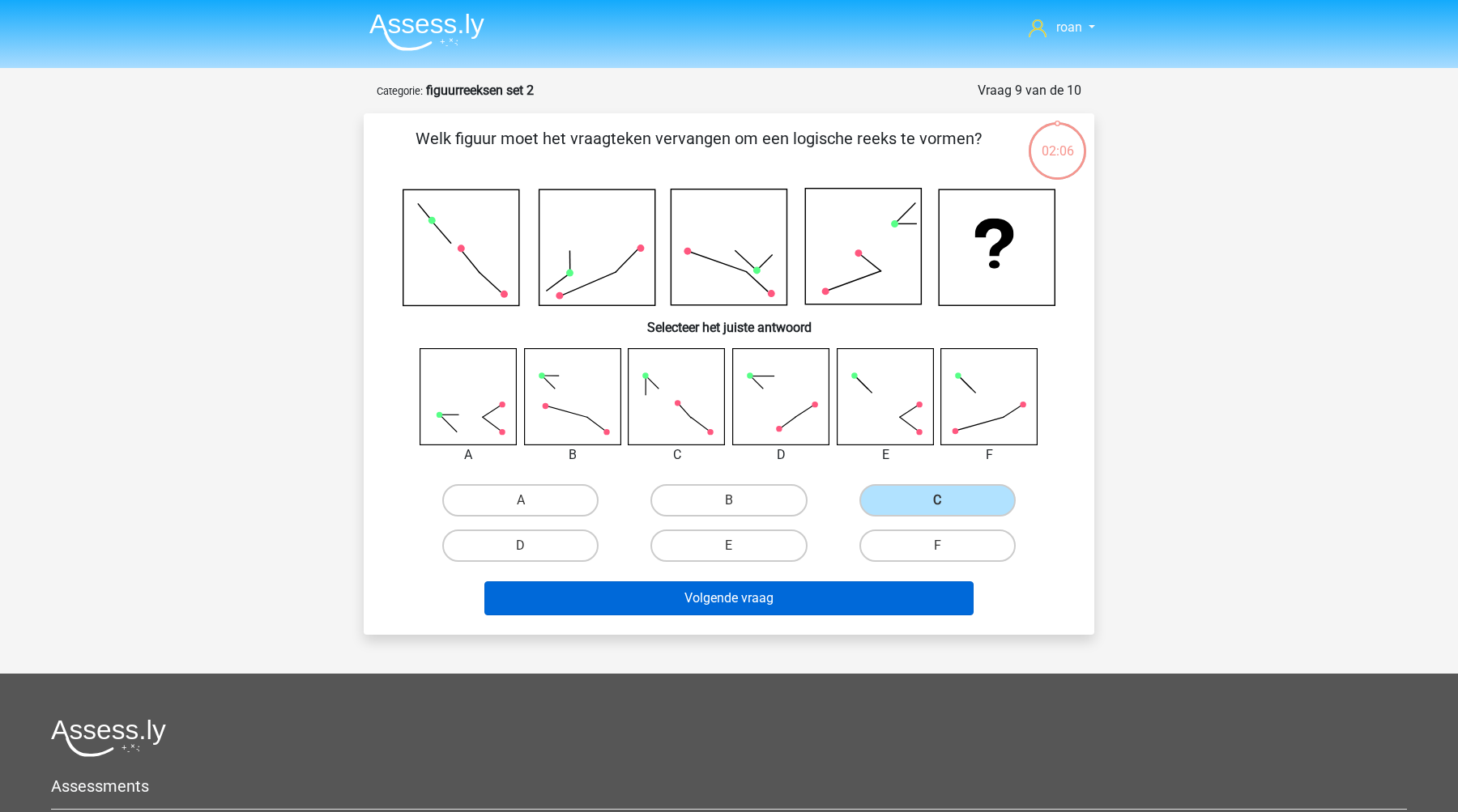
click at [759, 613] on button "Volgende vraag" at bounding box center [729, 598] width 490 height 34
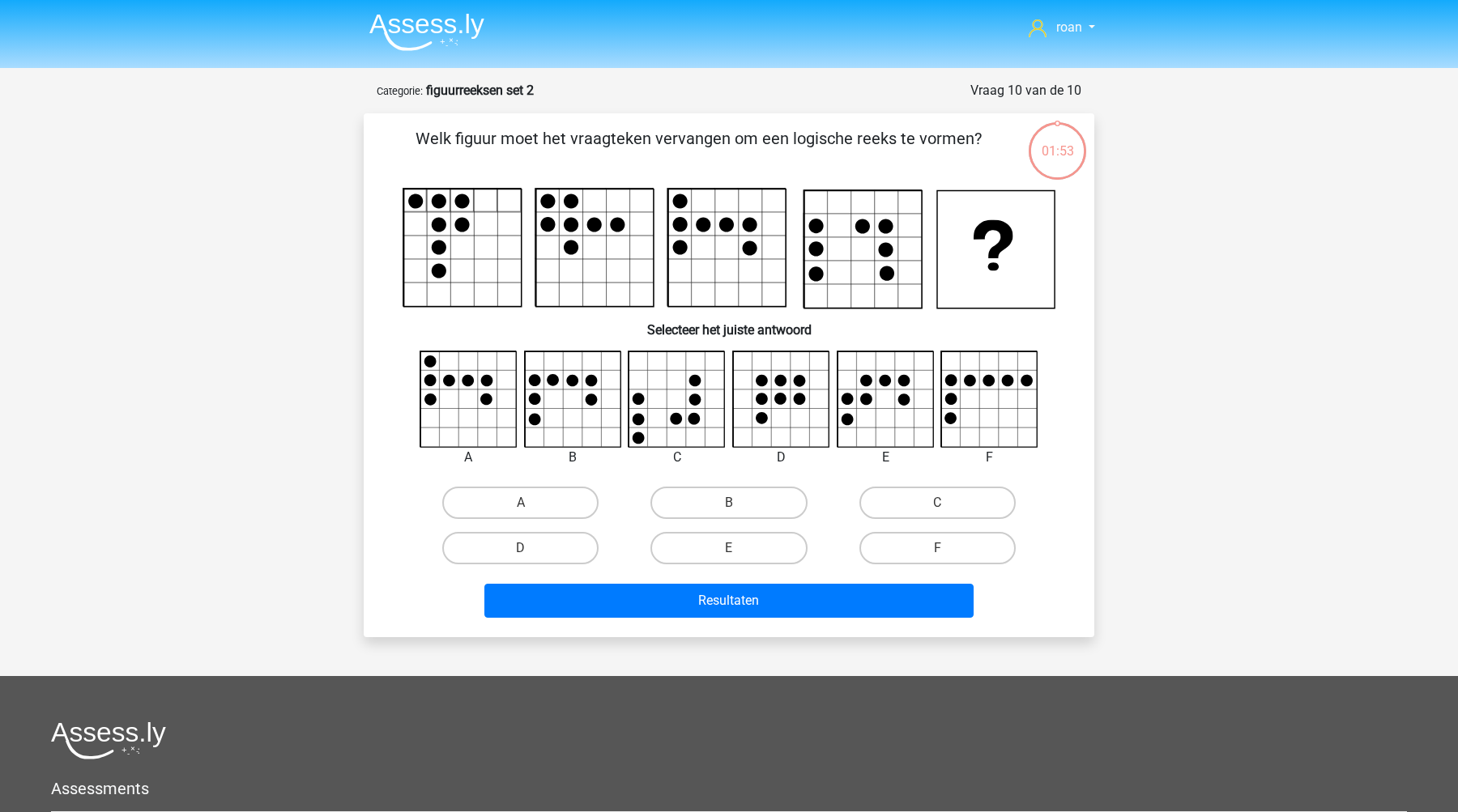
click at [705, 406] on icon at bounding box center [676, 399] width 96 height 96
click at [902, 492] on label "C" at bounding box center [937, 502] width 157 height 32
click at [937, 502] on input "C" at bounding box center [941, 507] width 10 height 10
radio input "true"
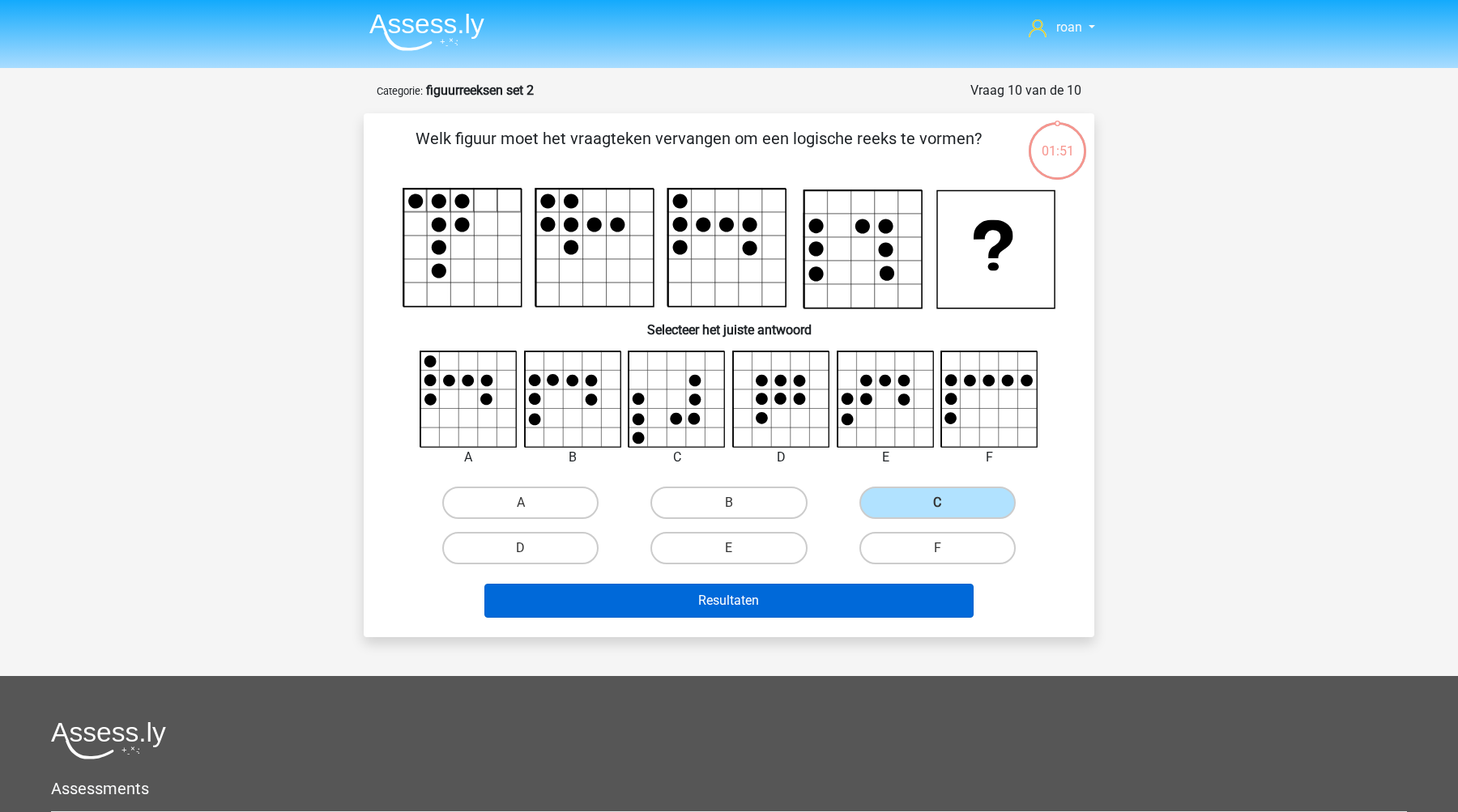
click at [759, 595] on button "Resultaten" at bounding box center [729, 601] width 490 height 34
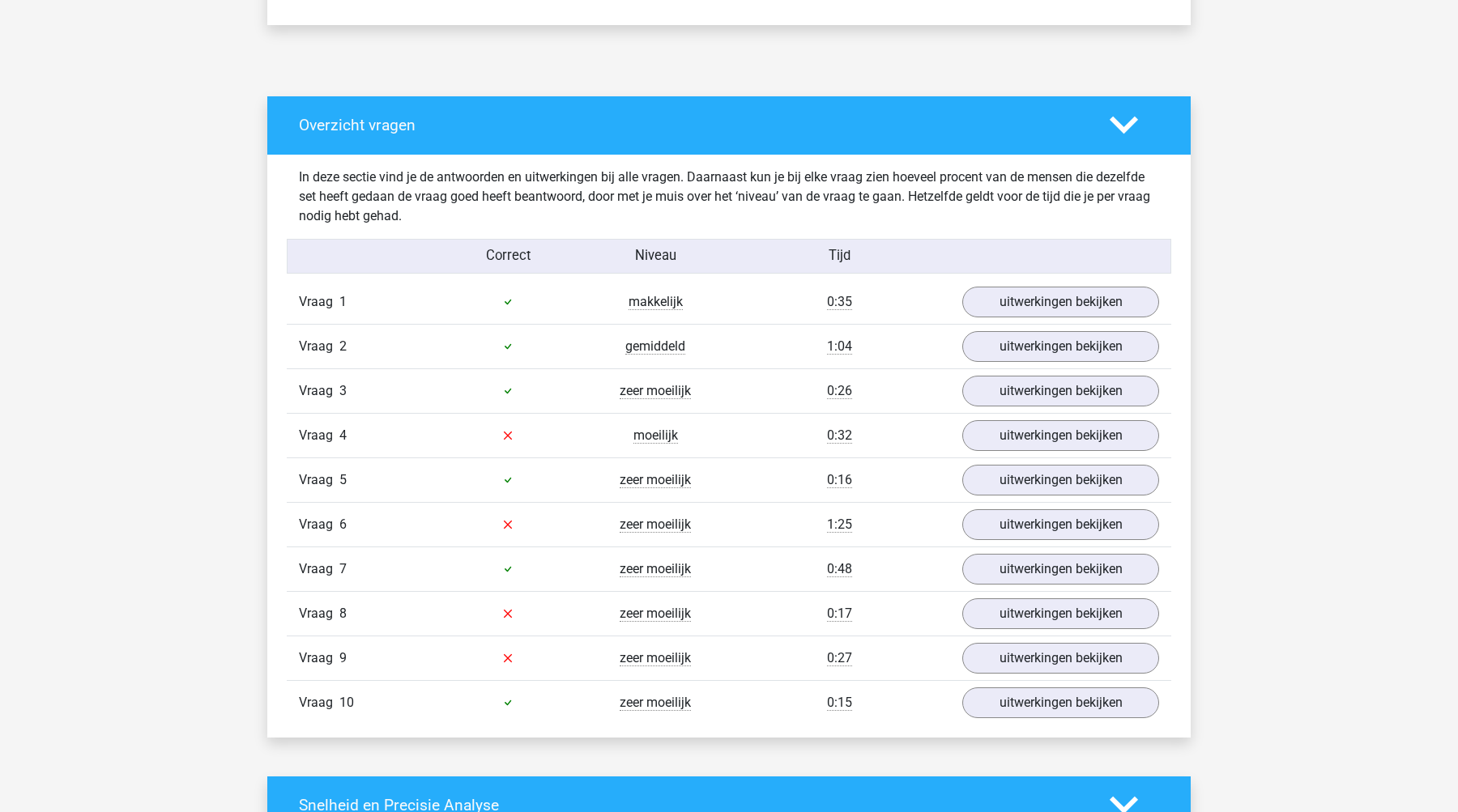
scroll to position [991, 0]
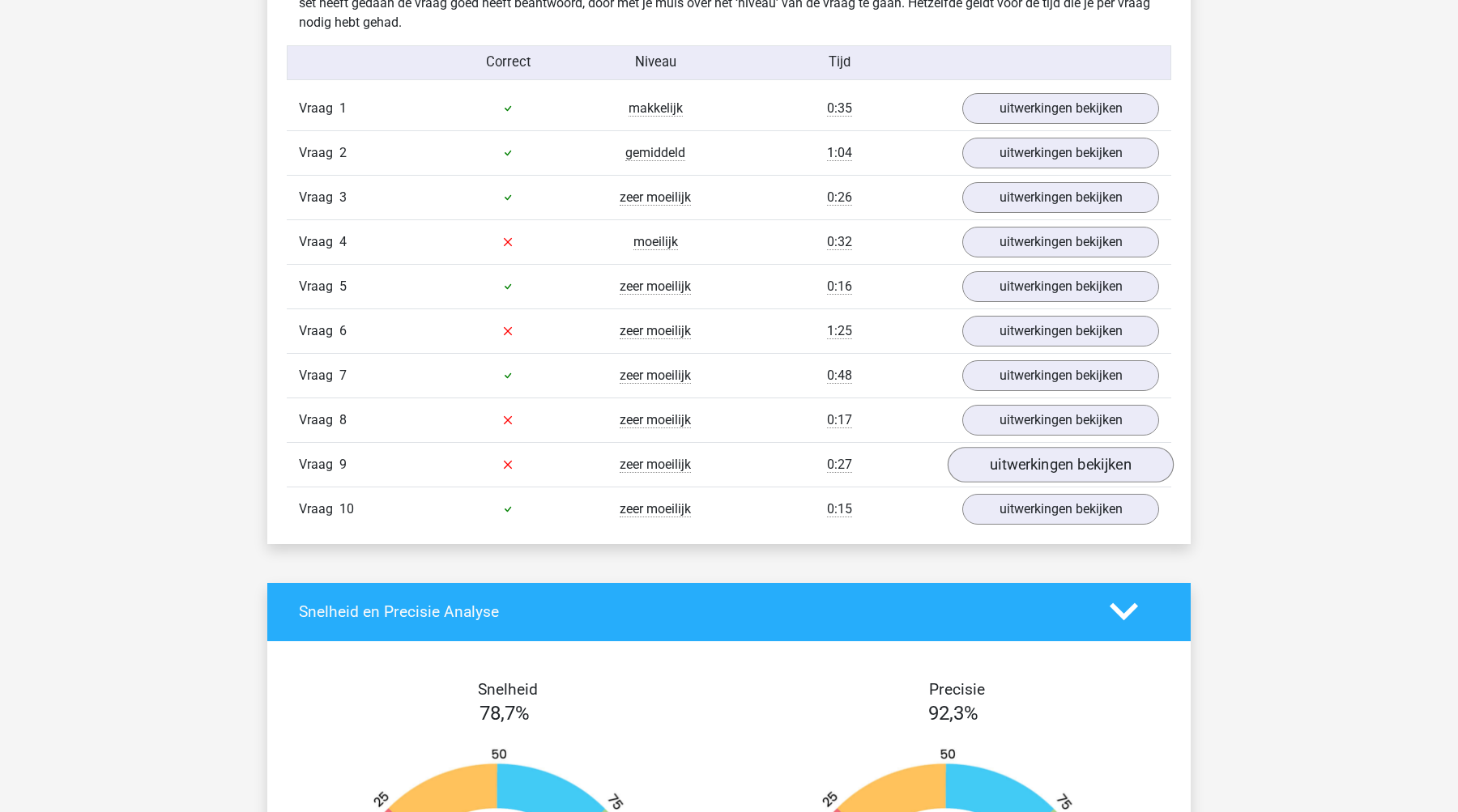
click at [1013, 459] on link "uitwerkingen bekijken" at bounding box center [1060, 465] width 226 height 36
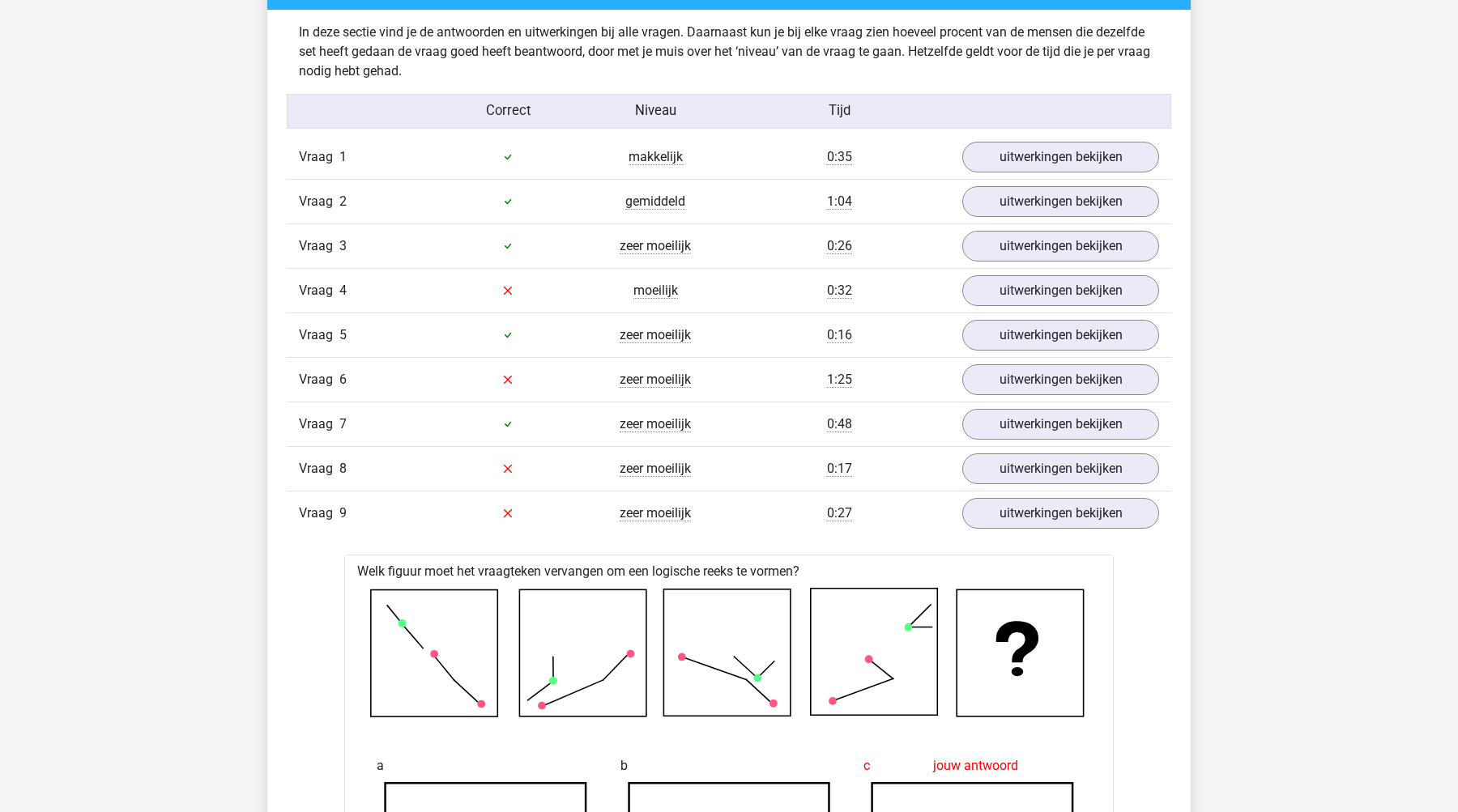
scroll to position [975, 0]
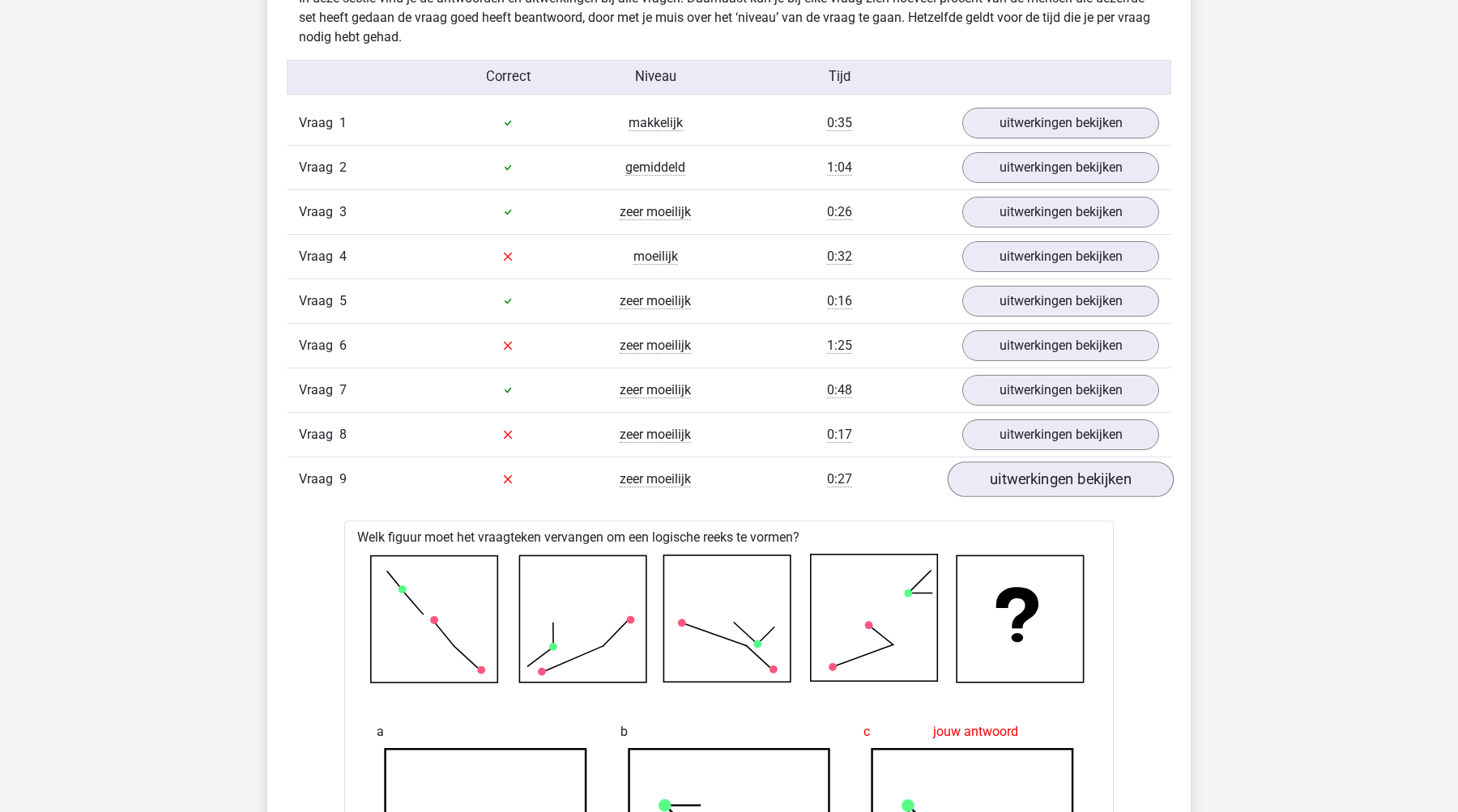
click at [1036, 473] on link "uitwerkingen bekijken" at bounding box center [1060, 480] width 226 height 36
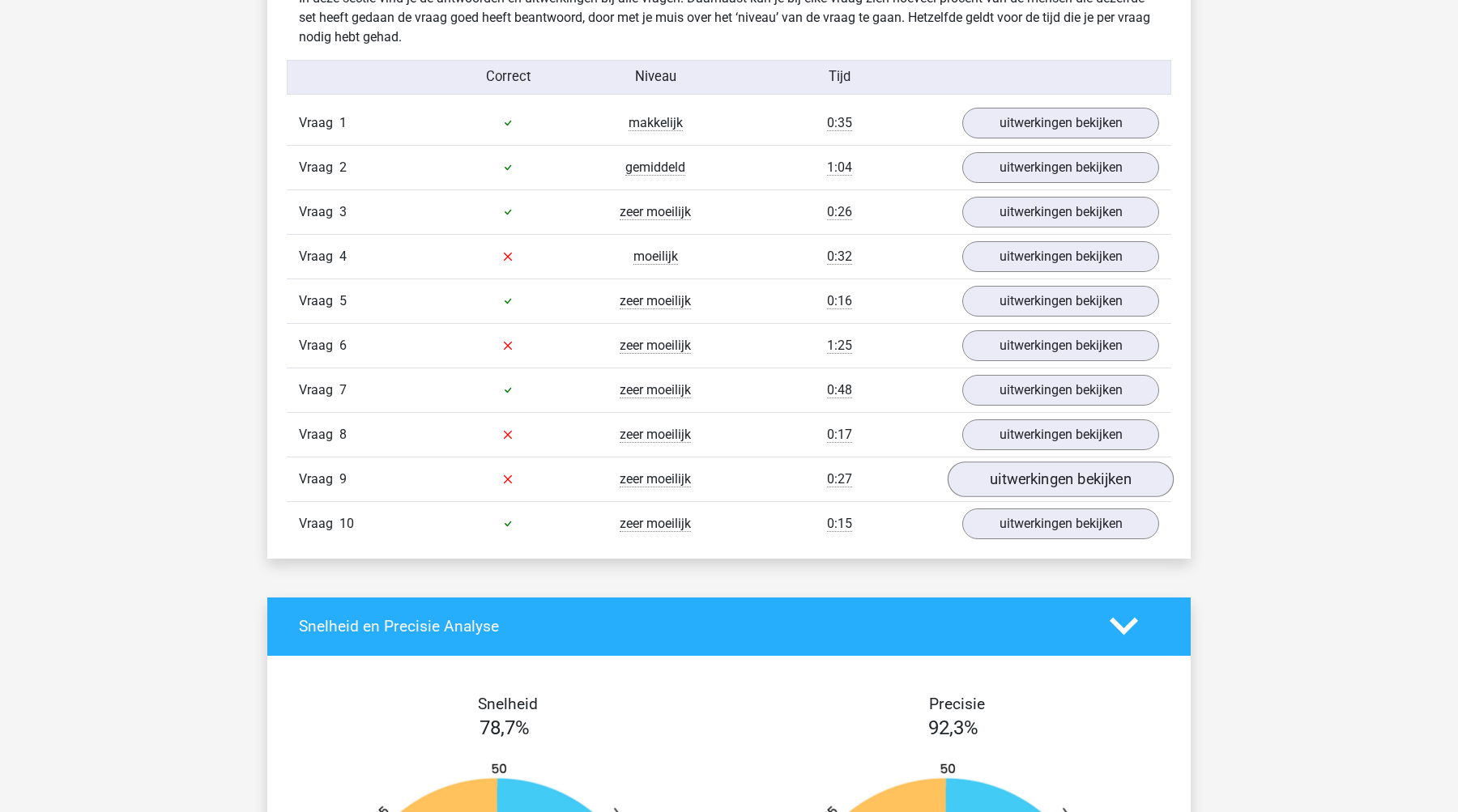
click at [1038, 480] on link "uitwerkingen bekijken" at bounding box center [1060, 480] width 226 height 36
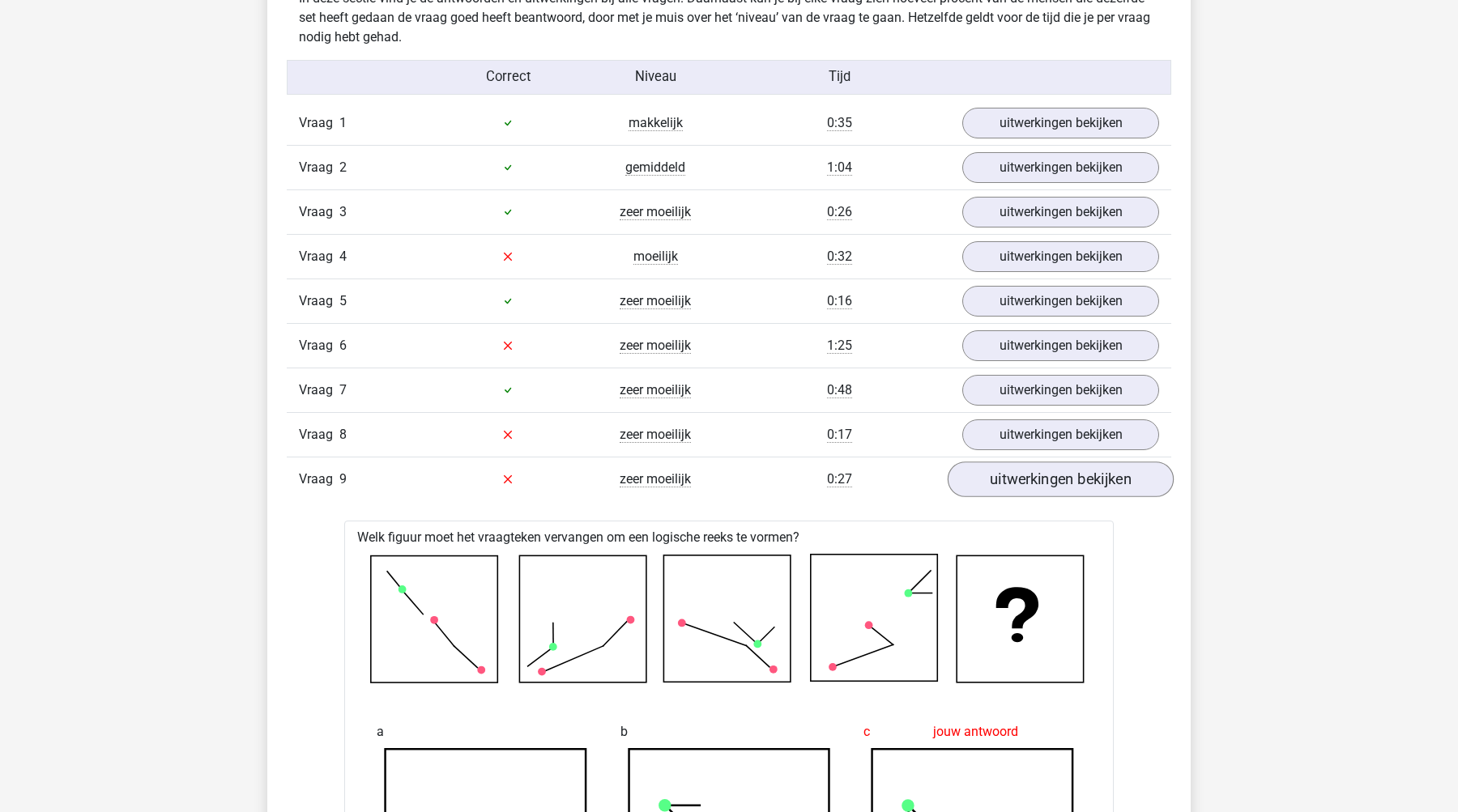
click at [1038, 480] on link "uitwerkingen bekijken" at bounding box center [1060, 480] width 226 height 36
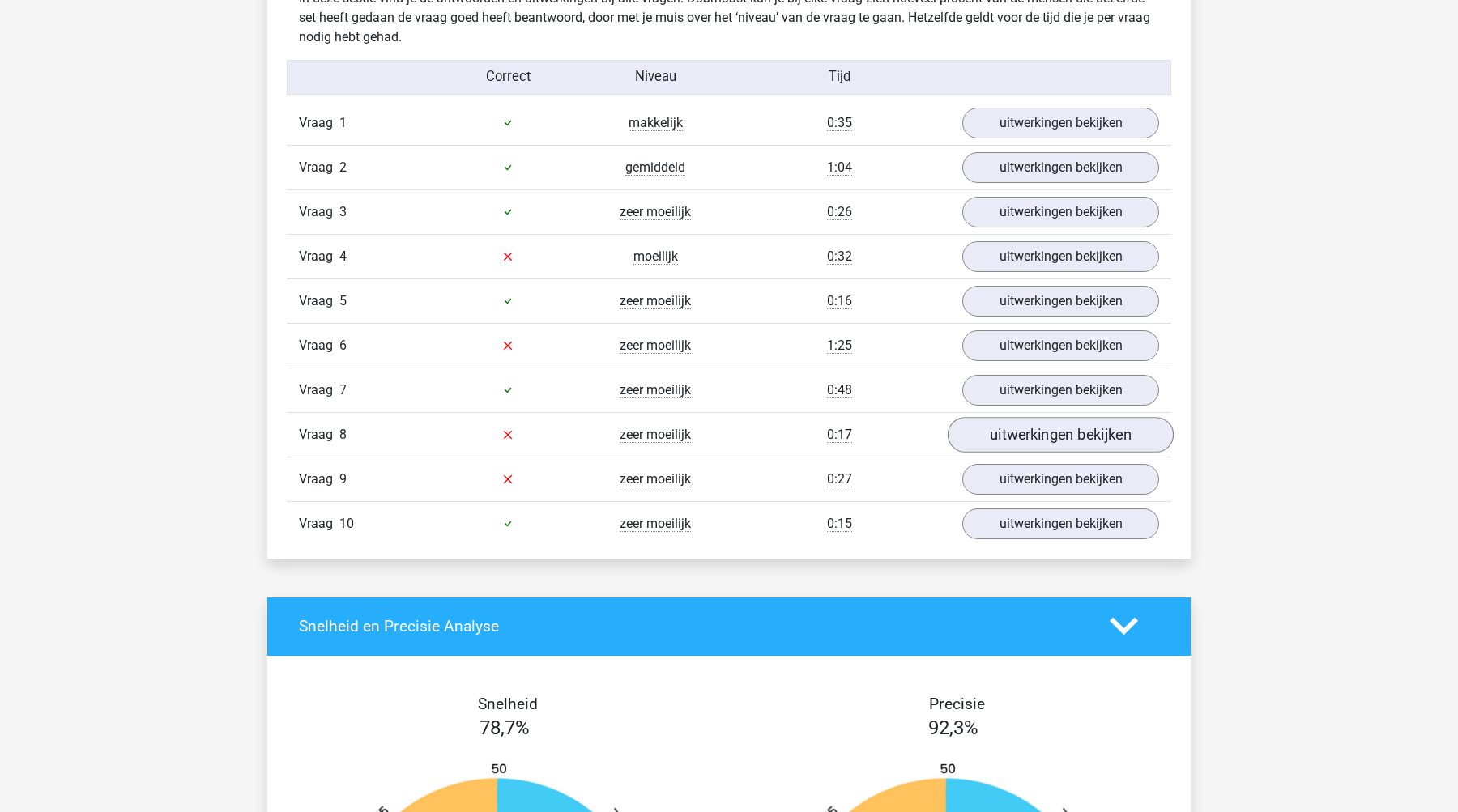
click at [1033, 427] on link "uitwerkingen bekijken" at bounding box center [1060, 435] width 226 height 36
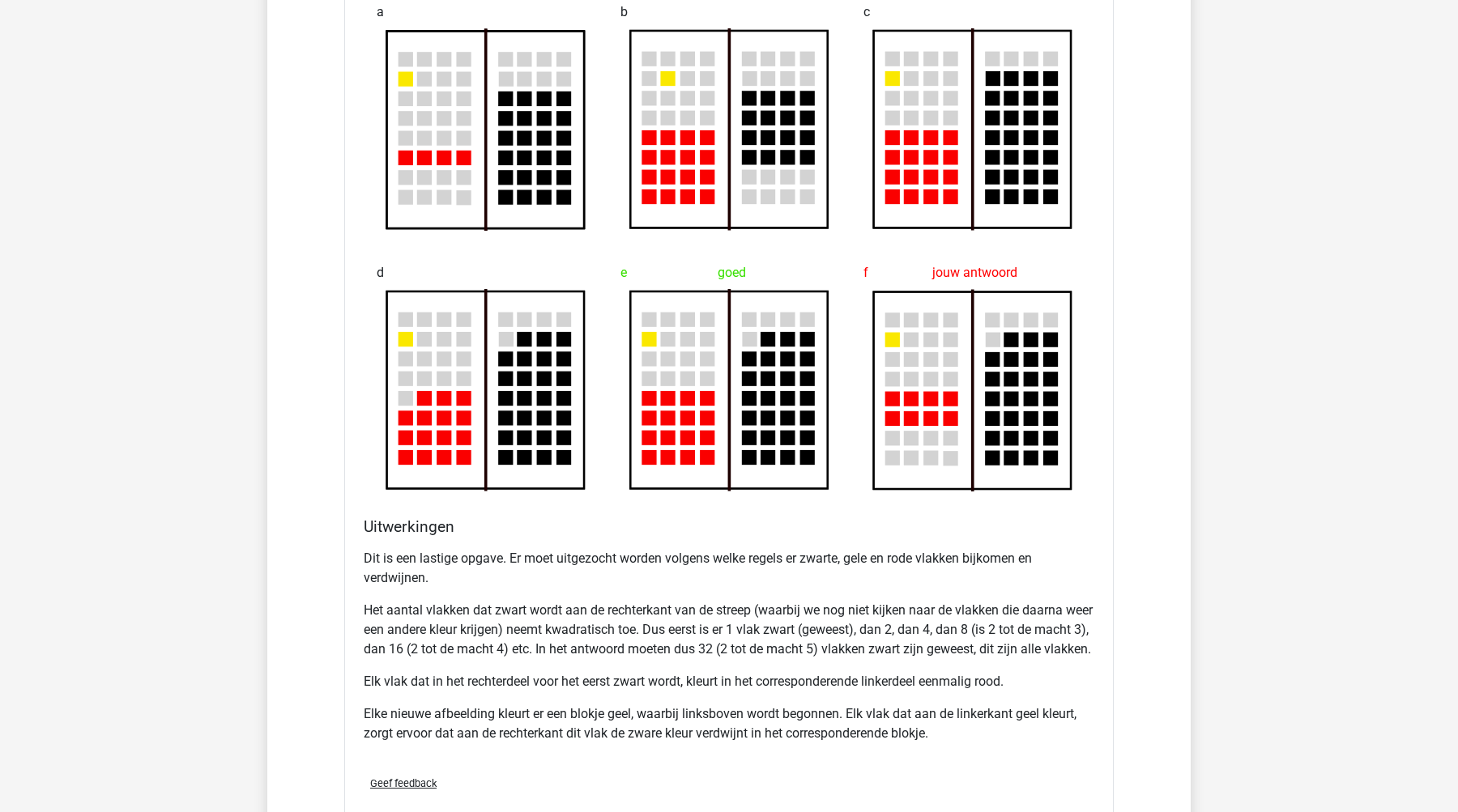
scroll to position [1074, 0]
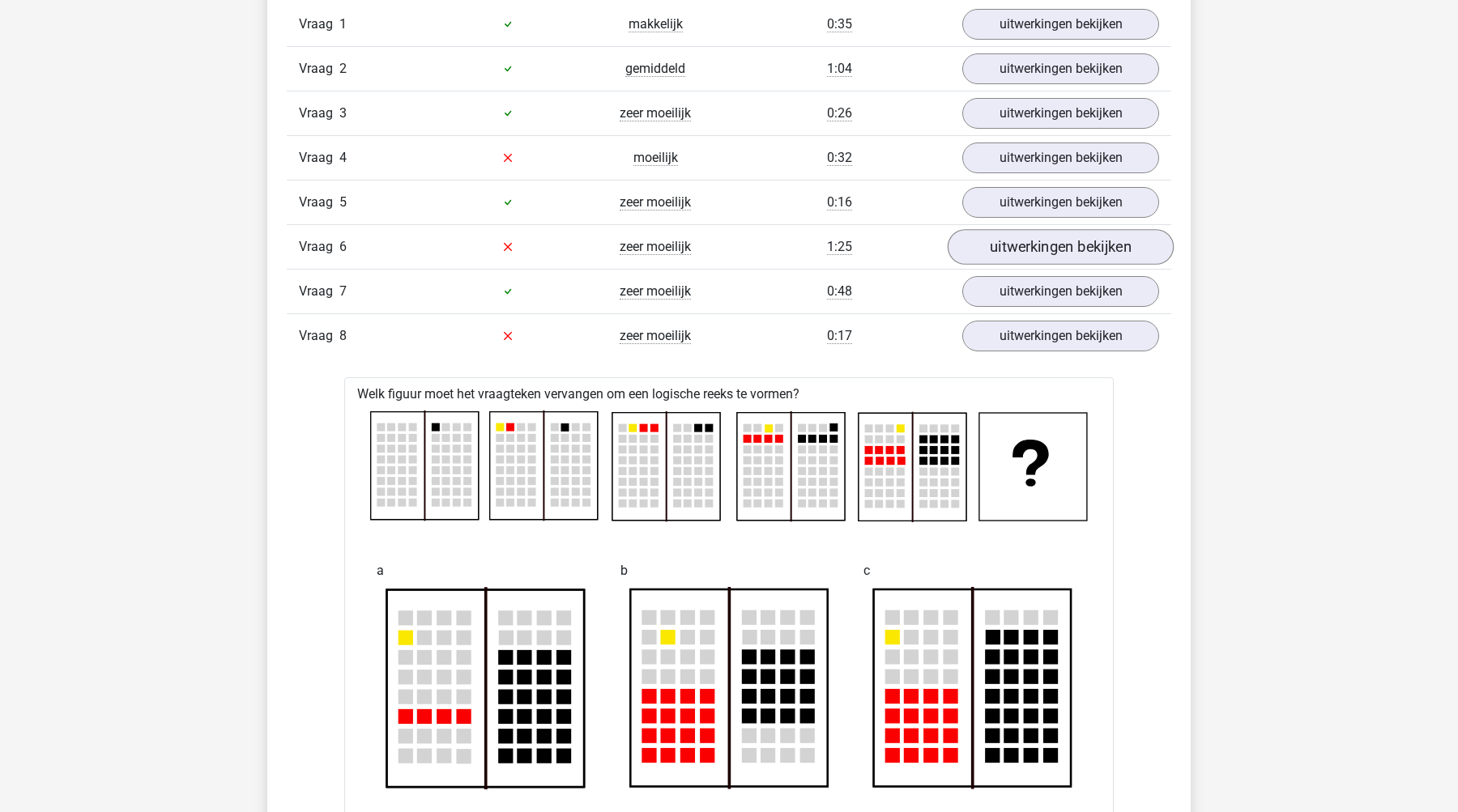
click at [994, 239] on link "uitwerkingen bekijken" at bounding box center [1060, 247] width 226 height 36
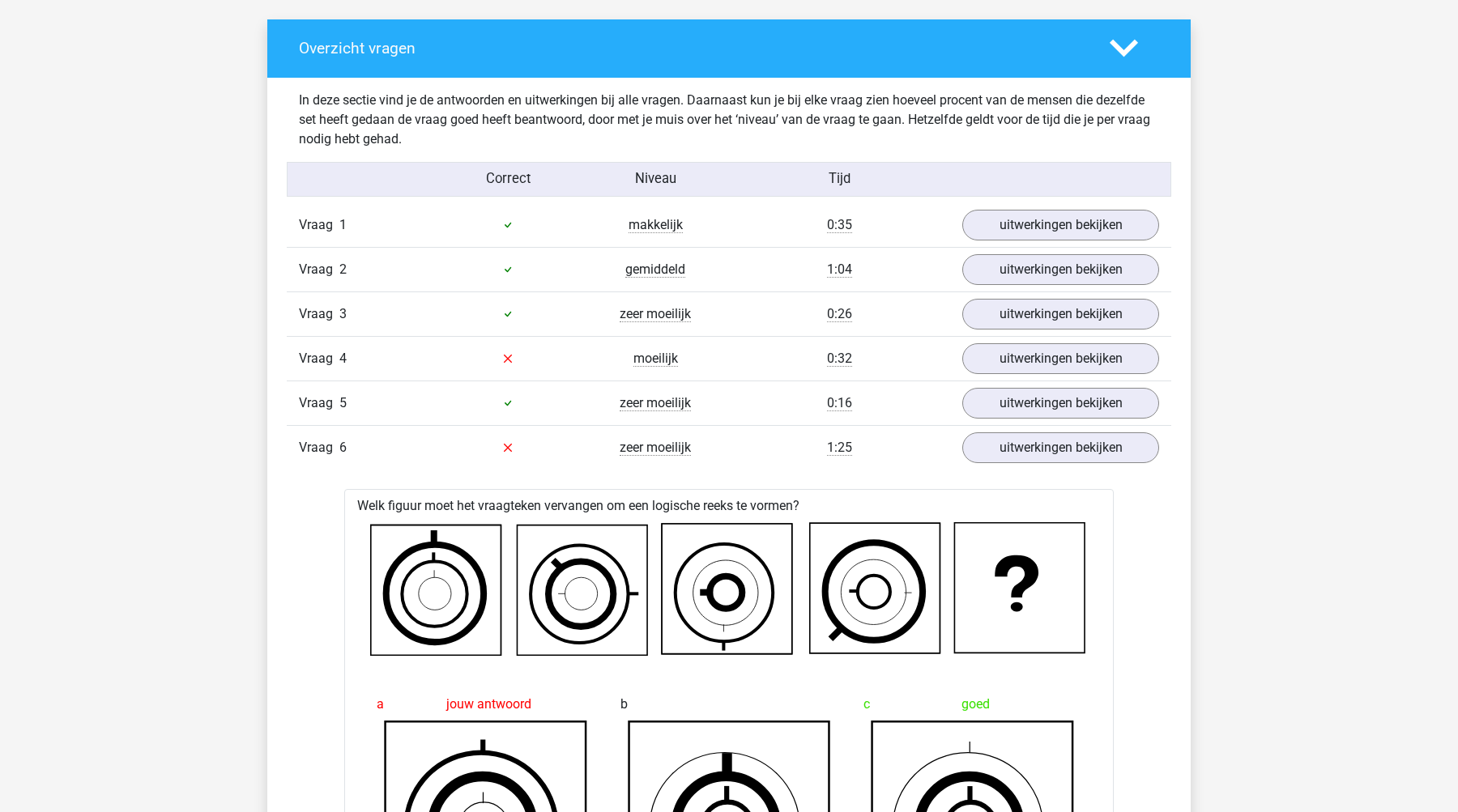
scroll to position [588, 0]
